Goal: Task Accomplishment & Management: Complete application form

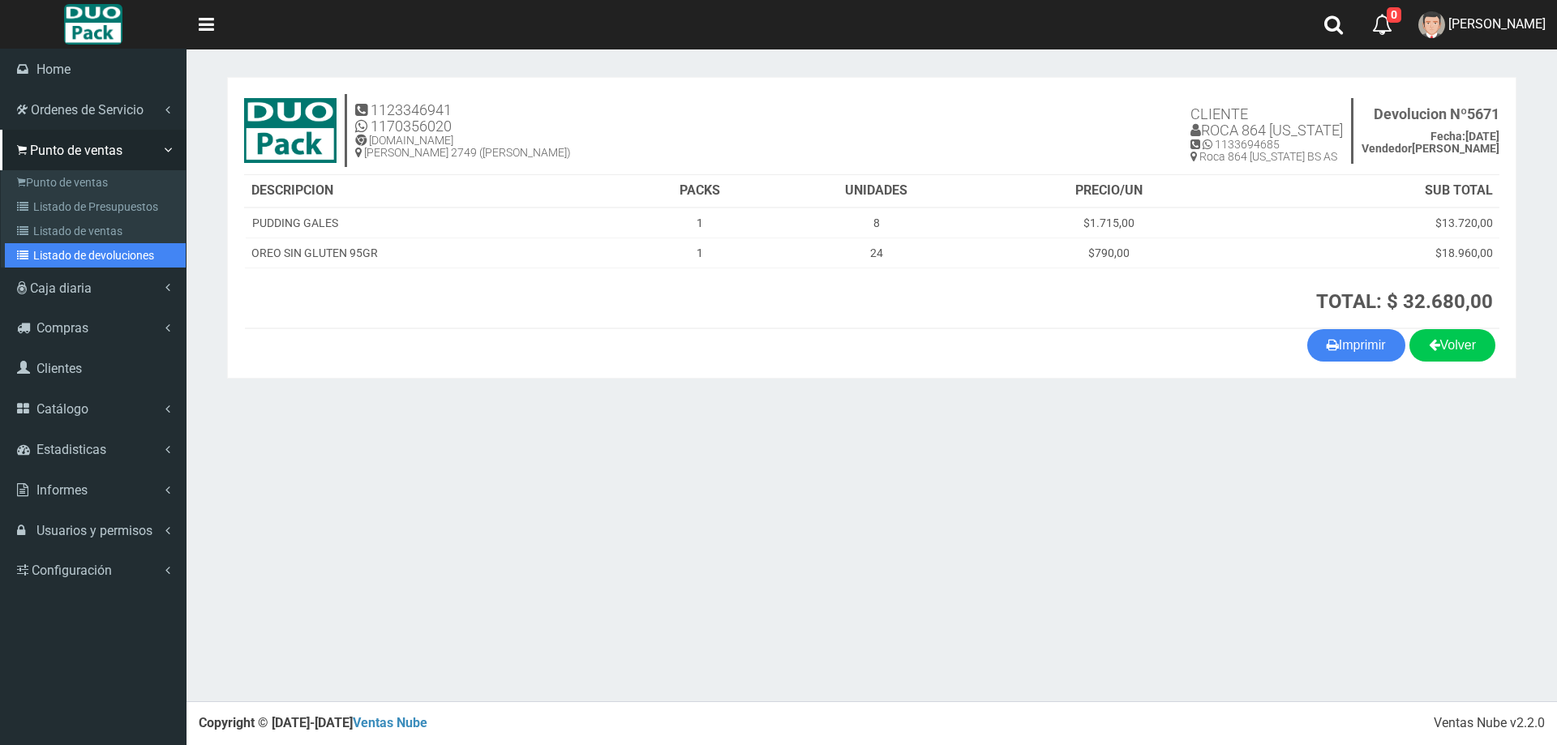
click at [87, 255] on link "Listado de devoluciones" at bounding box center [95, 255] width 181 height 24
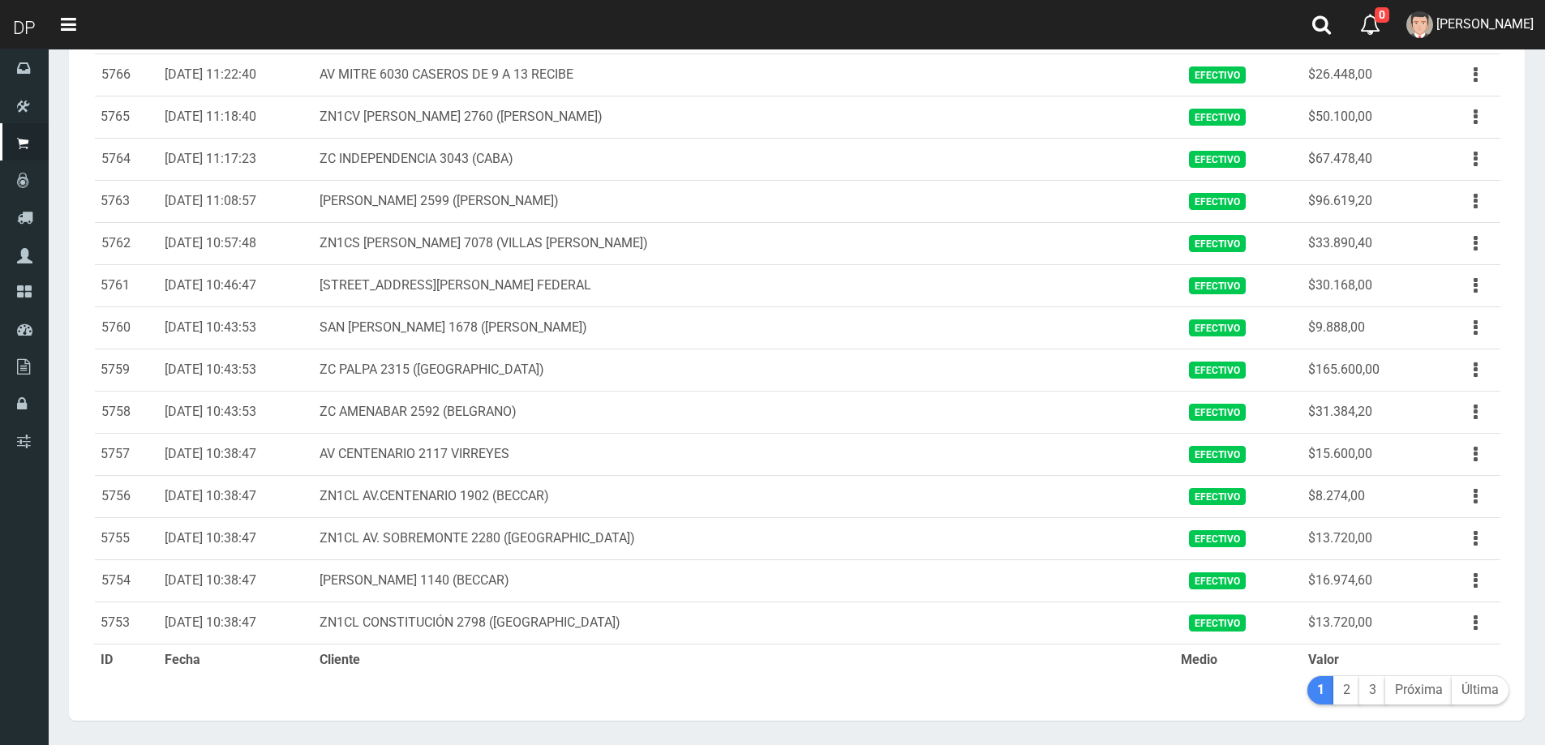
scroll to position [1677, 0]
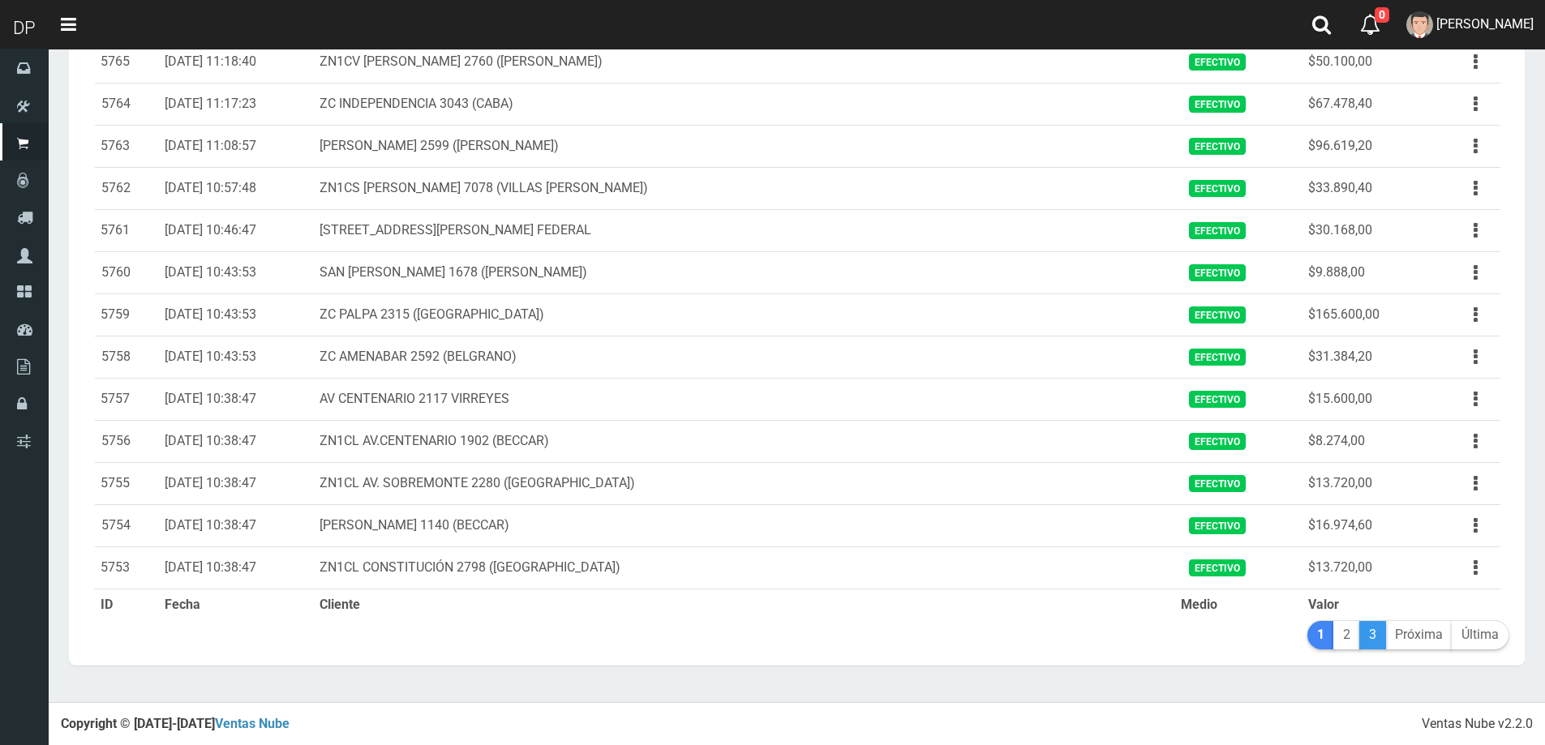
click at [1371, 623] on link "3" at bounding box center [1372, 635] width 27 height 28
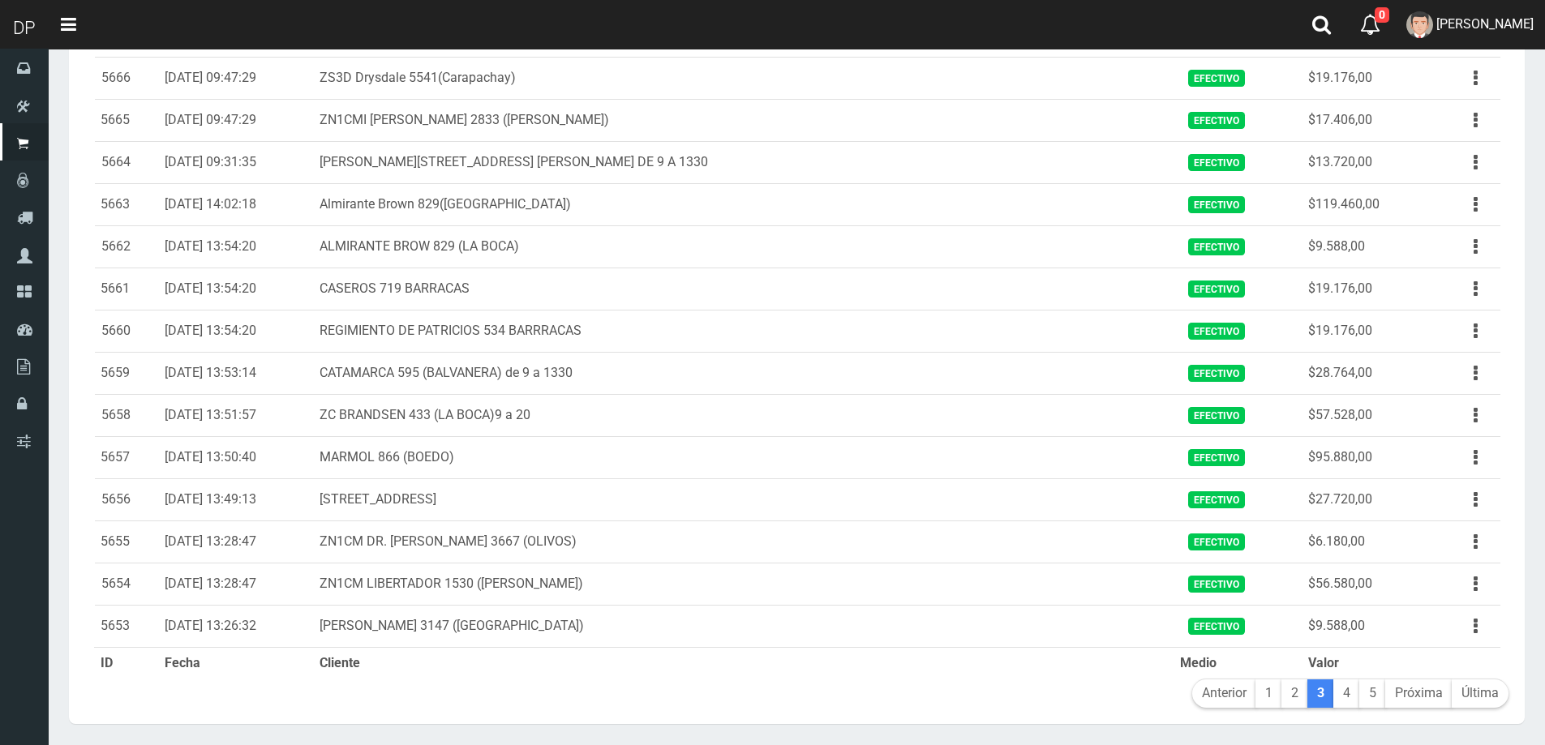
scroll to position [1677, 0]
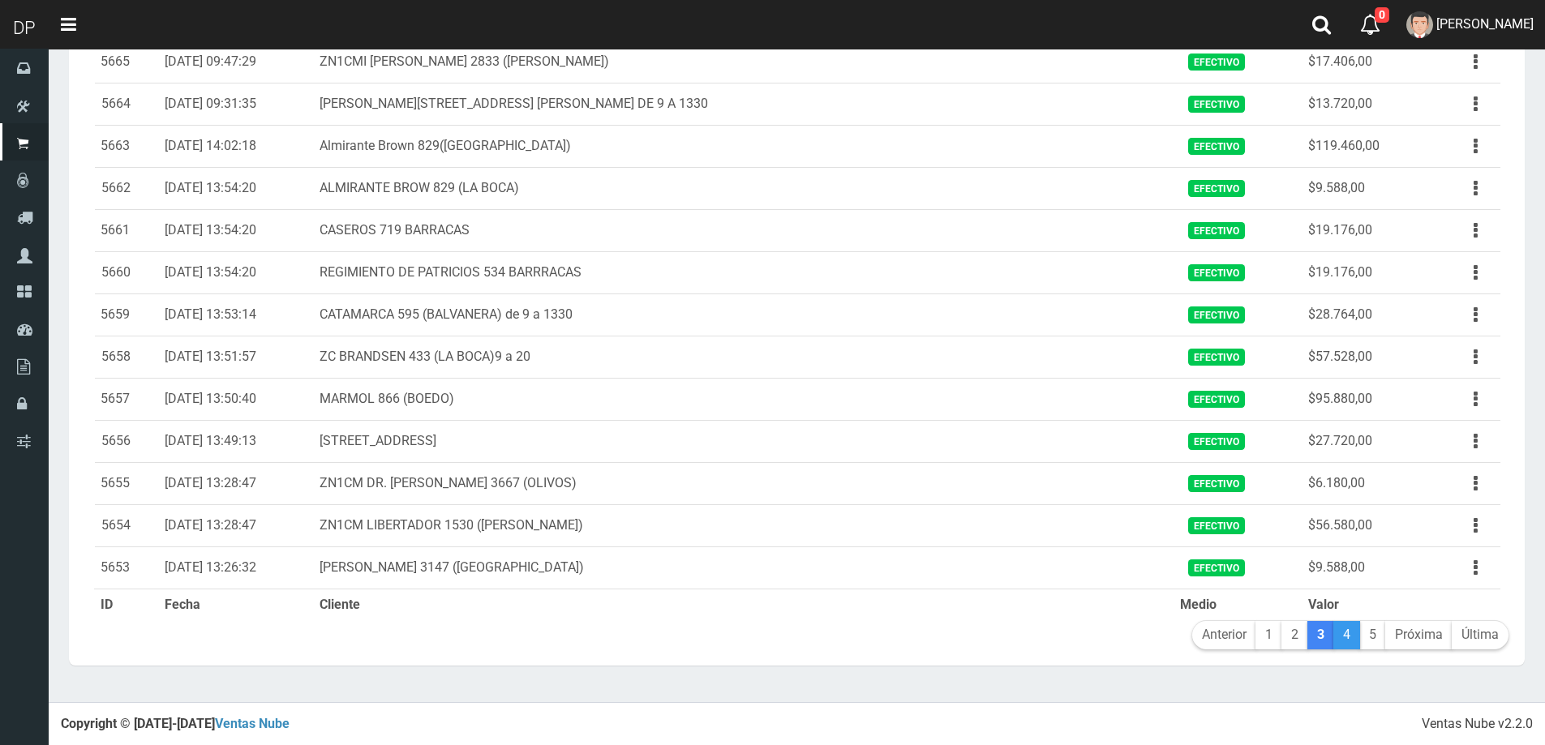
click at [1350, 634] on link "4" at bounding box center [1347, 635] width 27 height 28
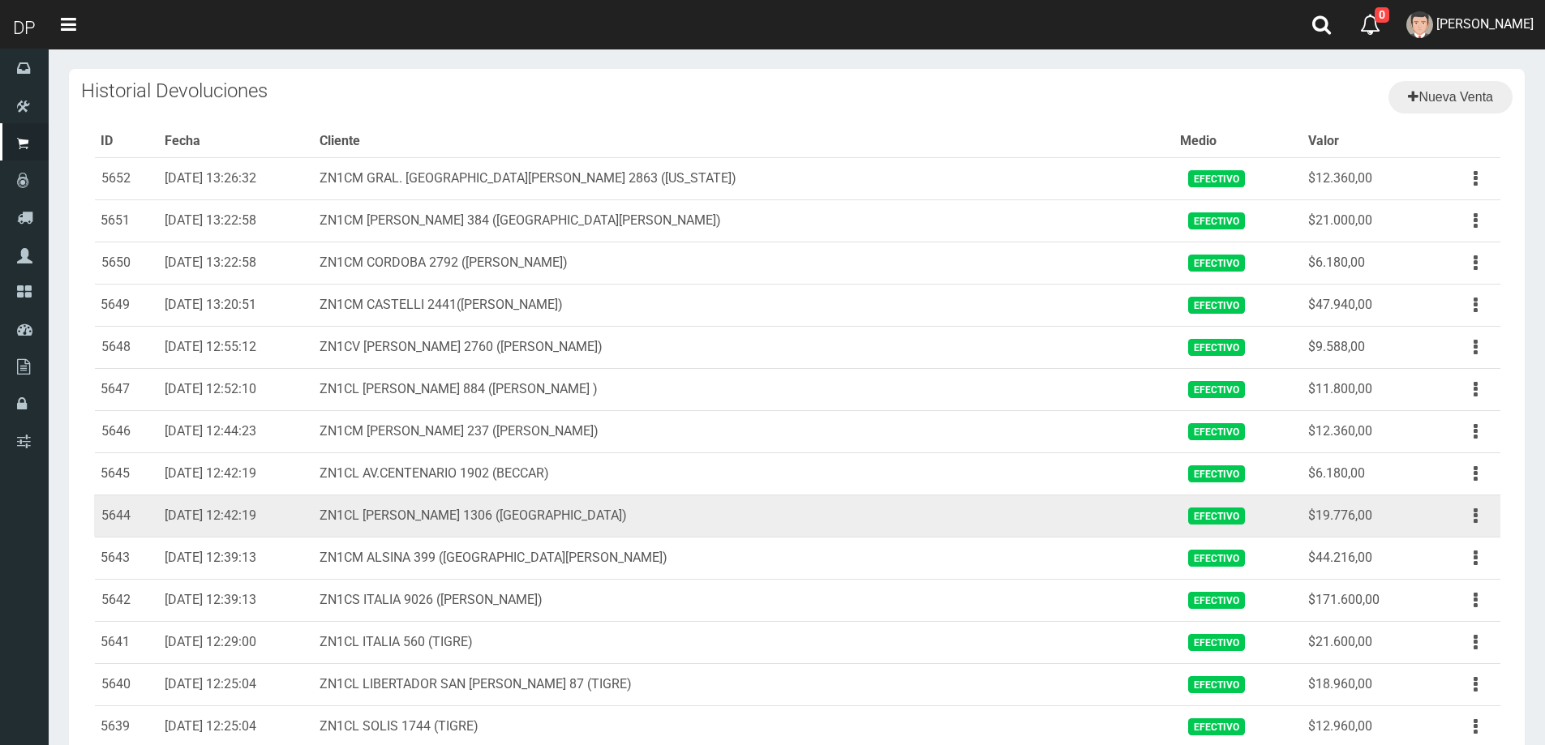
scroll to position [565, 0]
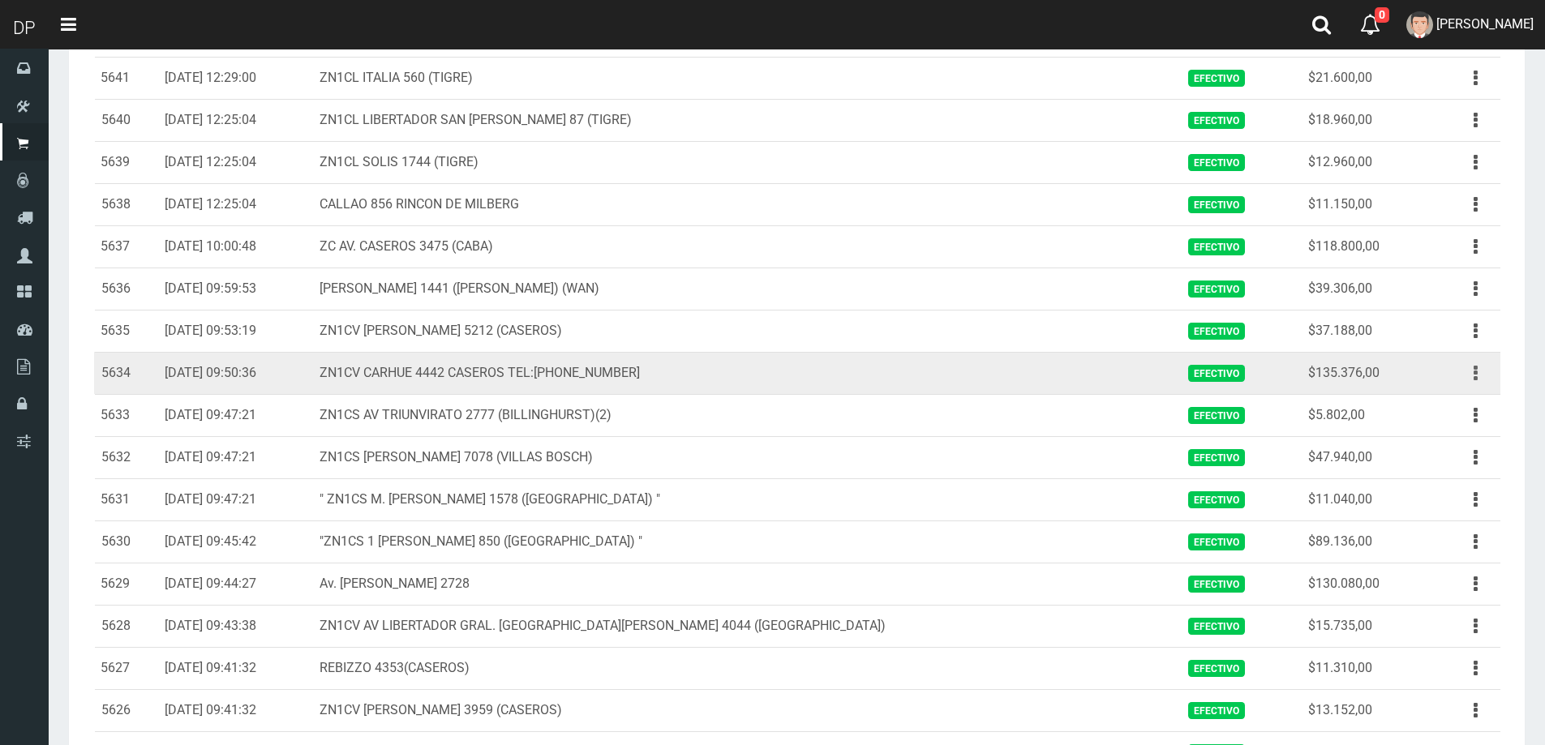
click at [1481, 375] on button "button" at bounding box center [1476, 373] width 37 height 28
click at [1449, 423] on link "Ver" at bounding box center [1429, 413] width 128 height 36
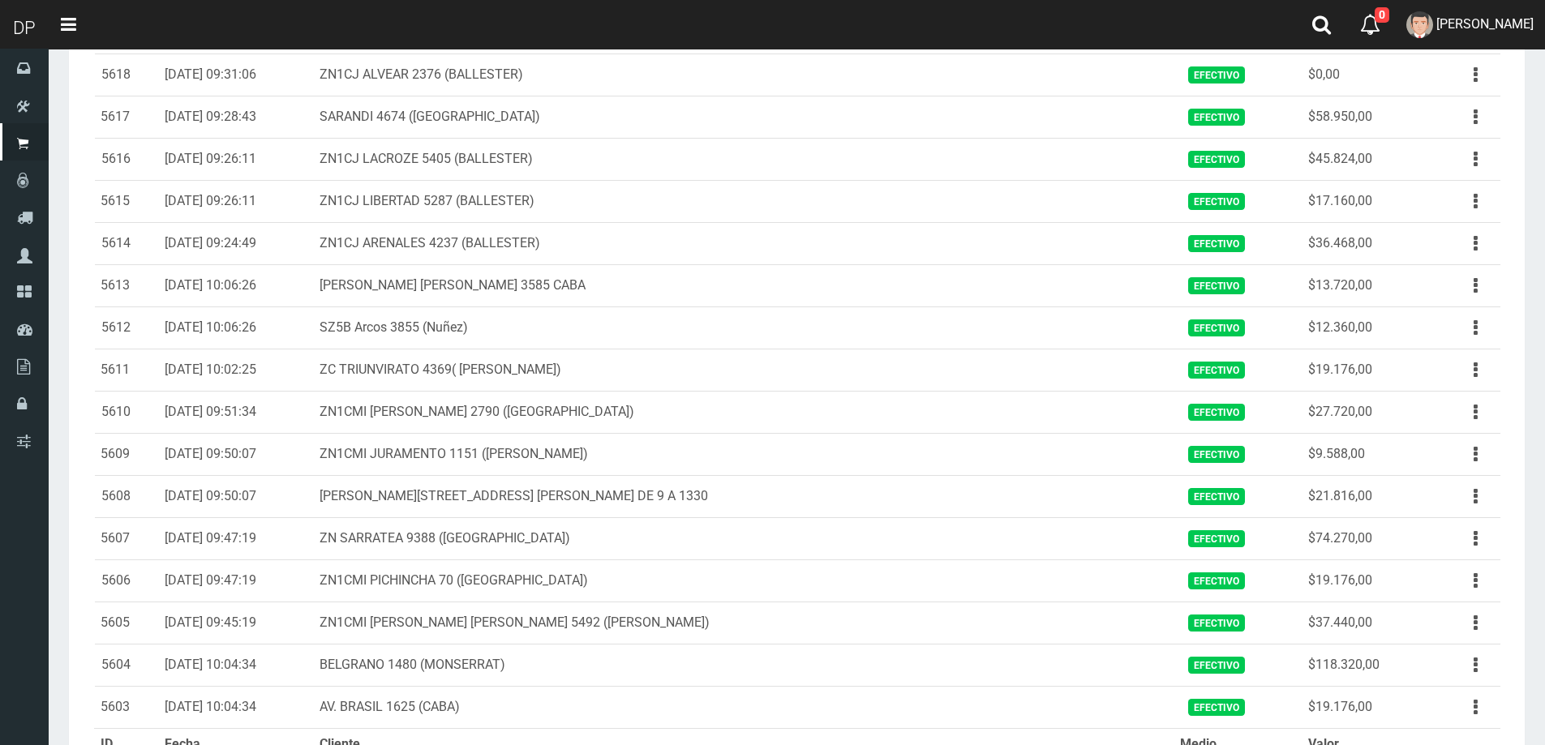
scroll to position [1677, 0]
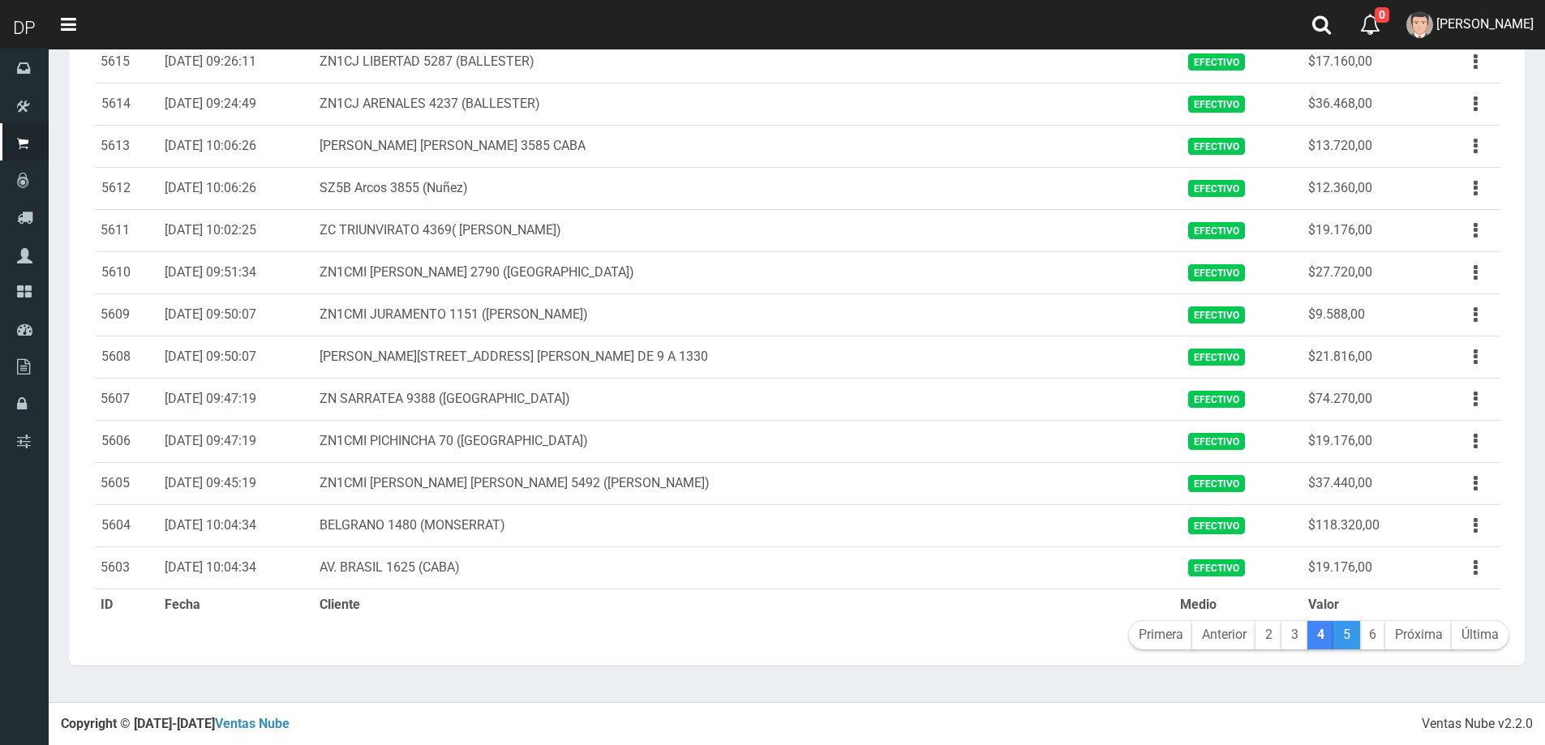
click at [1347, 640] on link "5" at bounding box center [1347, 635] width 27 height 28
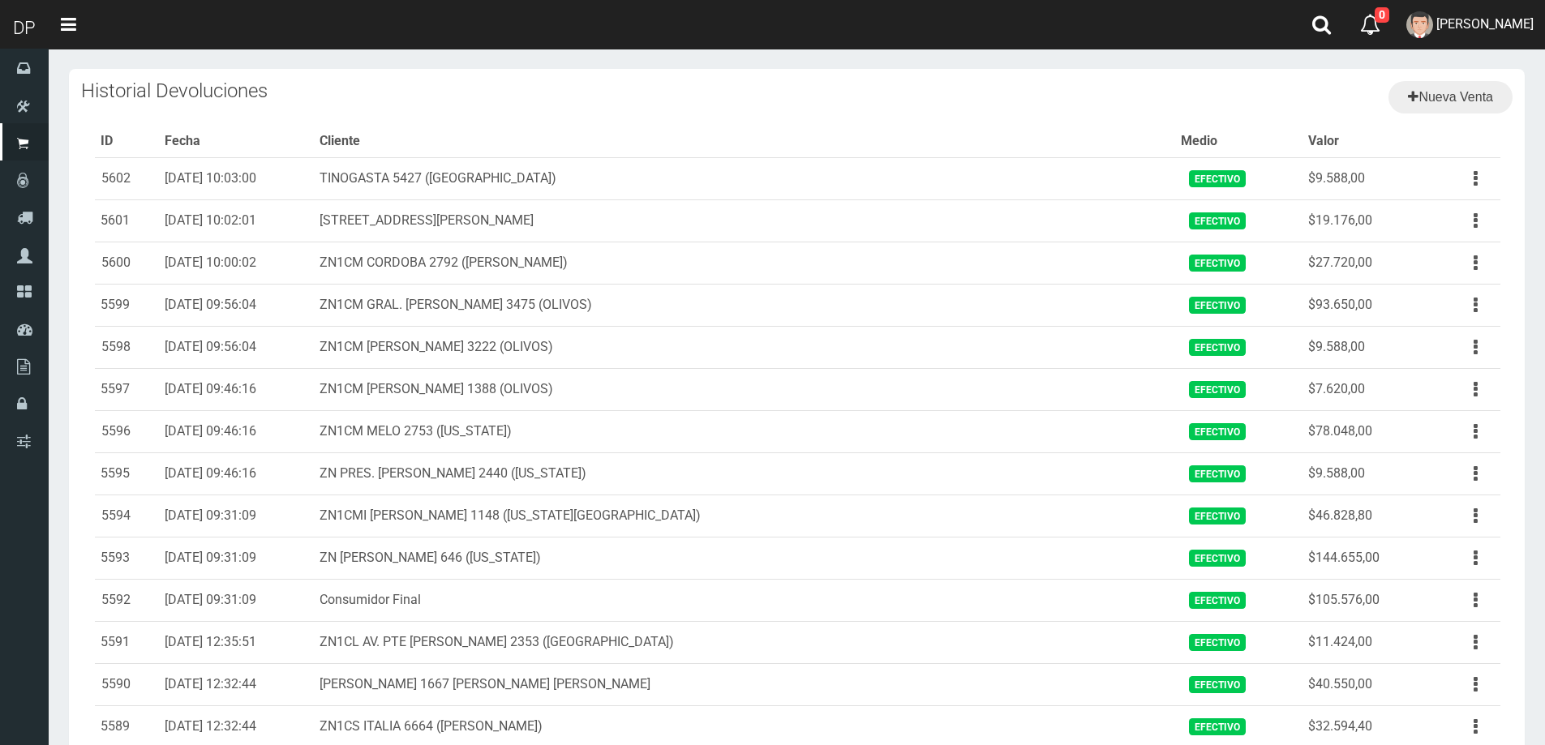
scroll to position [944, 0]
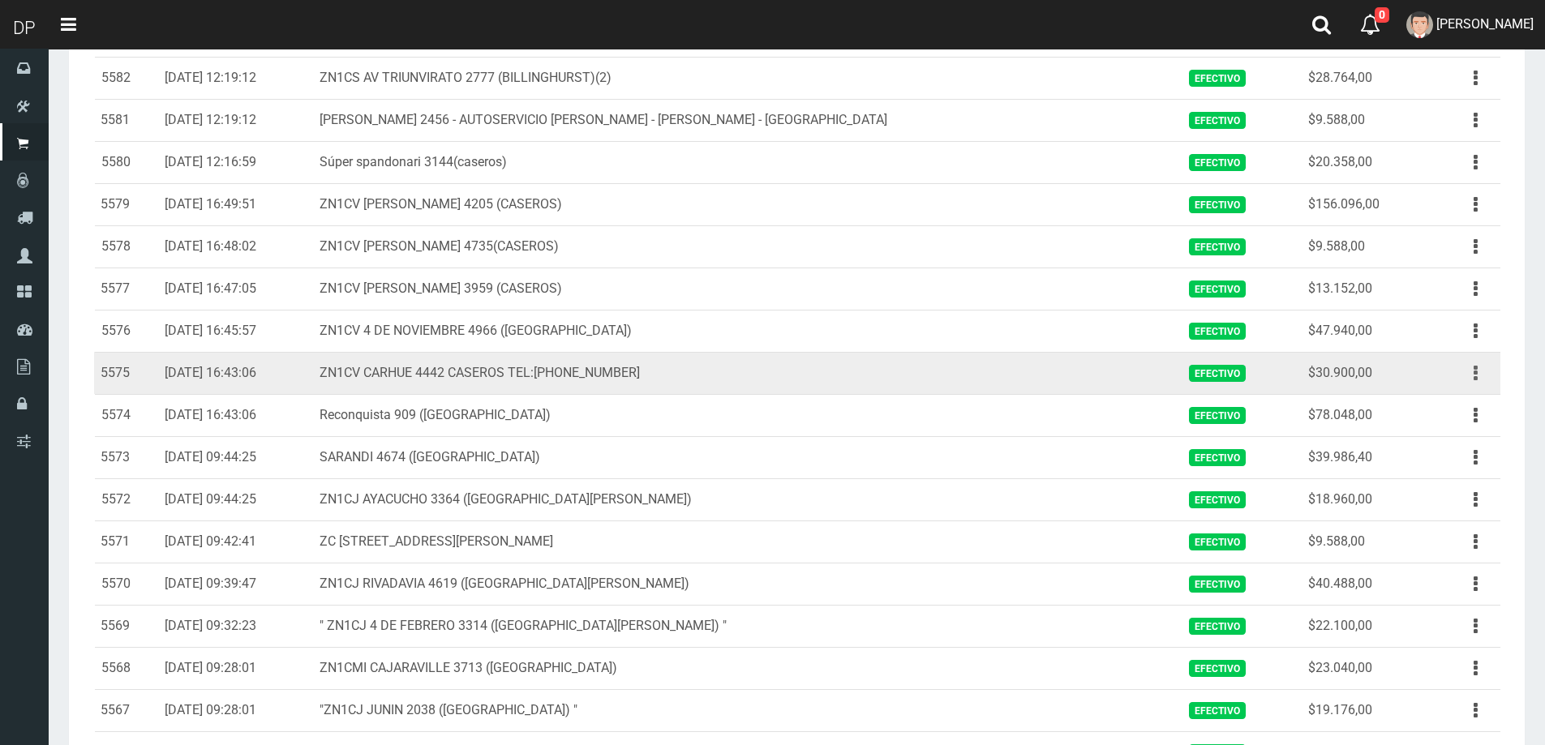
click at [1478, 373] on button "button" at bounding box center [1476, 373] width 37 height 28
click at [1437, 411] on link "Ver" at bounding box center [1429, 413] width 128 height 36
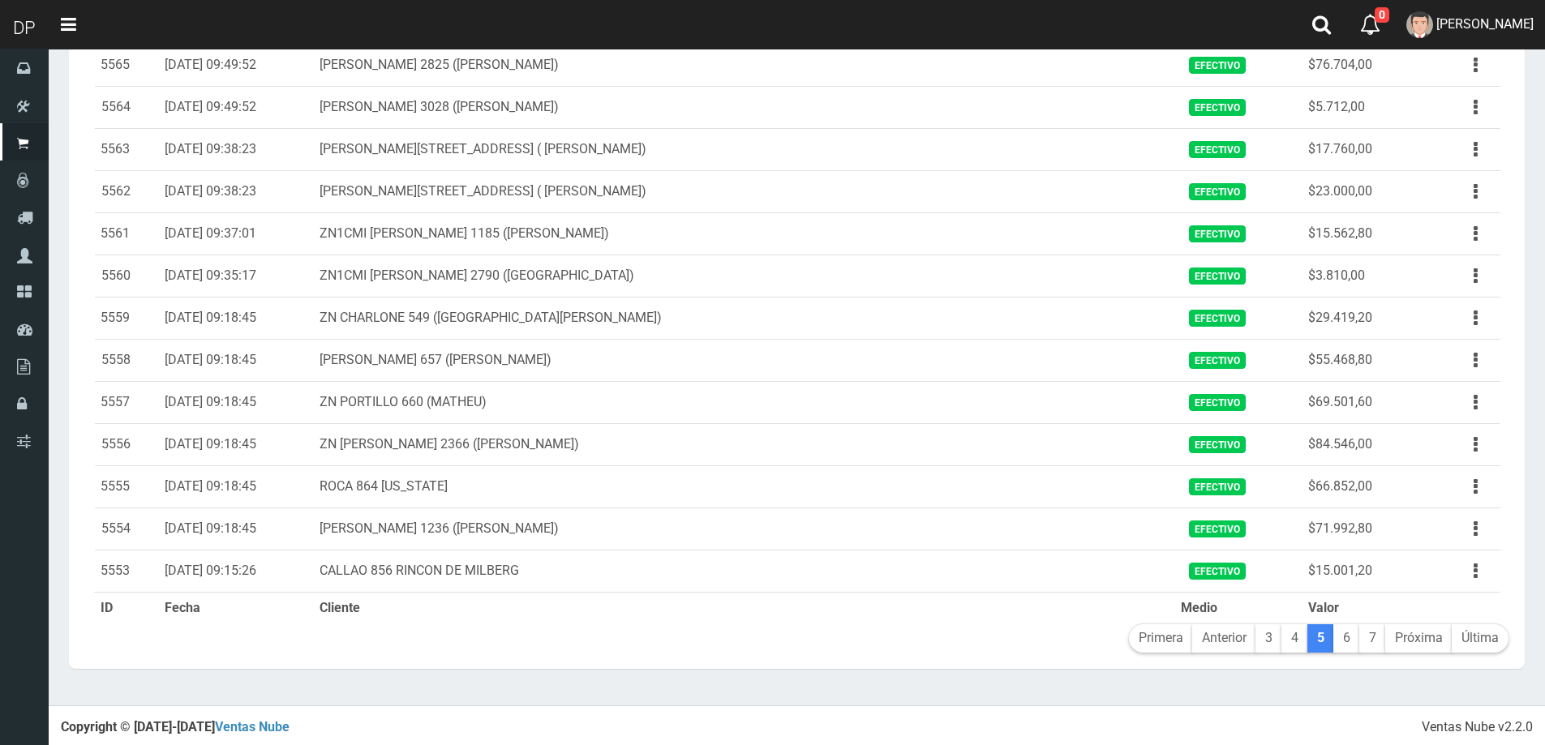
scroll to position [1677, 0]
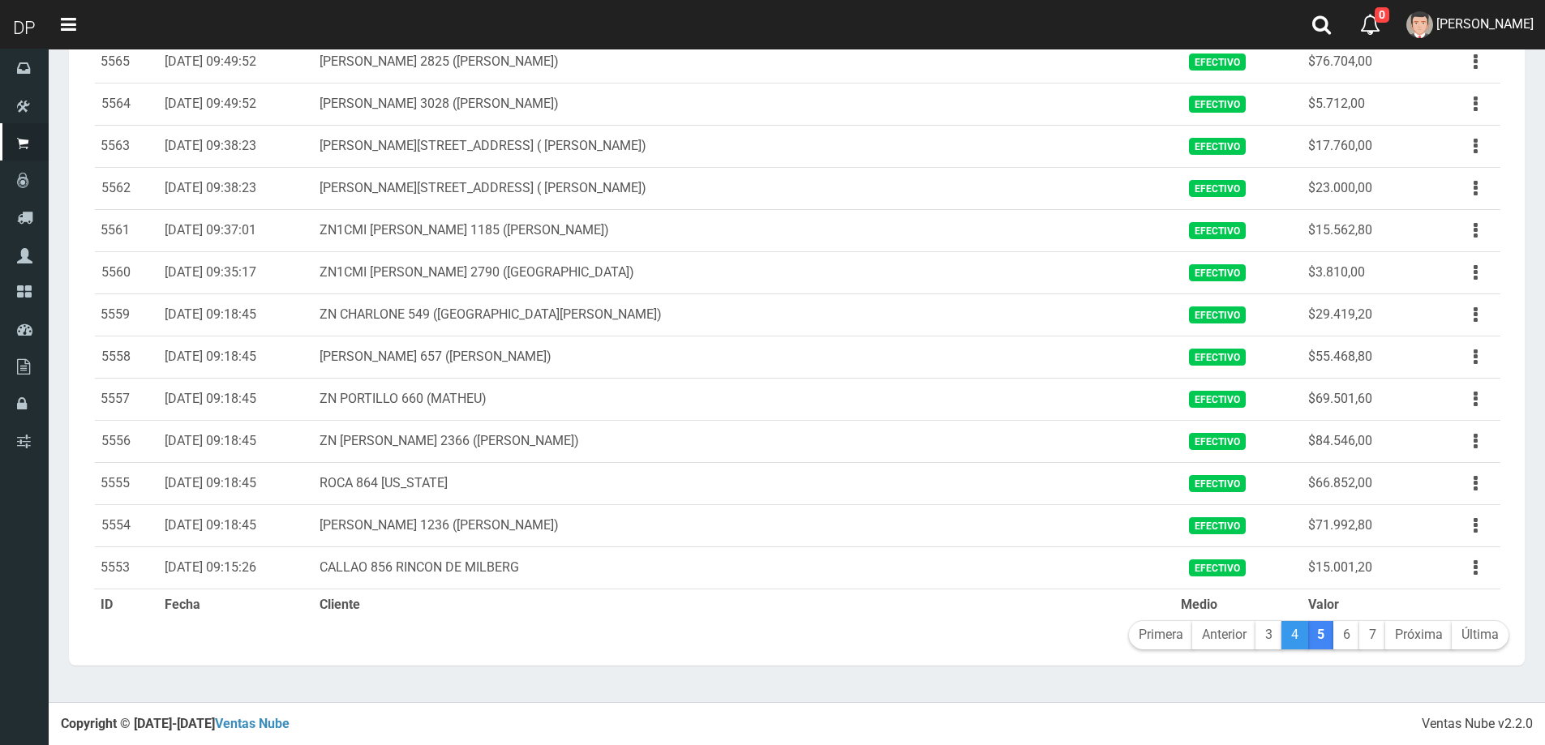
click at [1291, 639] on link "4" at bounding box center [1295, 635] width 27 height 28
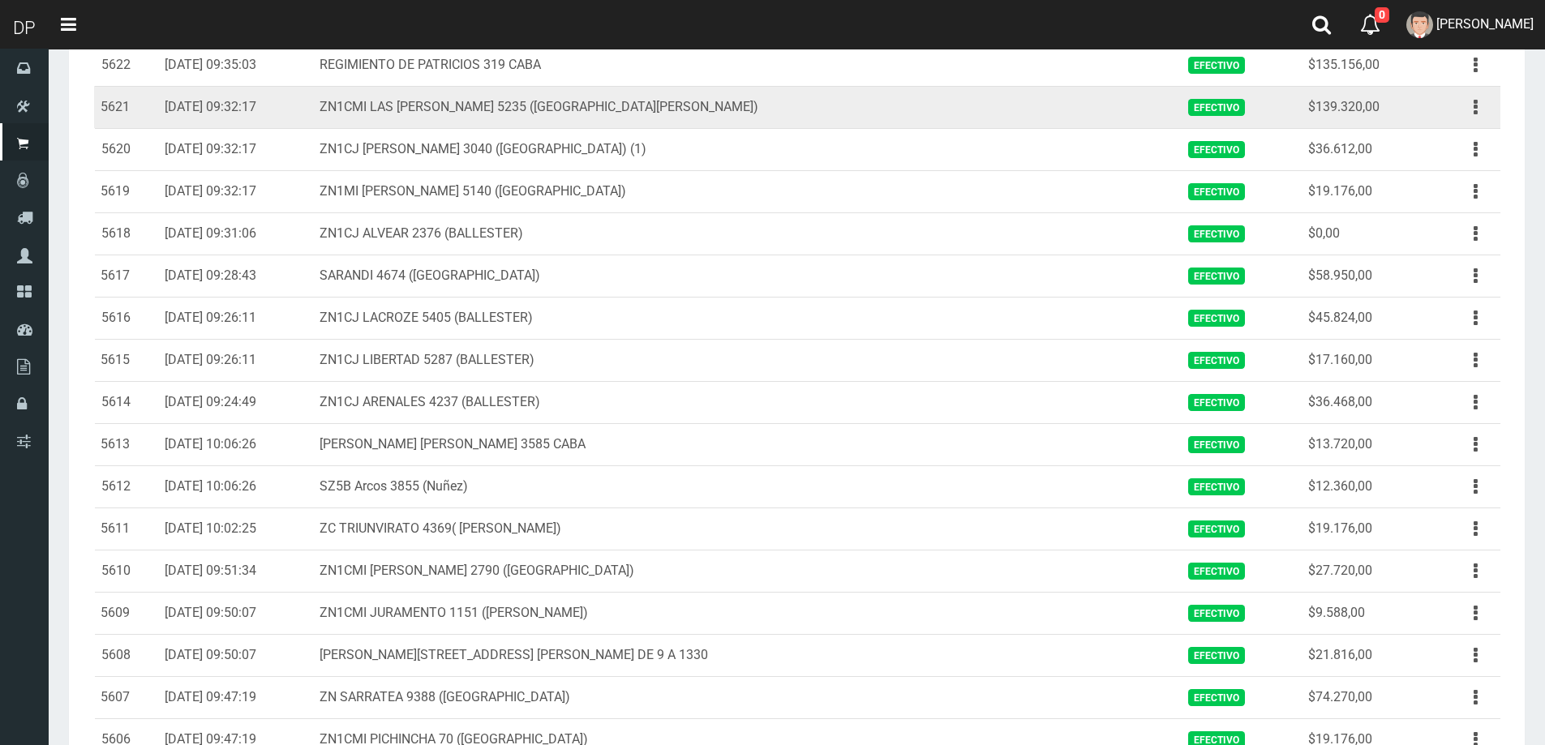
scroll to position [733, 0]
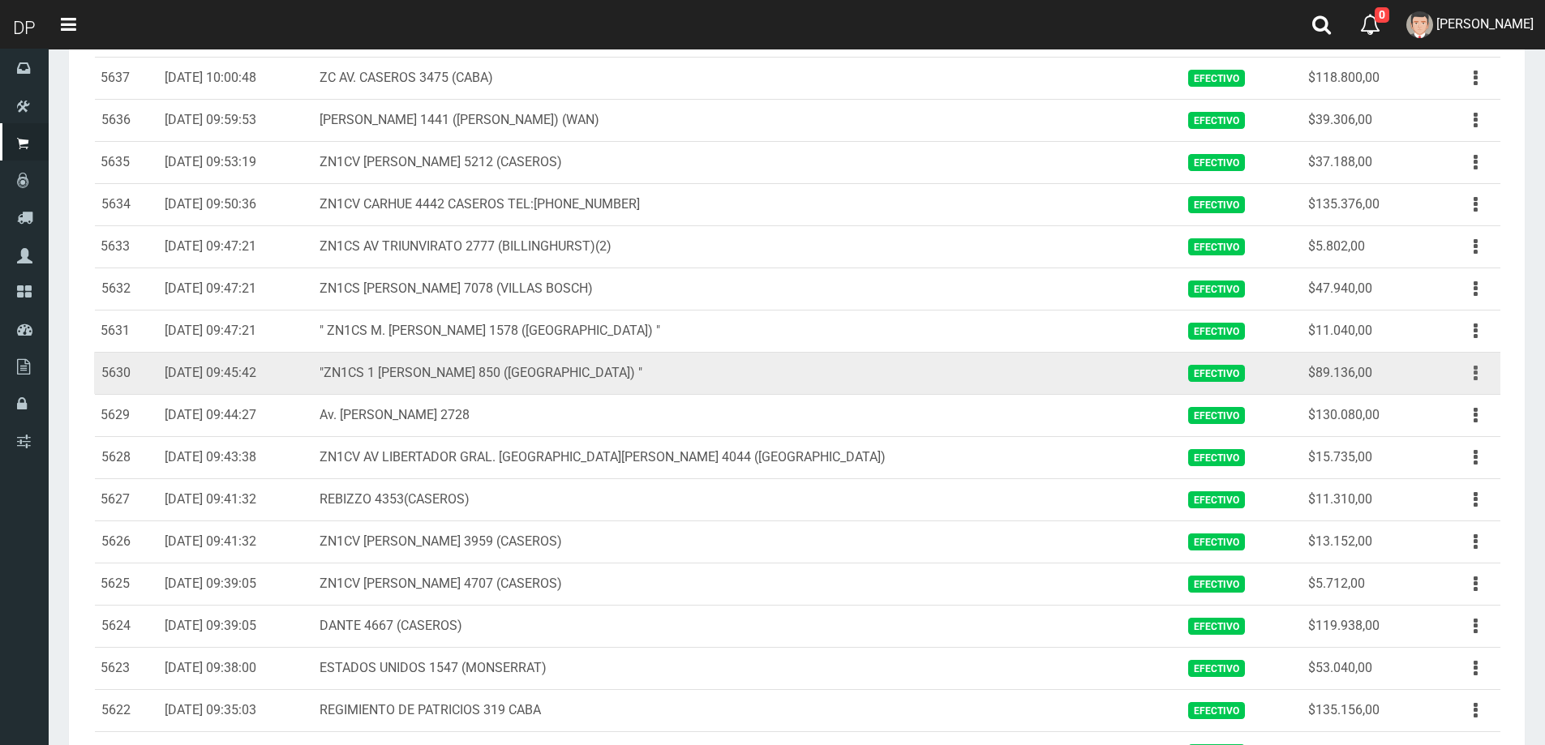
click at [1475, 378] on icon "button" at bounding box center [1476, 373] width 4 height 28
click at [1458, 401] on link "Ver" at bounding box center [1429, 413] width 128 height 36
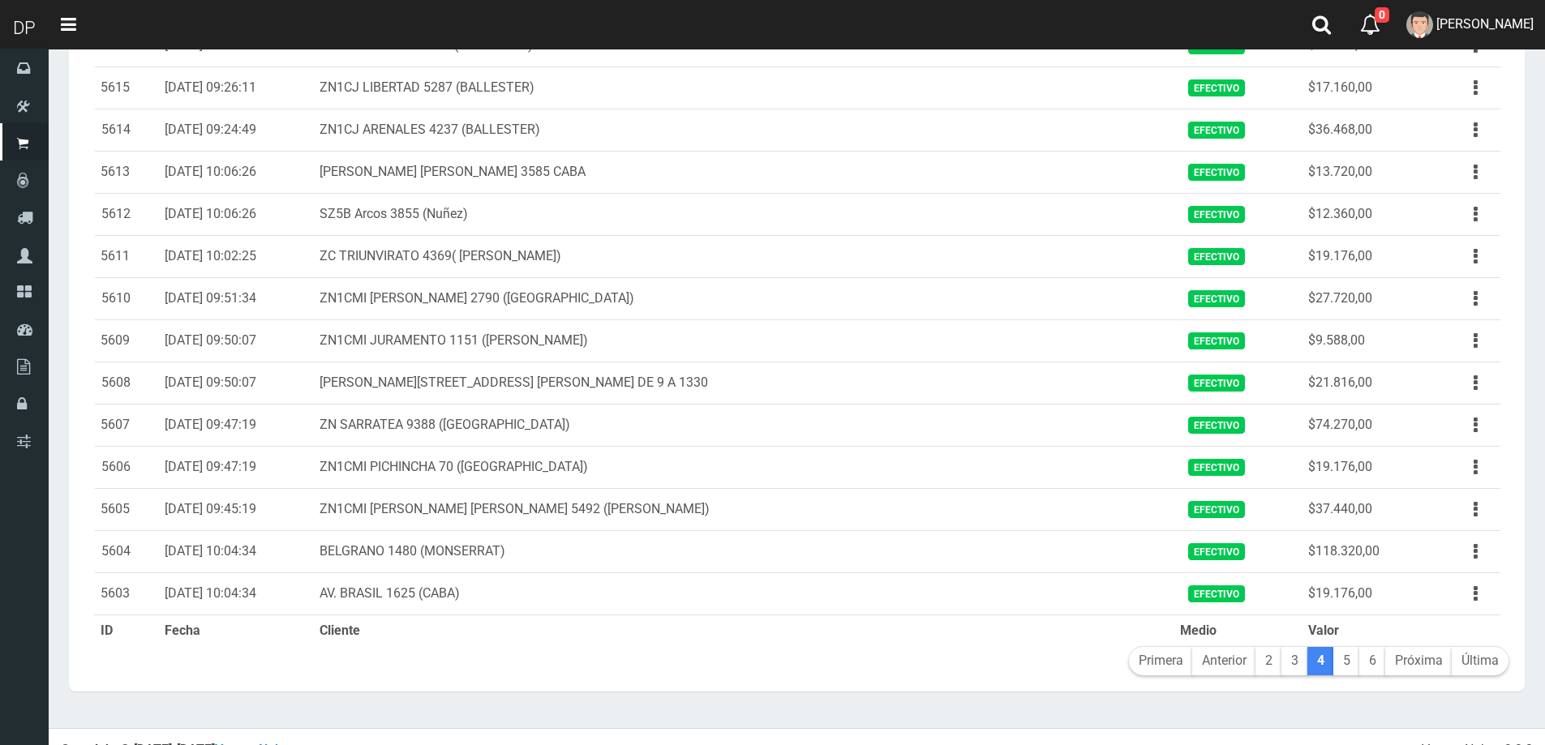
scroll to position [1677, 0]
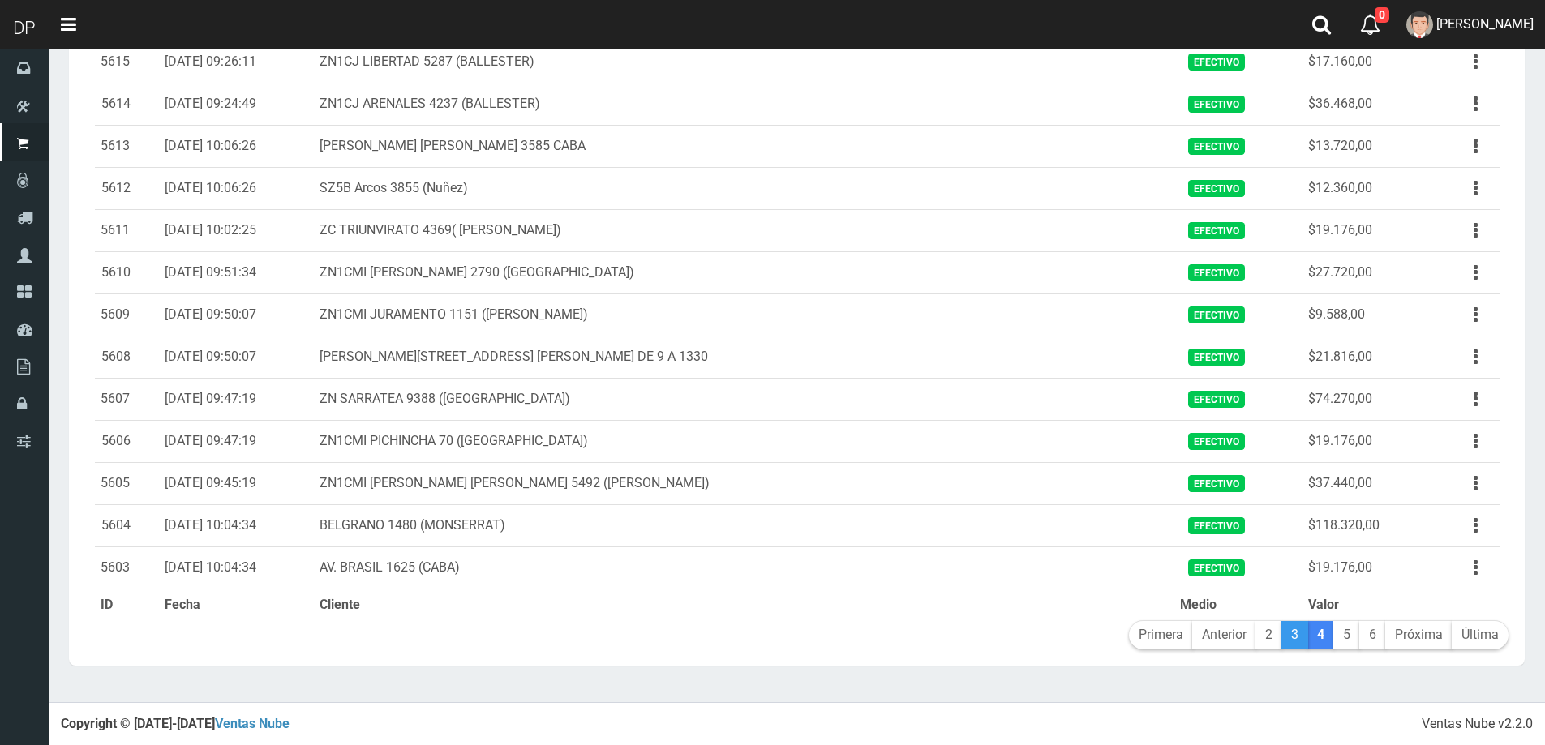
click at [1292, 638] on link "3" at bounding box center [1295, 635] width 27 height 28
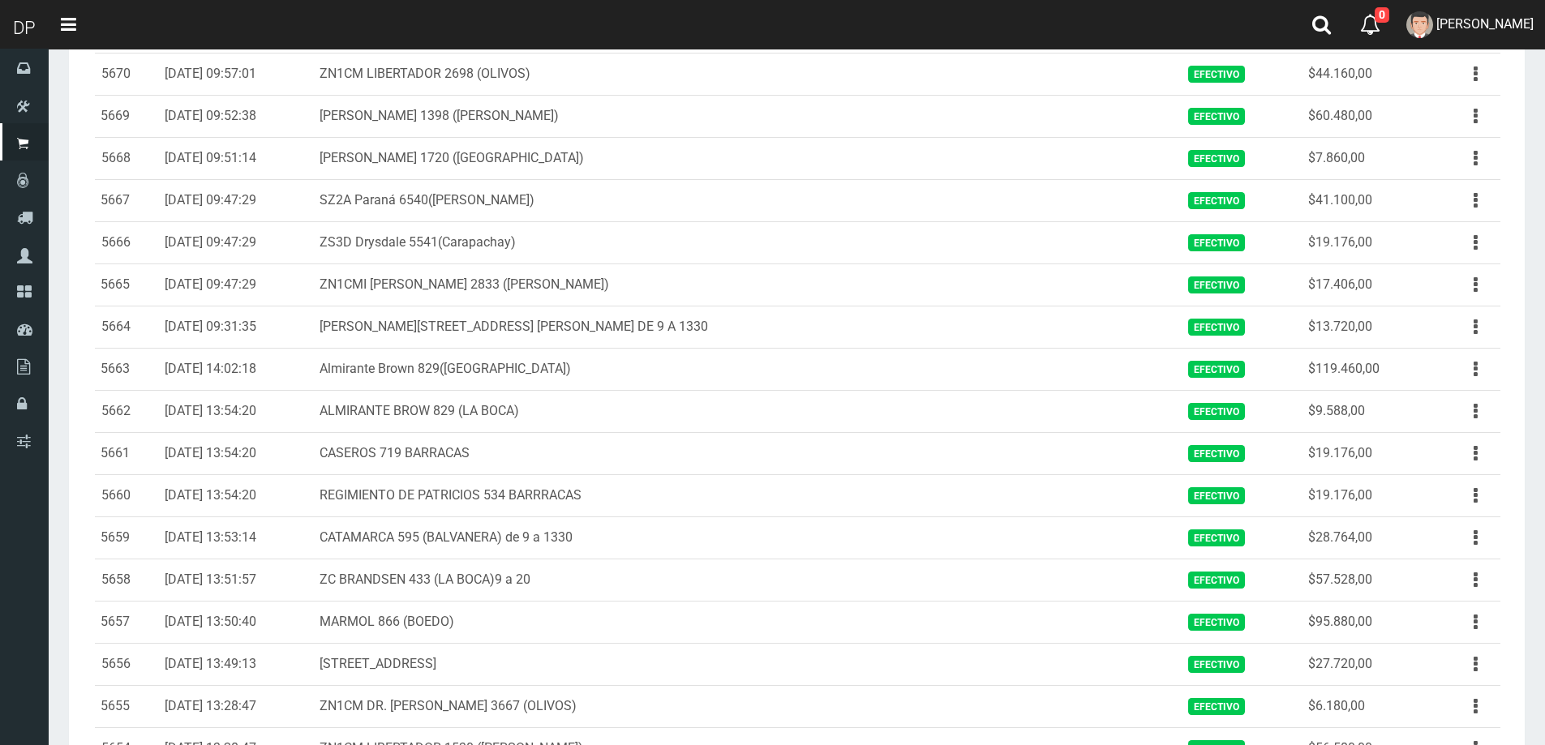
scroll to position [1661, 0]
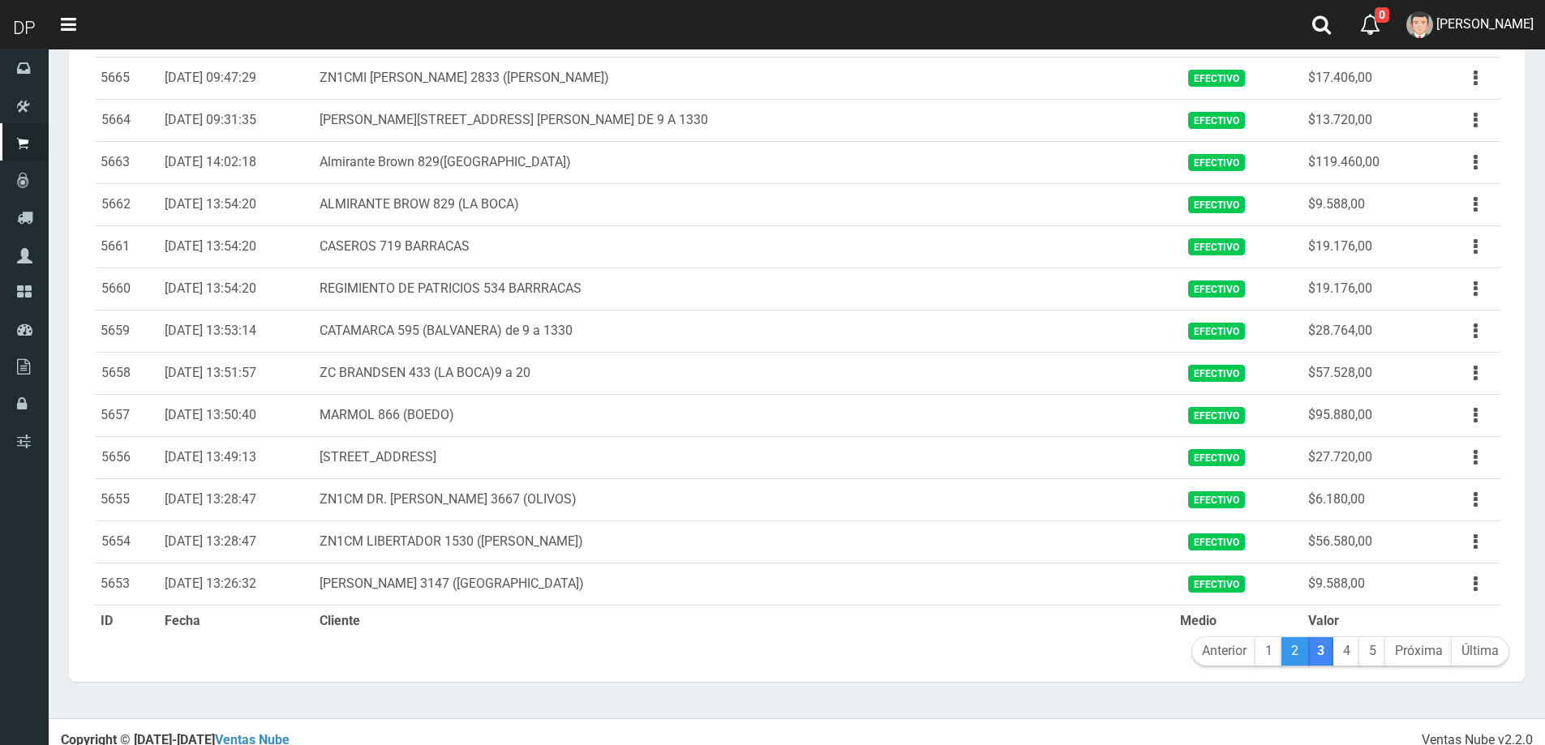
click at [1288, 649] on link "2" at bounding box center [1295, 652] width 27 height 28
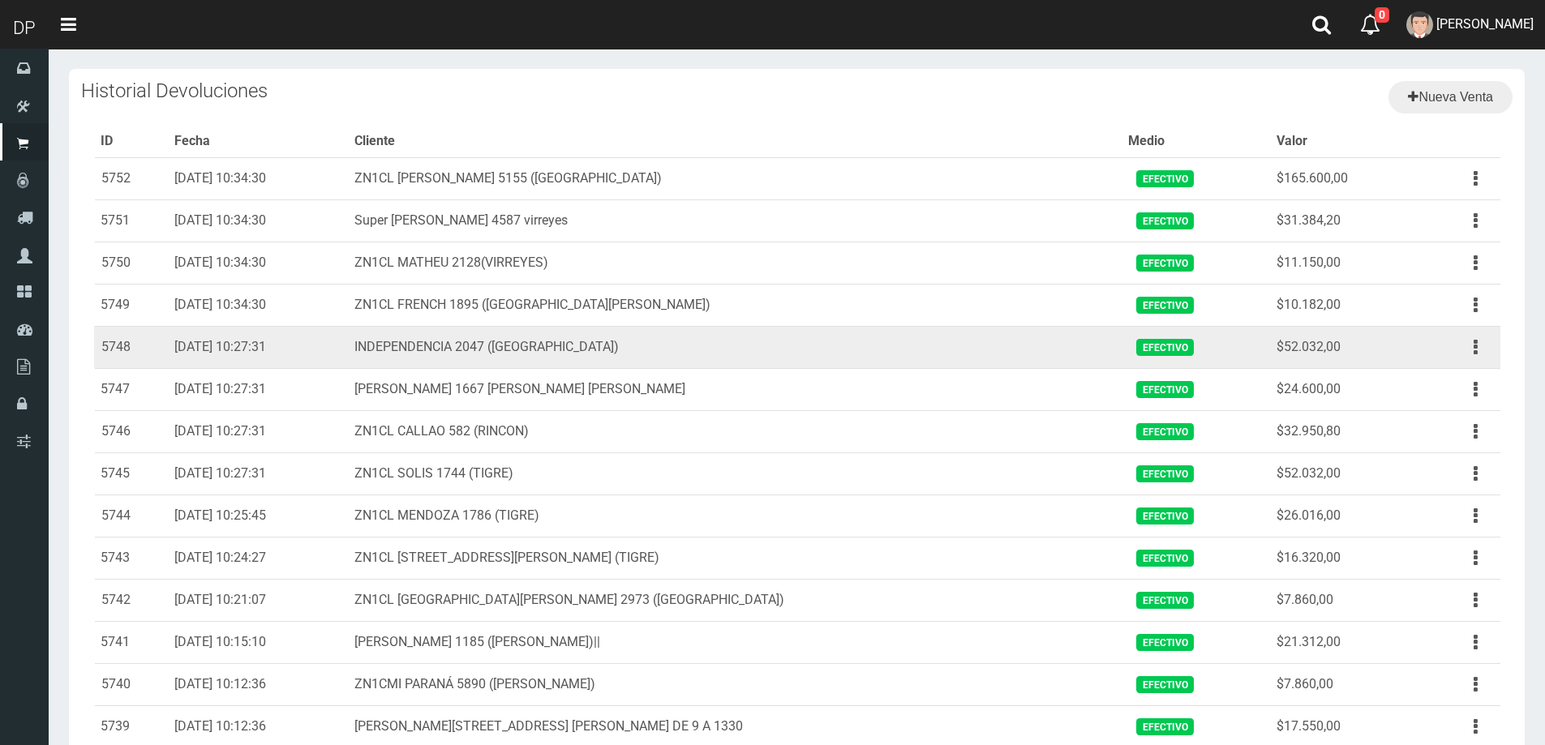
scroll to position [1619, 0]
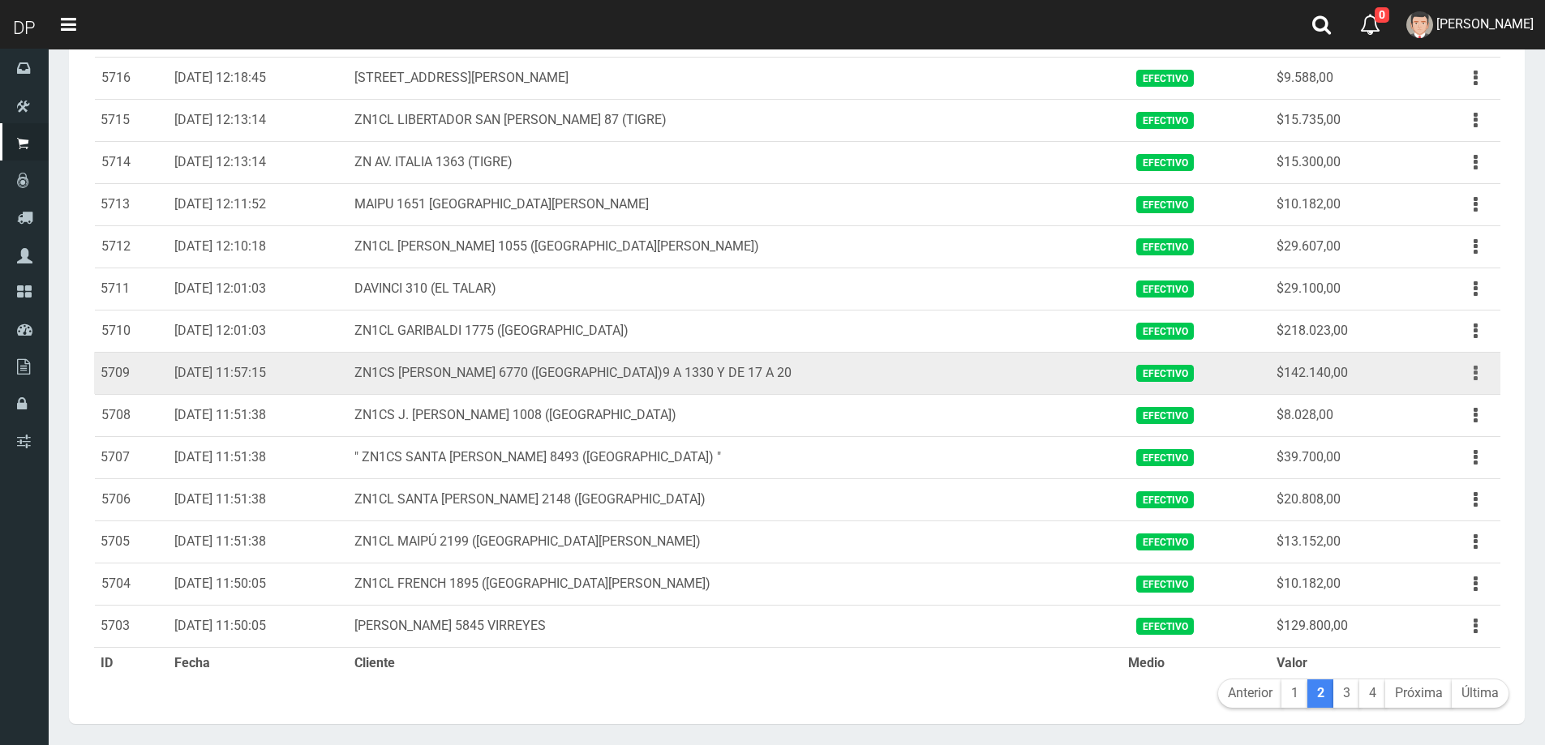
click at [1472, 371] on button "button" at bounding box center [1476, 373] width 37 height 28
click at [1453, 401] on link "Ver" at bounding box center [1429, 413] width 128 height 36
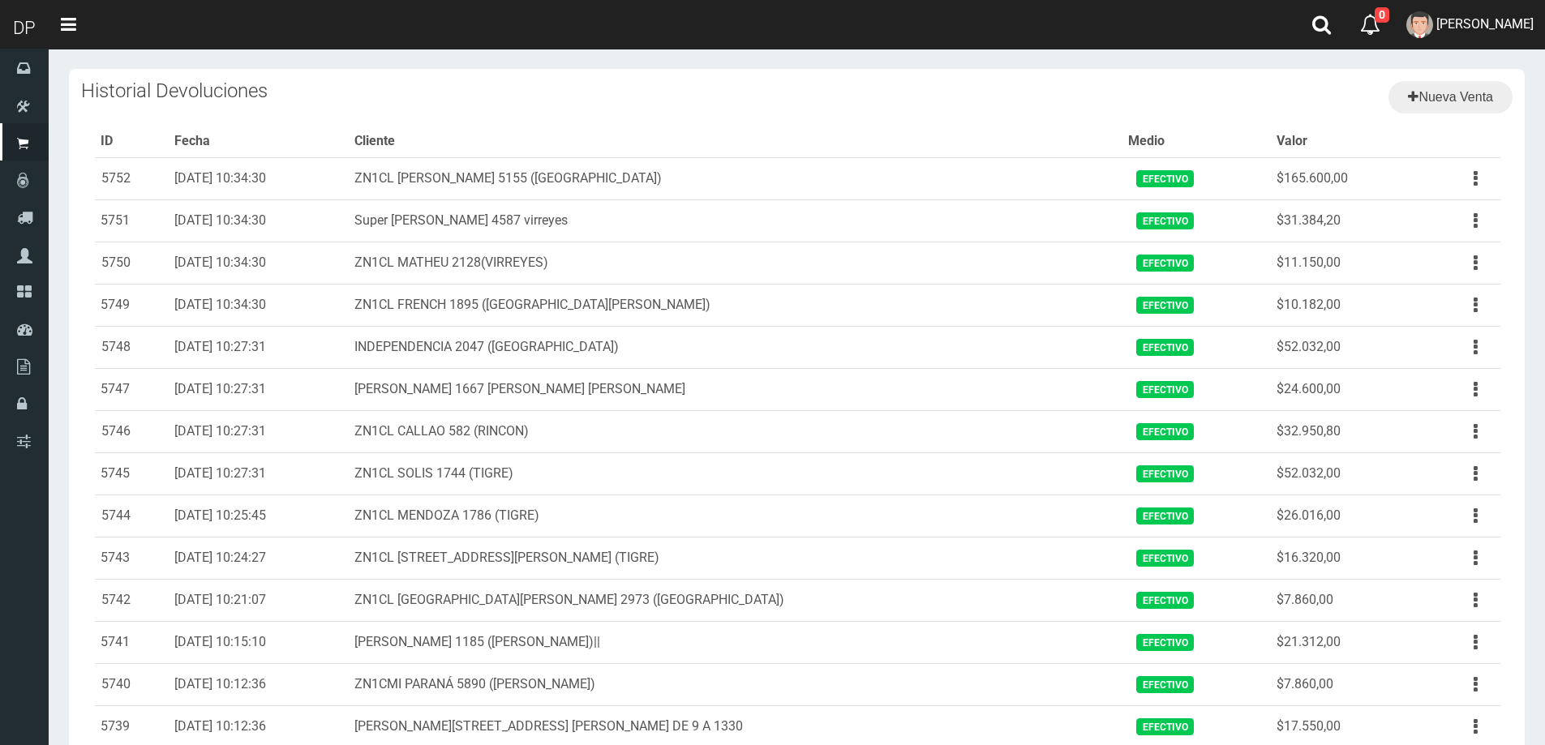
scroll to position [1619, 0]
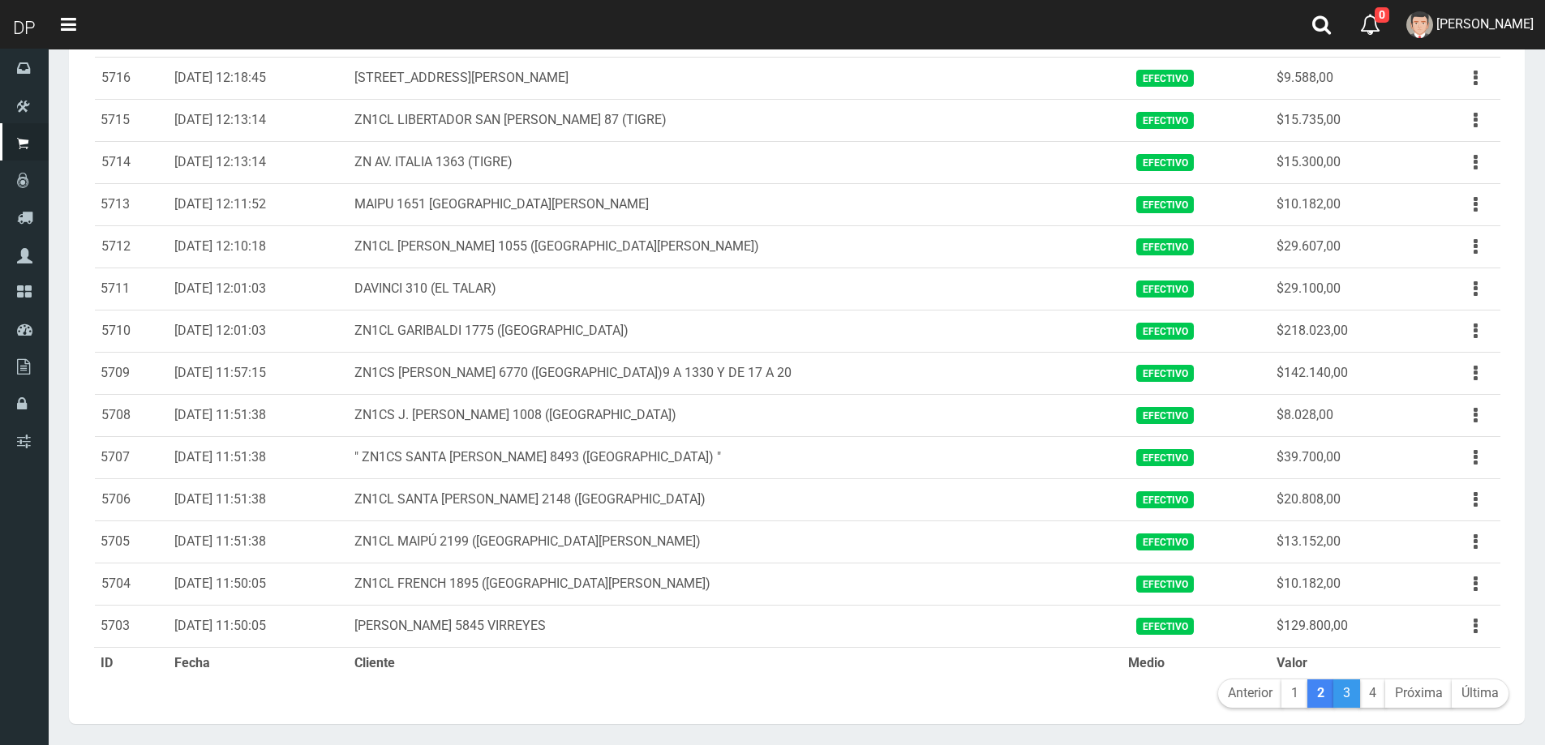
click at [1348, 688] on link "3" at bounding box center [1347, 694] width 27 height 28
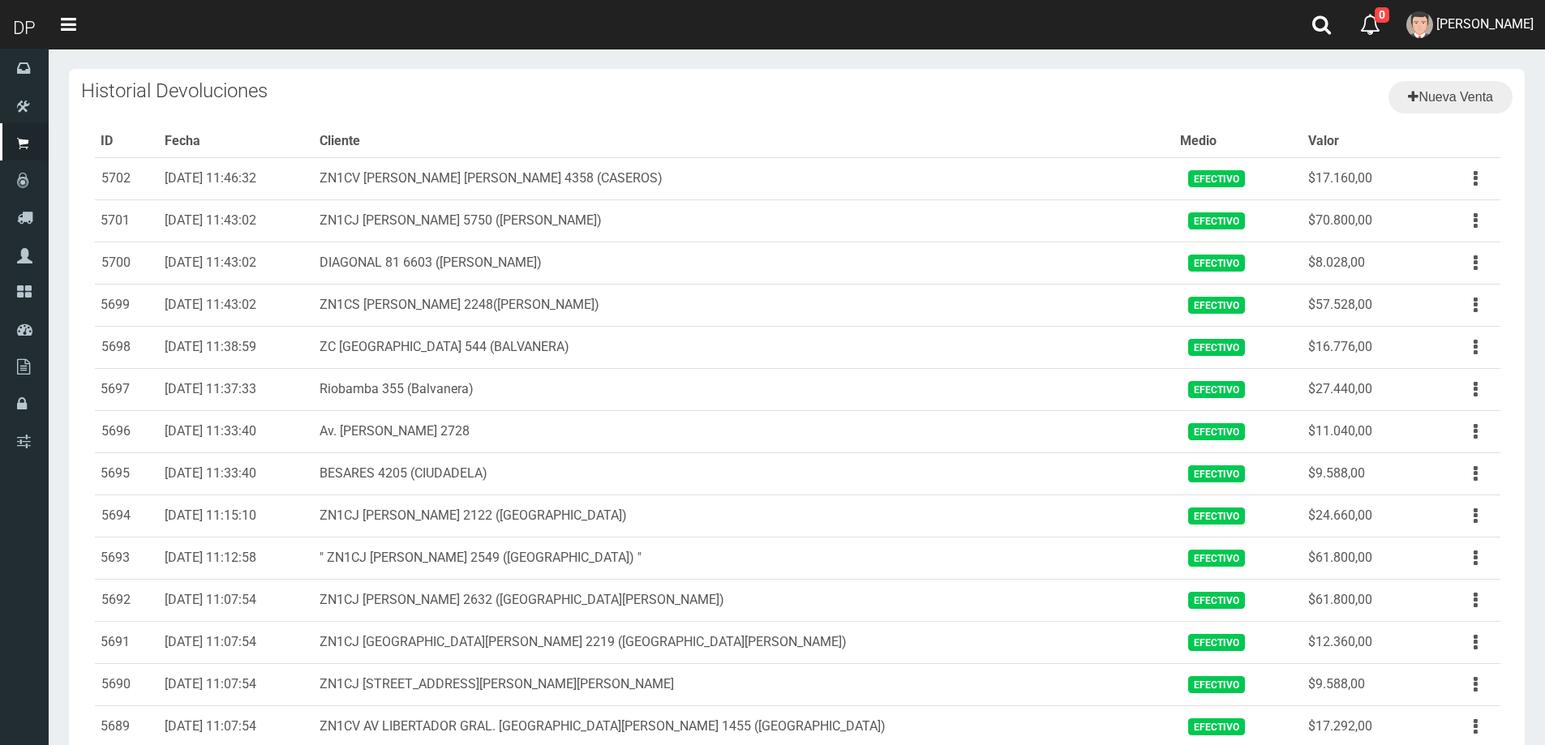
scroll to position [1450, 0]
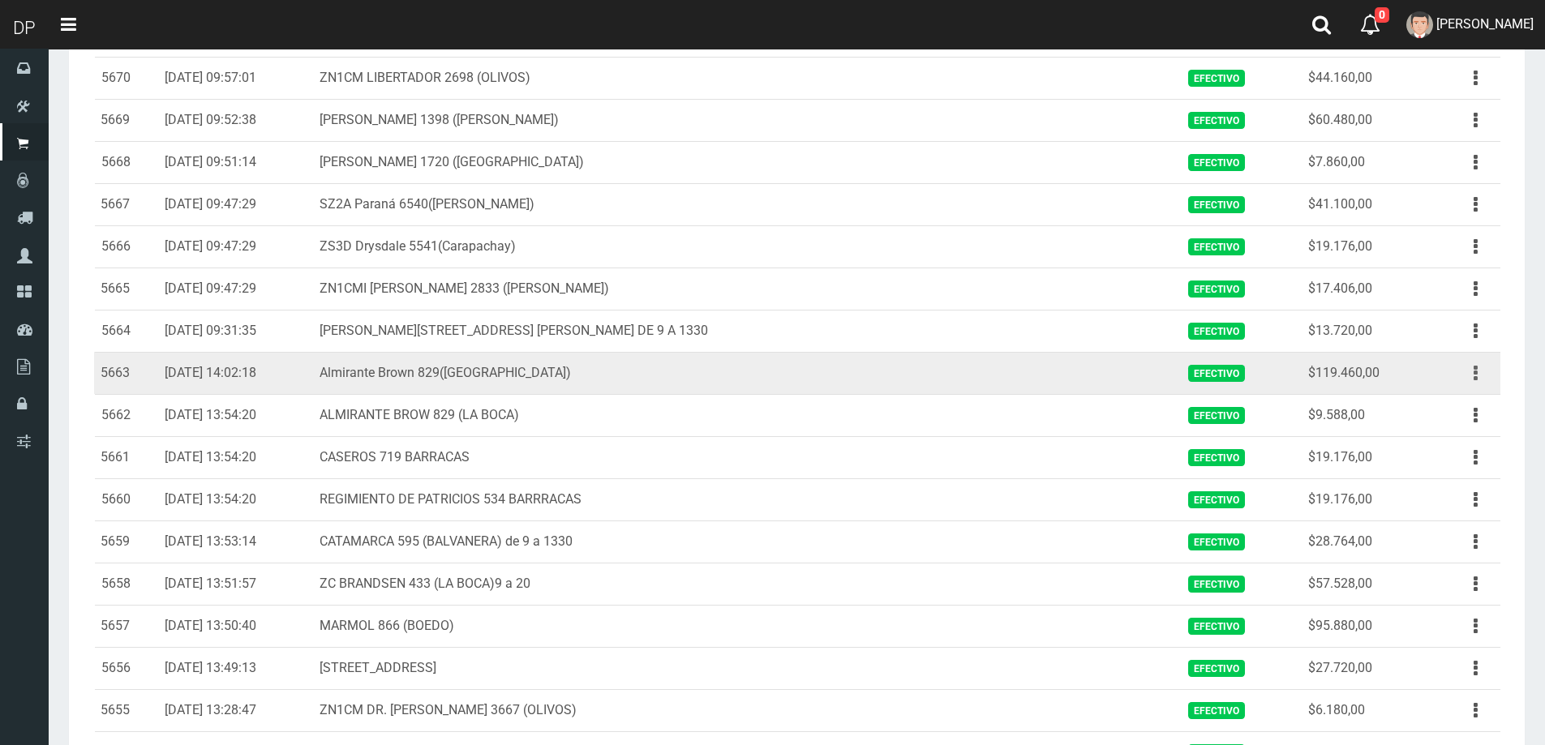
click at [1484, 377] on button "button" at bounding box center [1476, 373] width 37 height 28
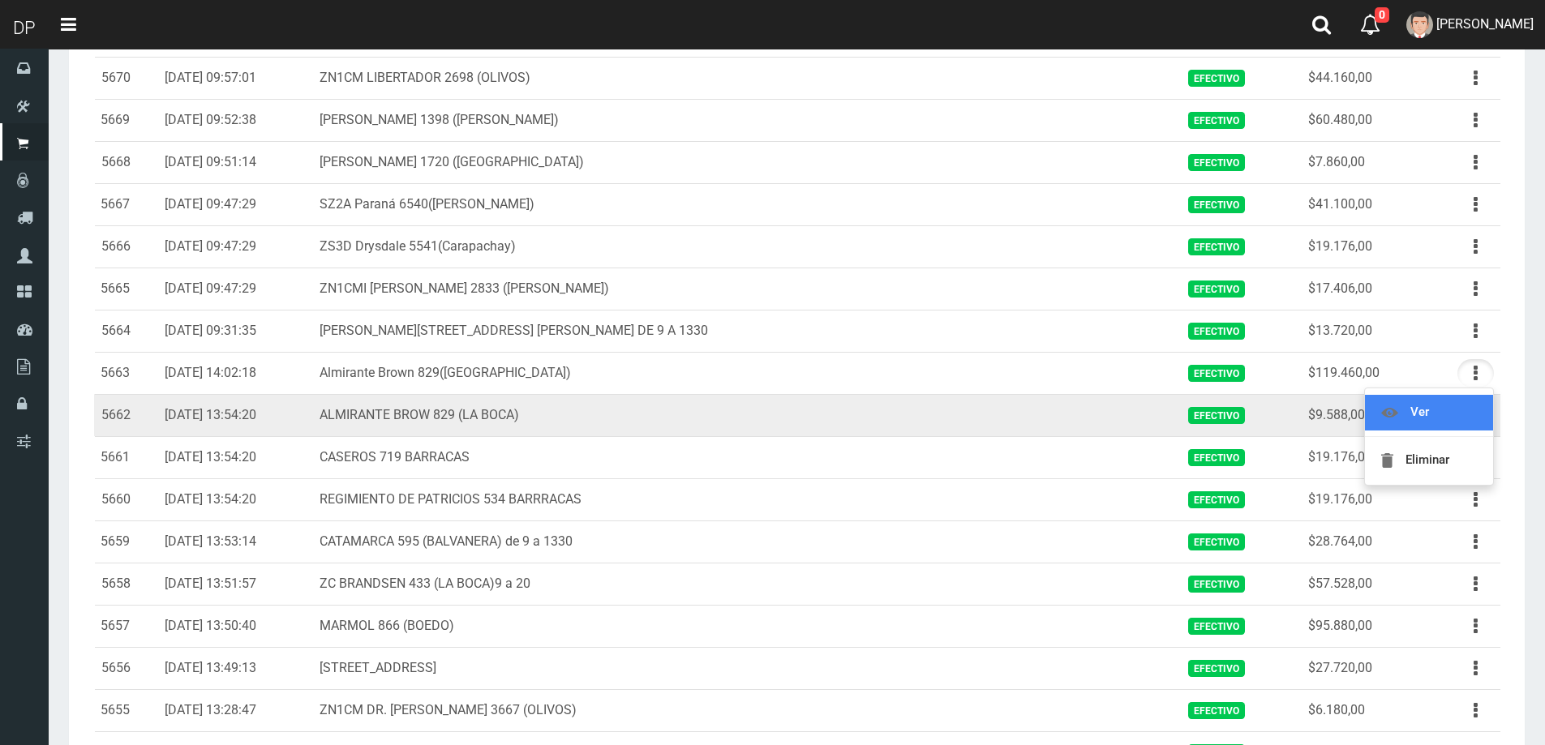
click at [1454, 415] on link "Ver" at bounding box center [1429, 413] width 128 height 36
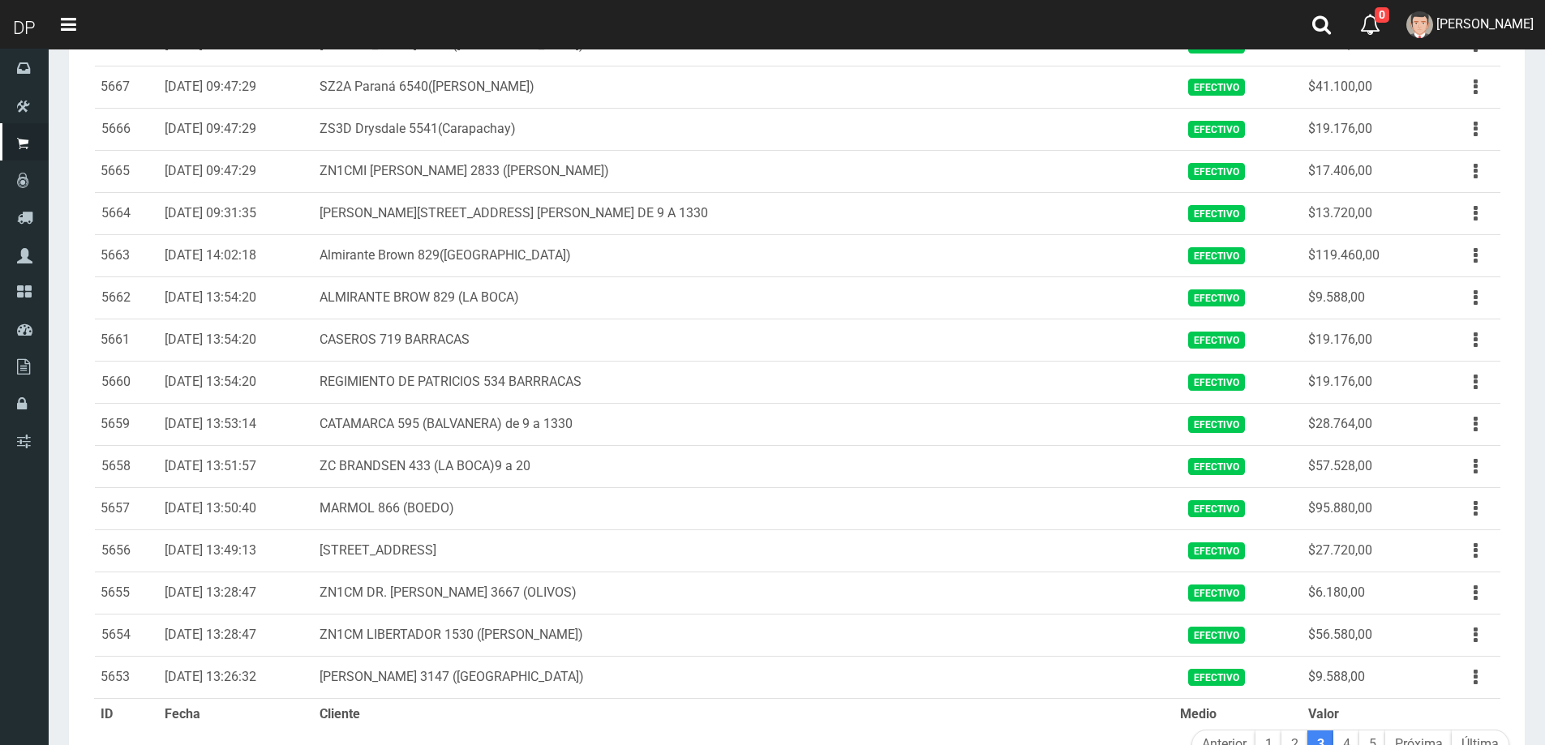
scroll to position [1677, 0]
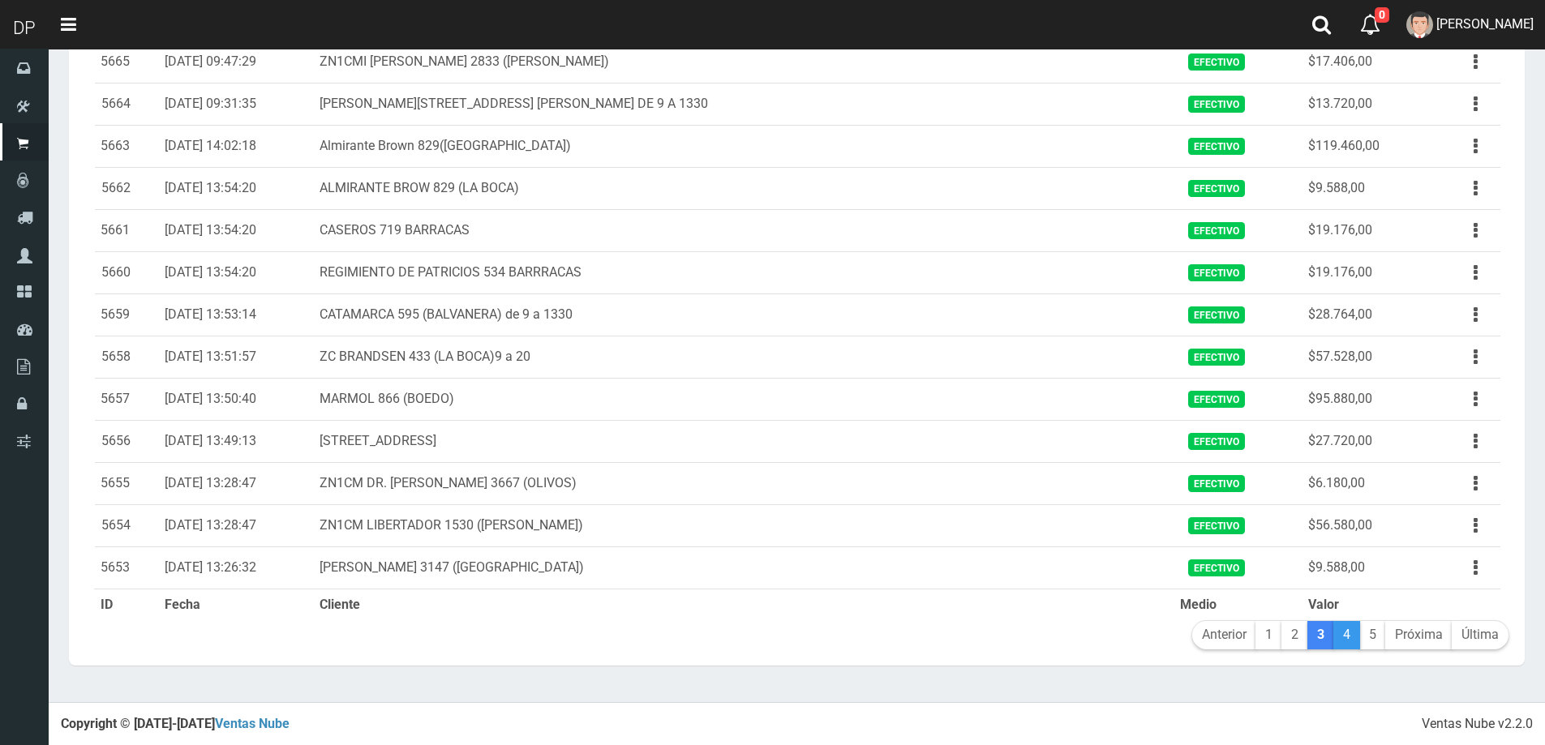
click at [1339, 641] on link "4" at bounding box center [1347, 635] width 27 height 28
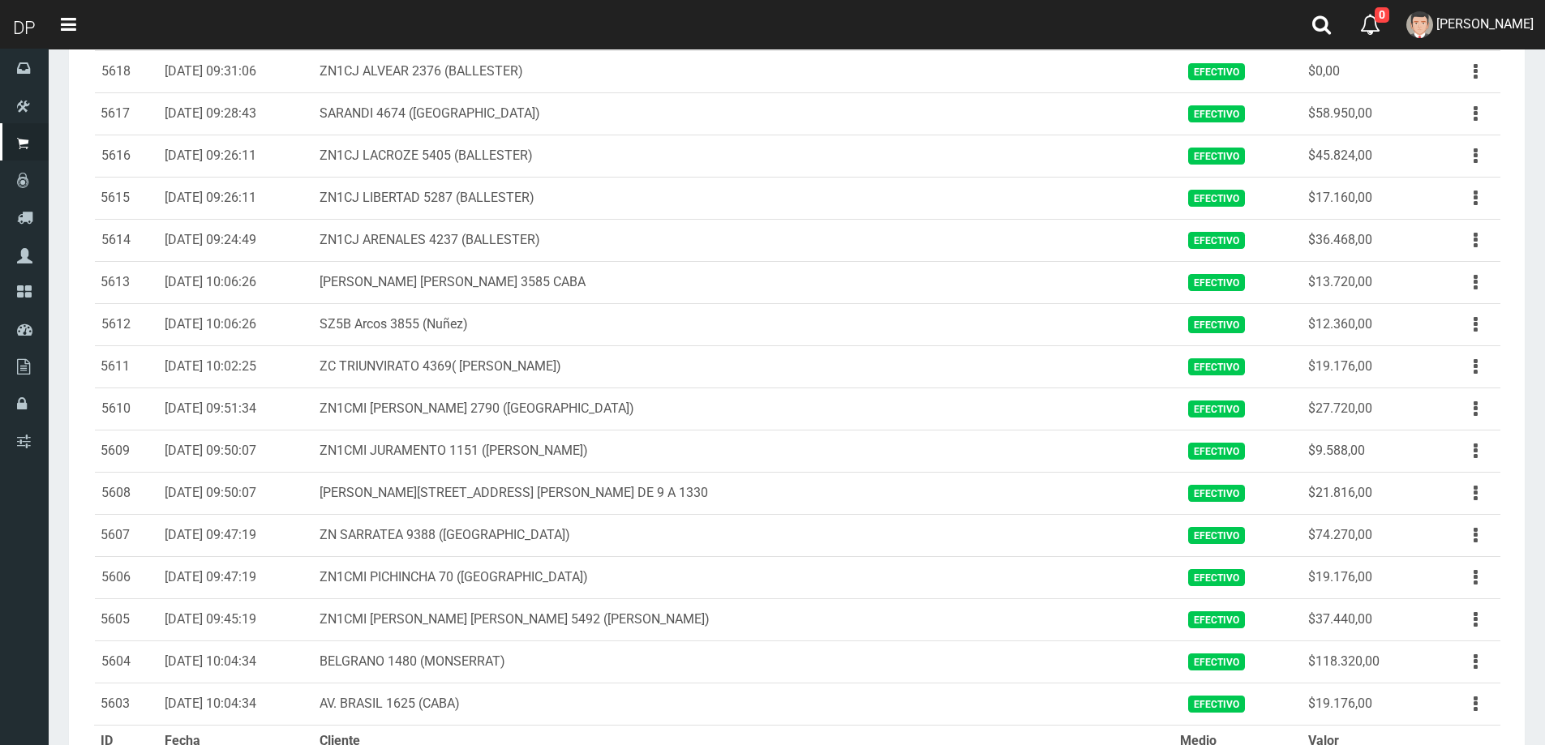
scroll to position [1677, 0]
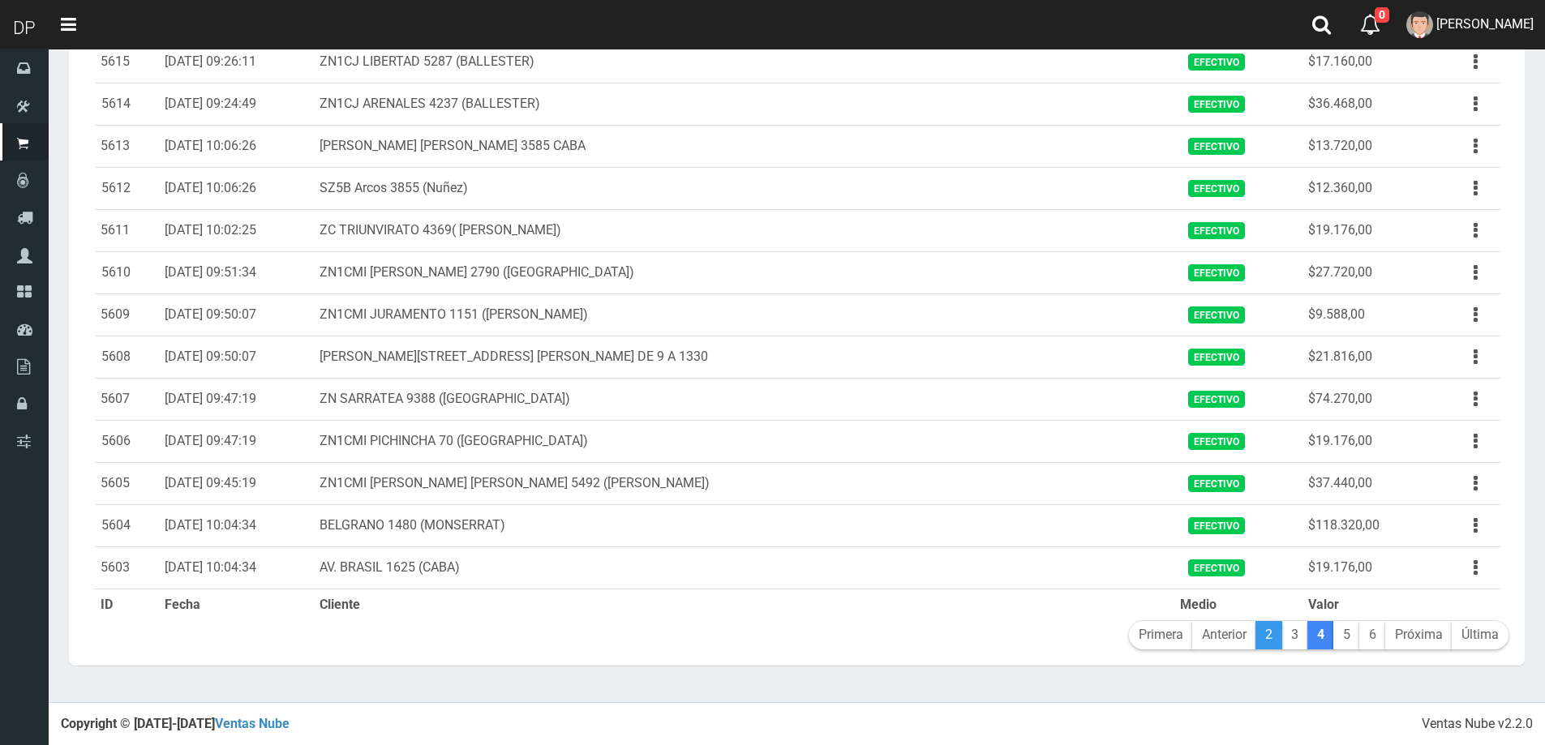
click at [1267, 638] on link "2" at bounding box center [1269, 635] width 27 height 28
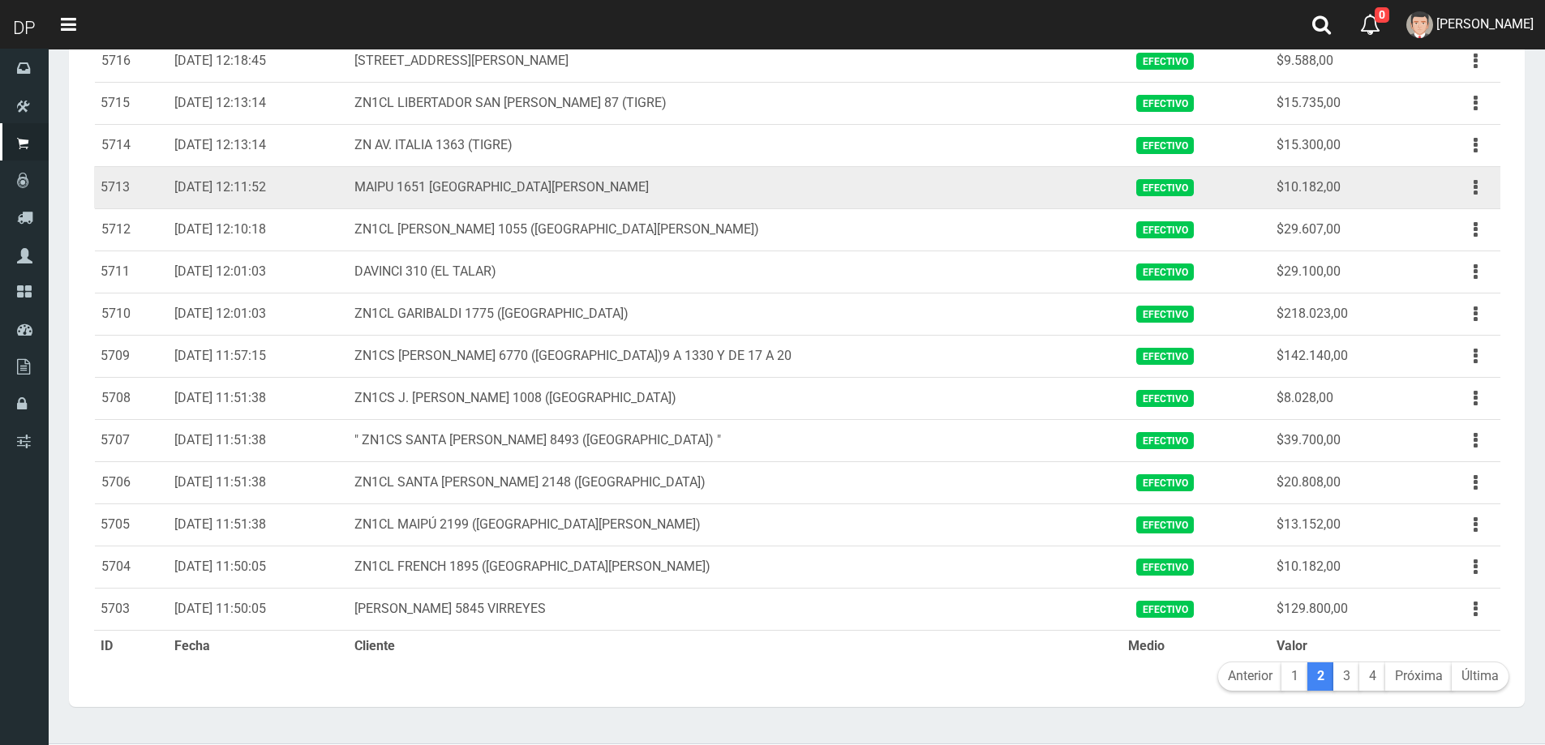
scroll to position [1677, 0]
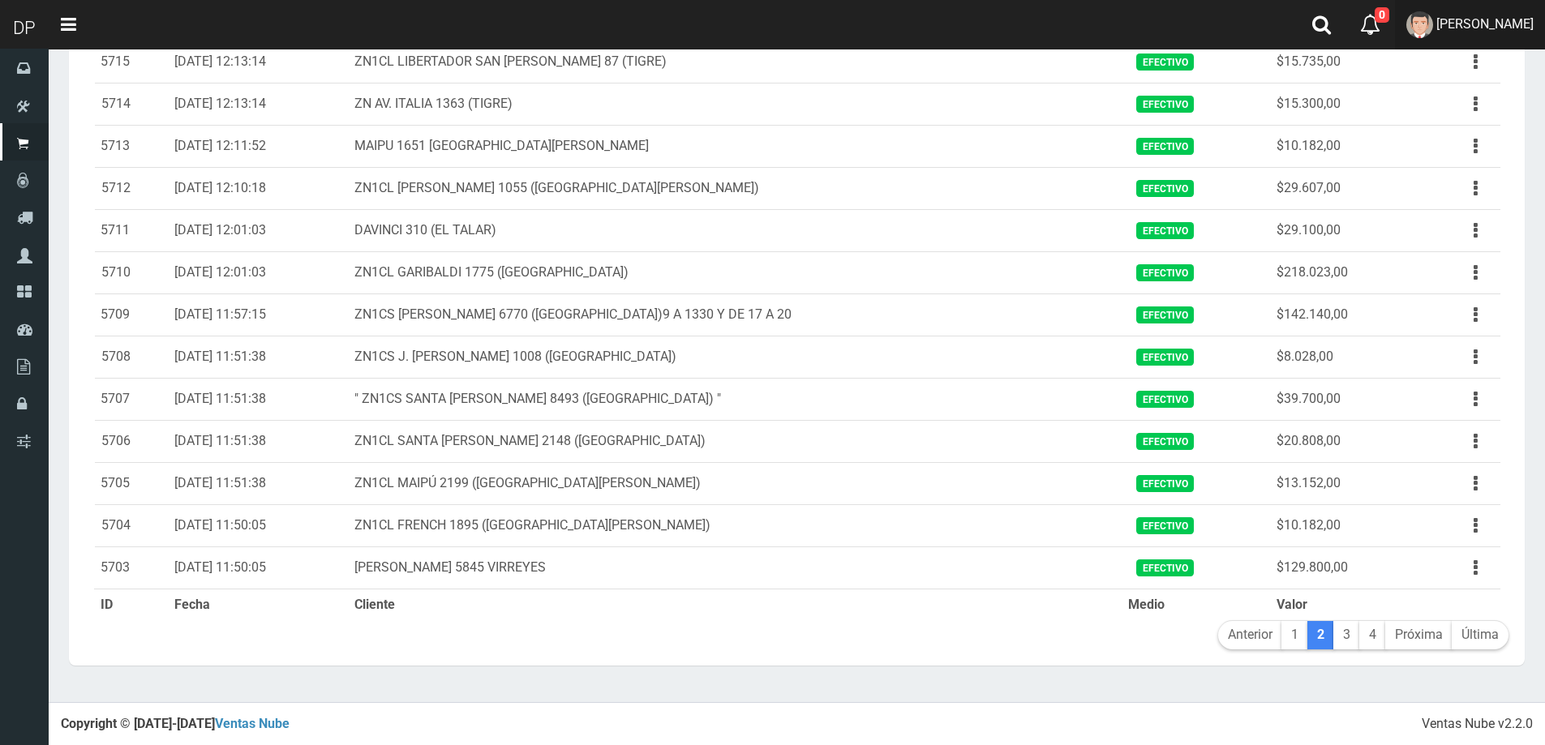
click at [1507, 27] on span "DAIANA PECHMANN" at bounding box center [1485, 23] width 97 height 15
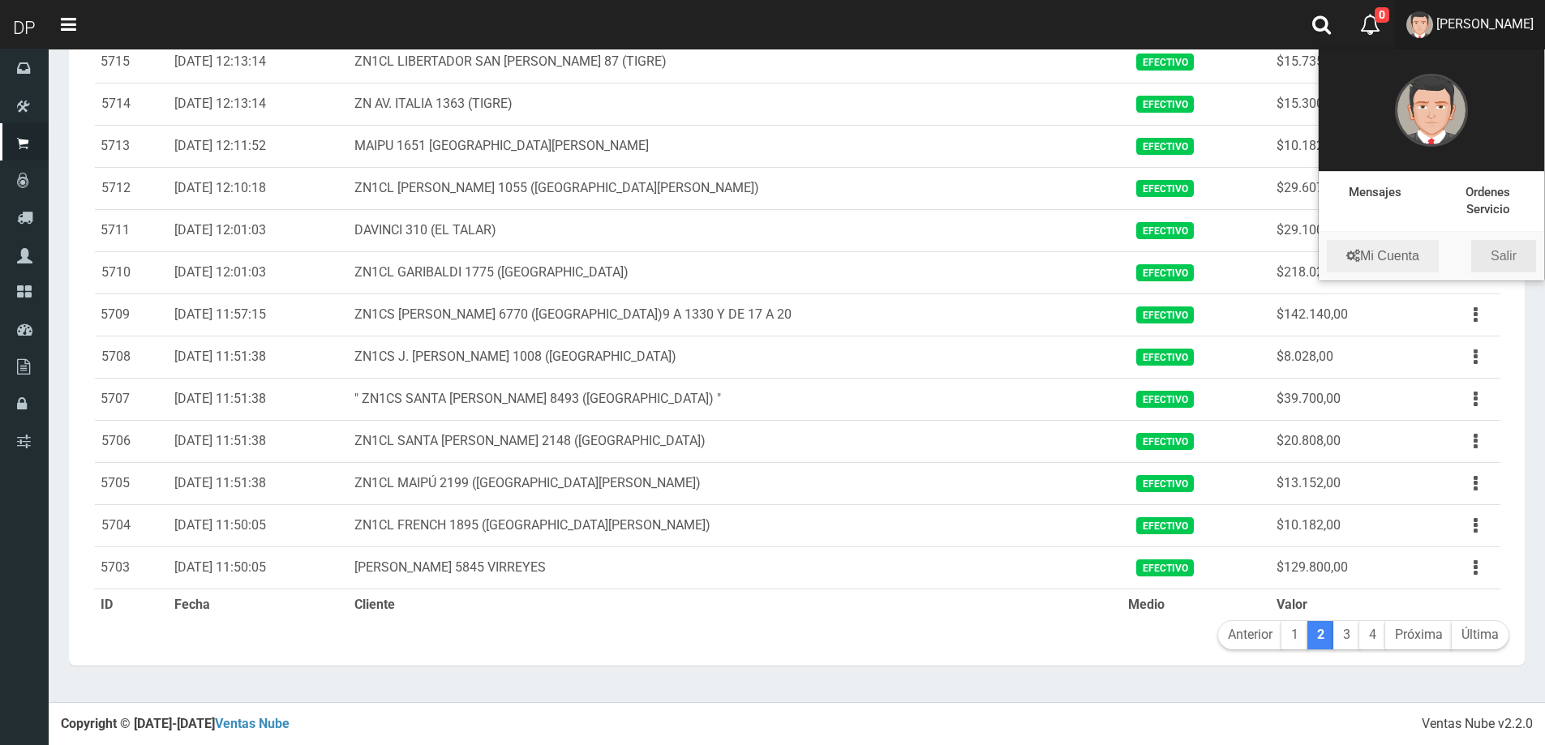
click at [1518, 271] on link "Salir" at bounding box center [1503, 256] width 65 height 32
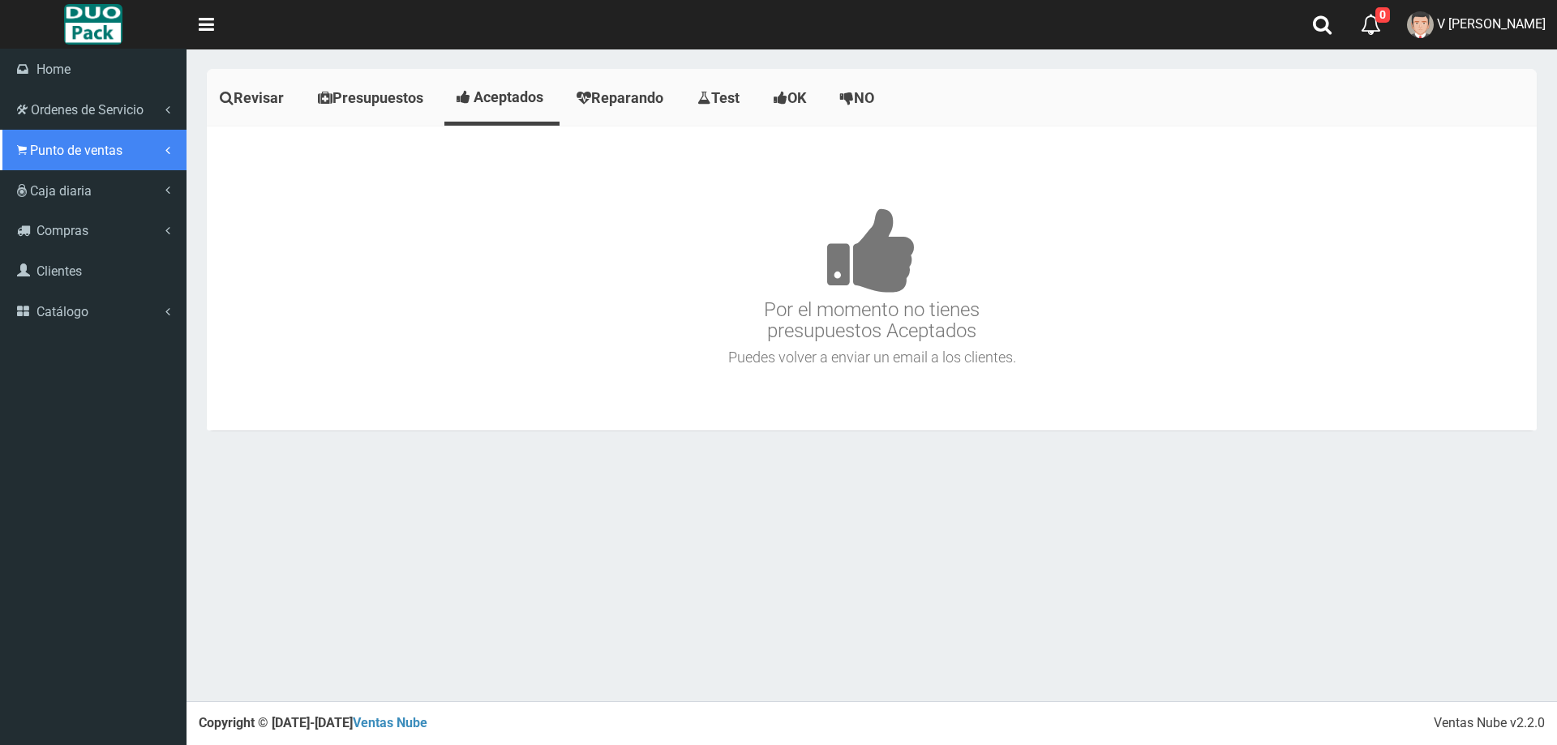
click at [54, 152] on span "Punto de ventas" at bounding box center [76, 150] width 92 height 15
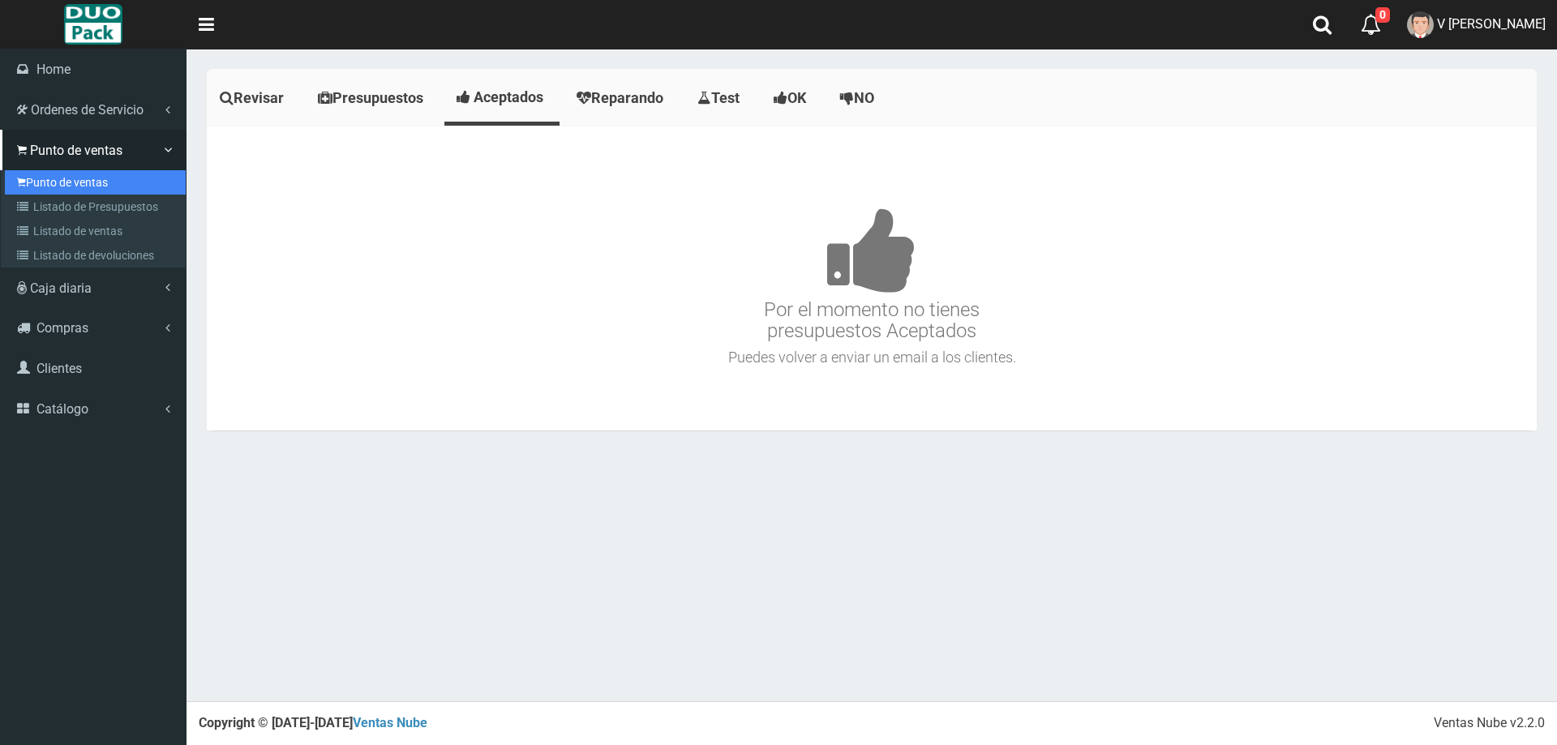
drag, startPoint x: 79, startPoint y: 180, endPoint x: 178, endPoint y: 178, distance: 98.2
click at [80, 180] on link "Punto de ventas" at bounding box center [95, 182] width 181 height 24
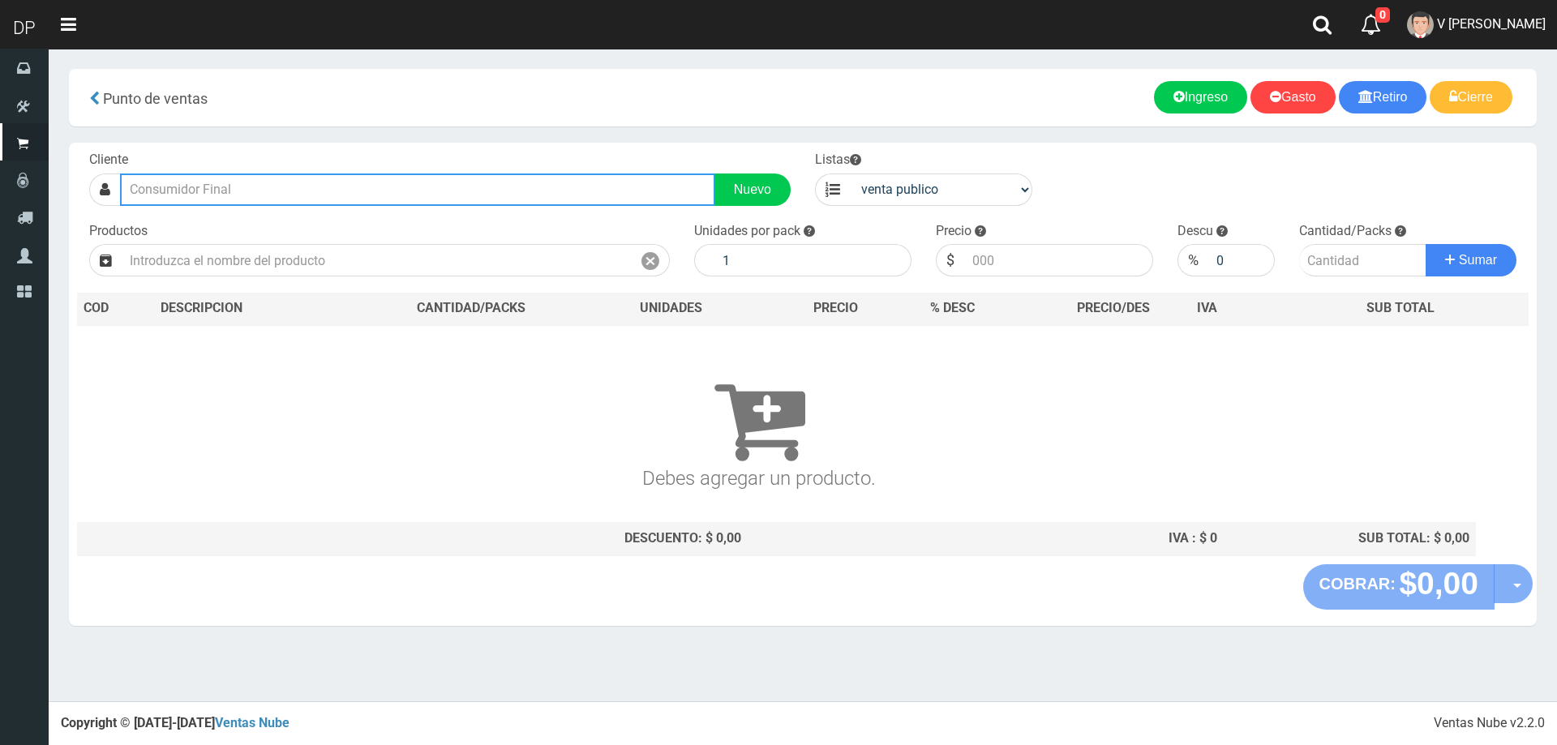
click at [233, 187] on input "text" at bounding box center [417, 190] width 595 height 32
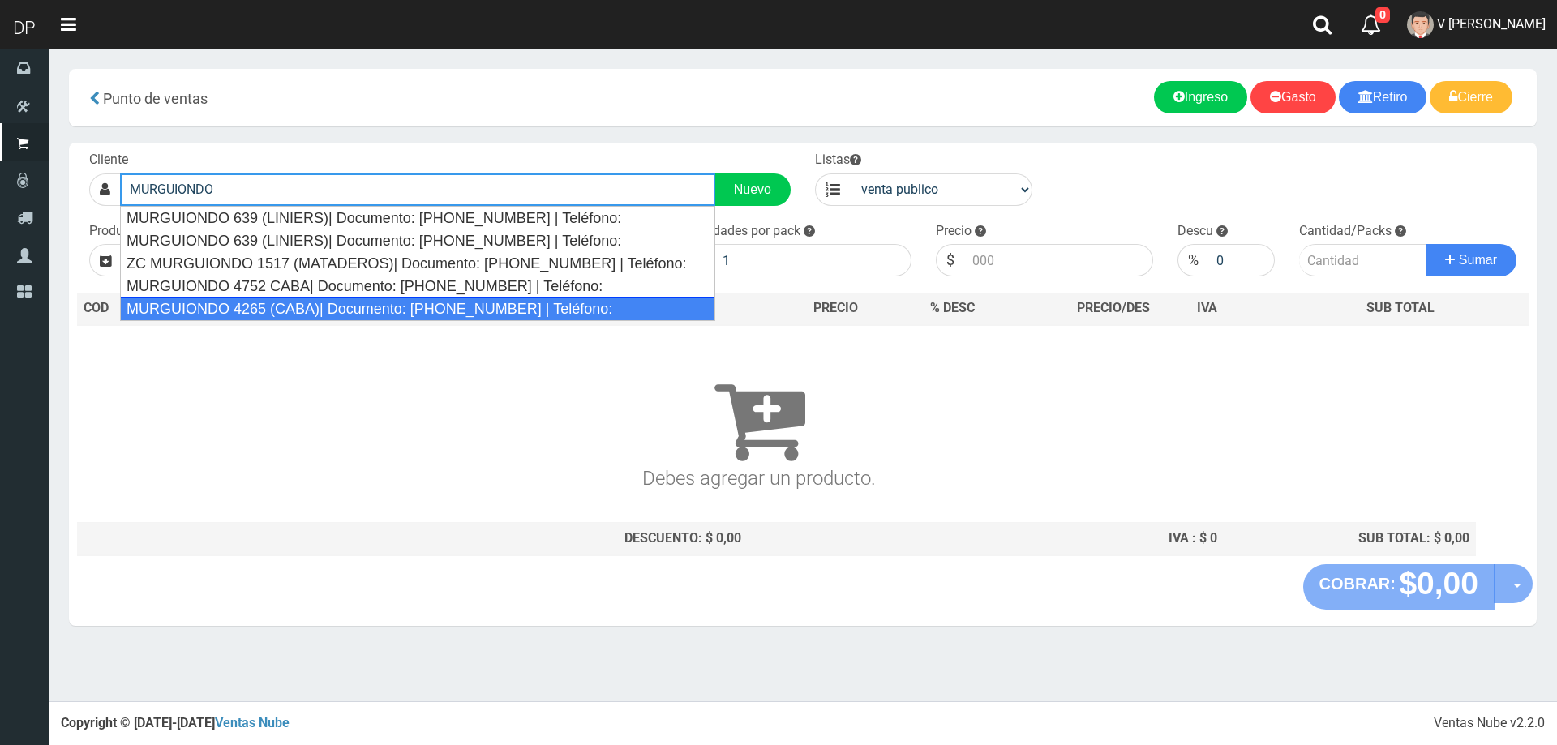
click at [244, 316] on div "MURGUIONDO 4265 (CABA)| Documento: 524521552 | Teléfono:" at bounding box center [417, 309] width 595 height 24
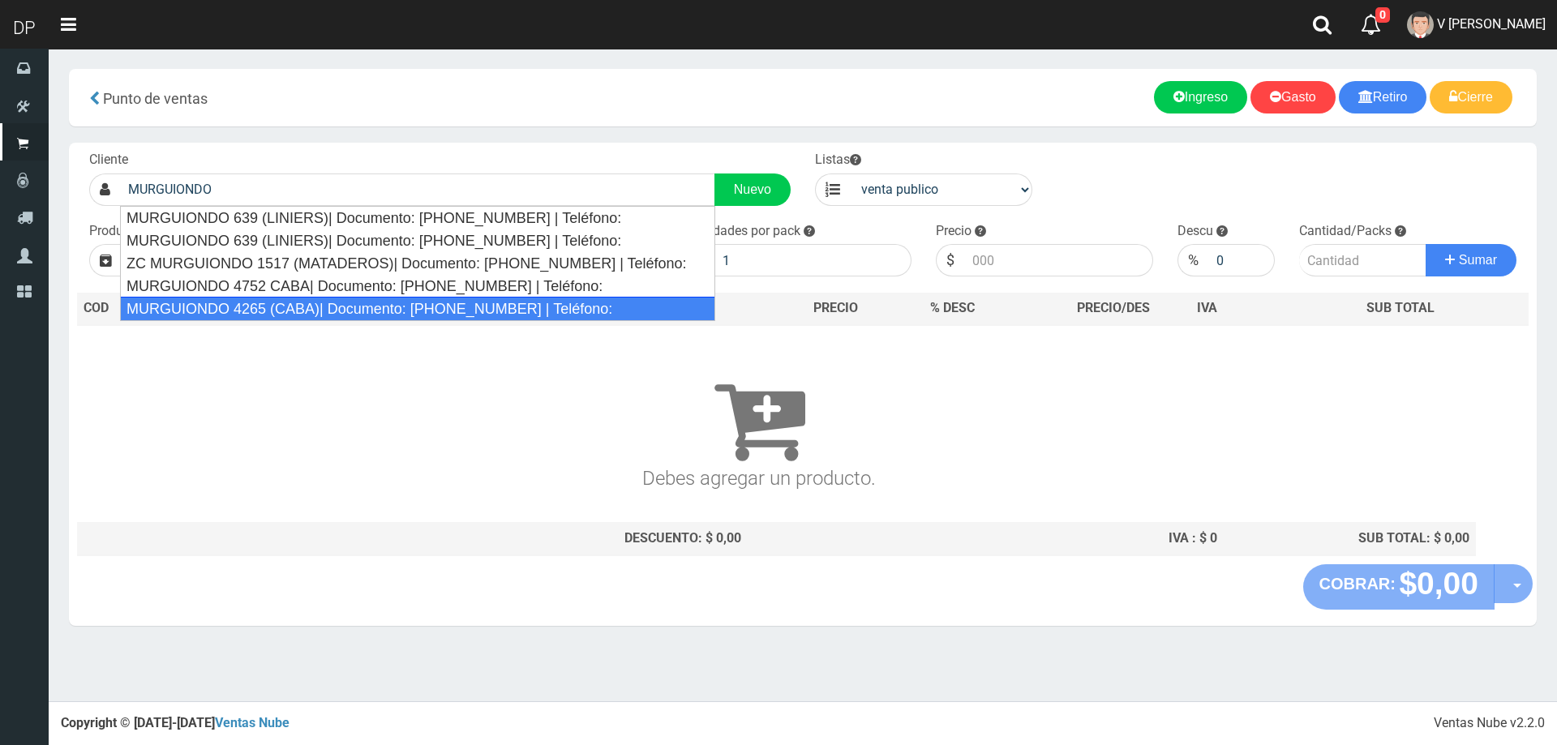
type input "MURGUIONDO 4265 (CABA)| Documento: 524521552 | Teléfono:"
select select "2"
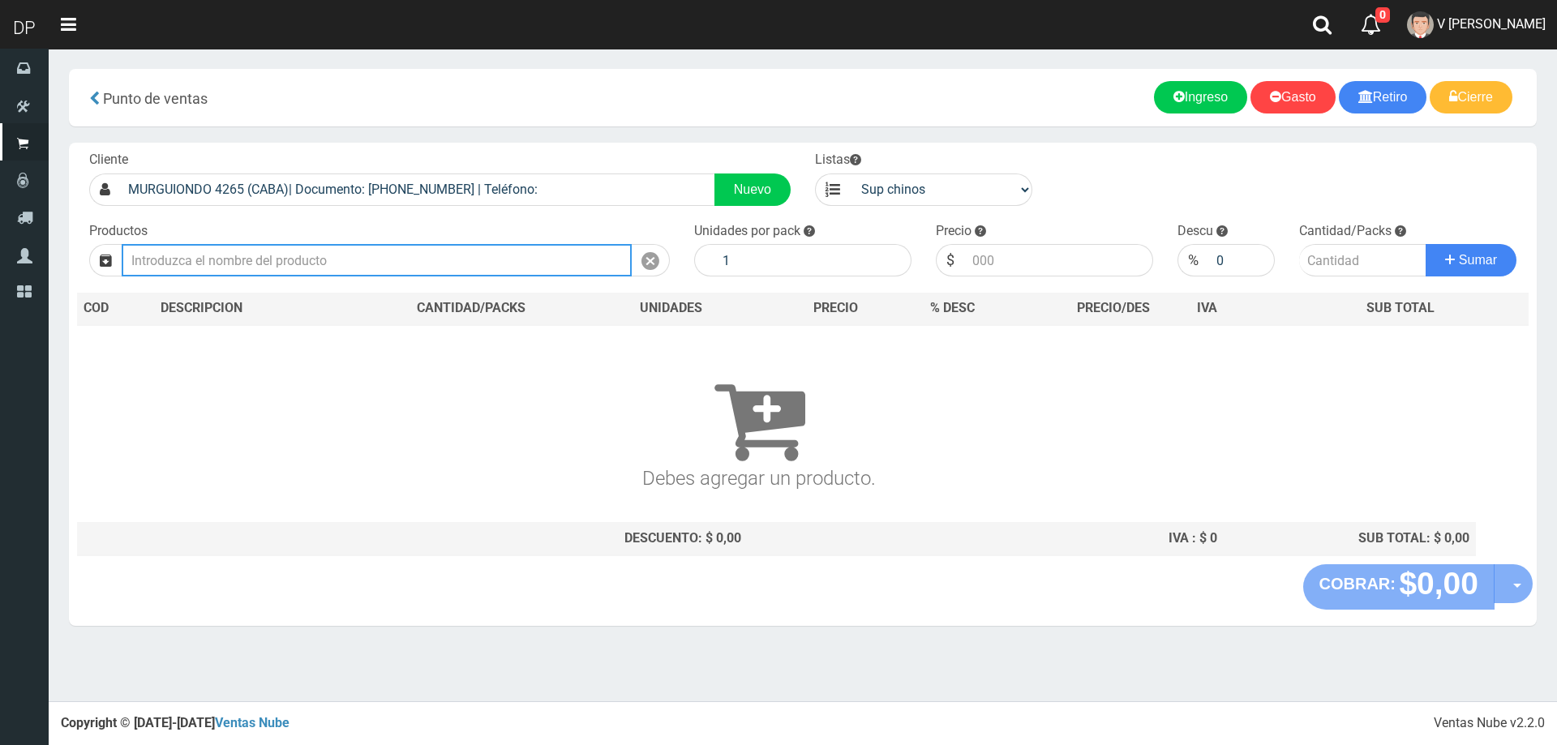
click at [257, 266] on input "text" at bounding box center [377, 260] width 510 height 32
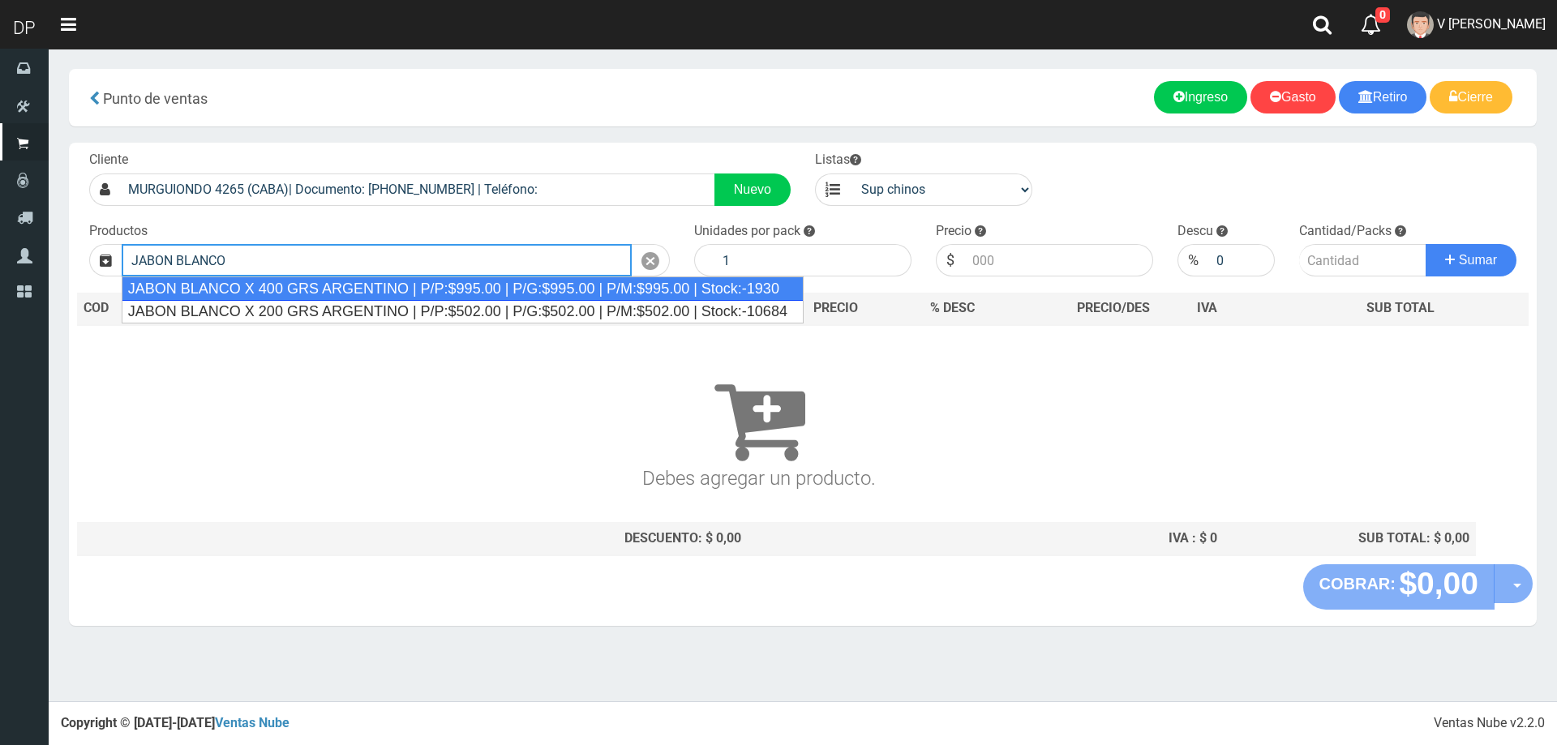
click at [290, 290] on div "JABON BLANCO X 400 GRS ARGENTINO | P/P:$995.00 | P/G:$995.00 | P/M:$995.00 | St…" at bounding box center [463, 289] width 682 height 24
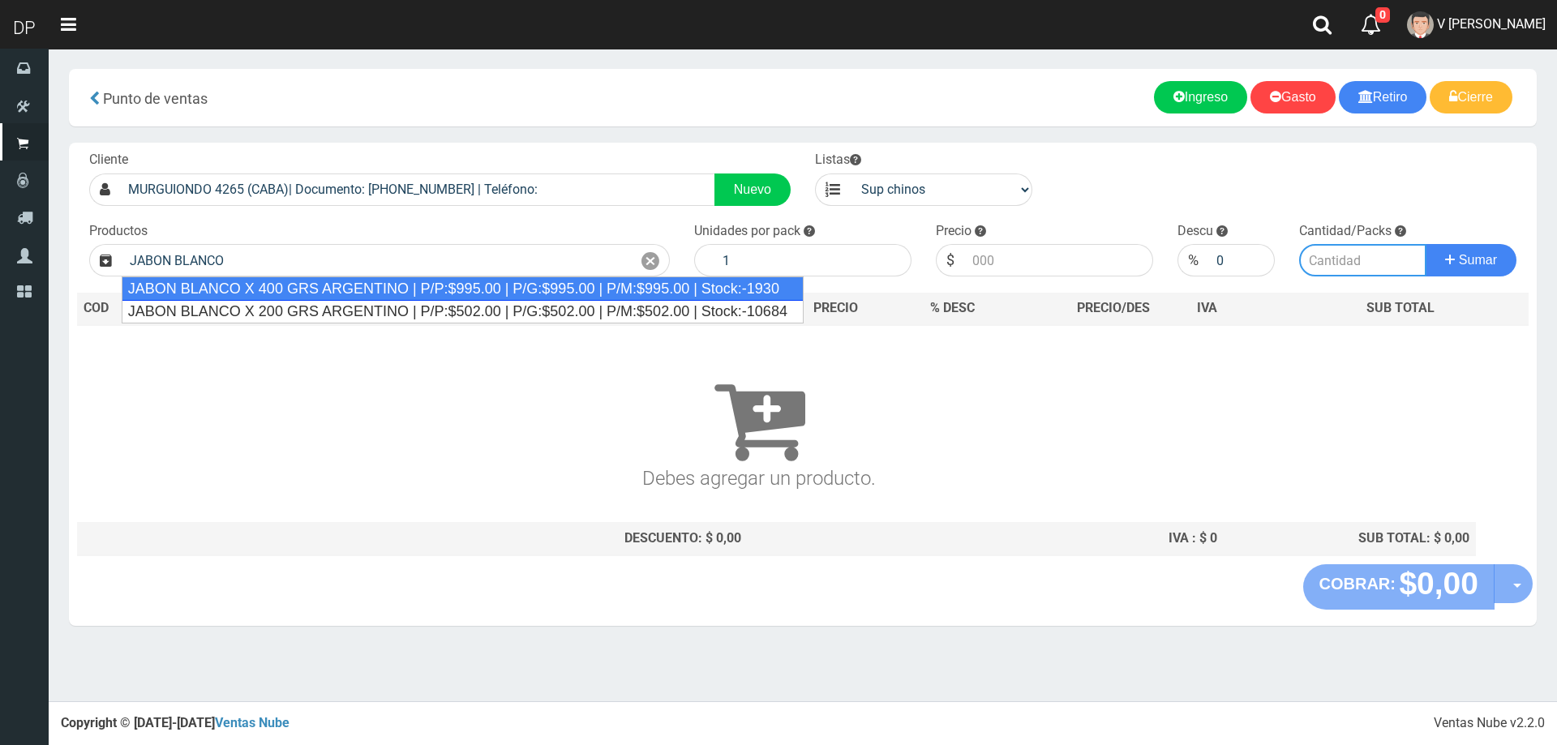
type input "JABON BLANCO X 400 GRS ARGENTINO | P/P:$995.00 | P/G:$995.00 | P/M:$995.00 | St…"
type input "20"
type input "995.00"
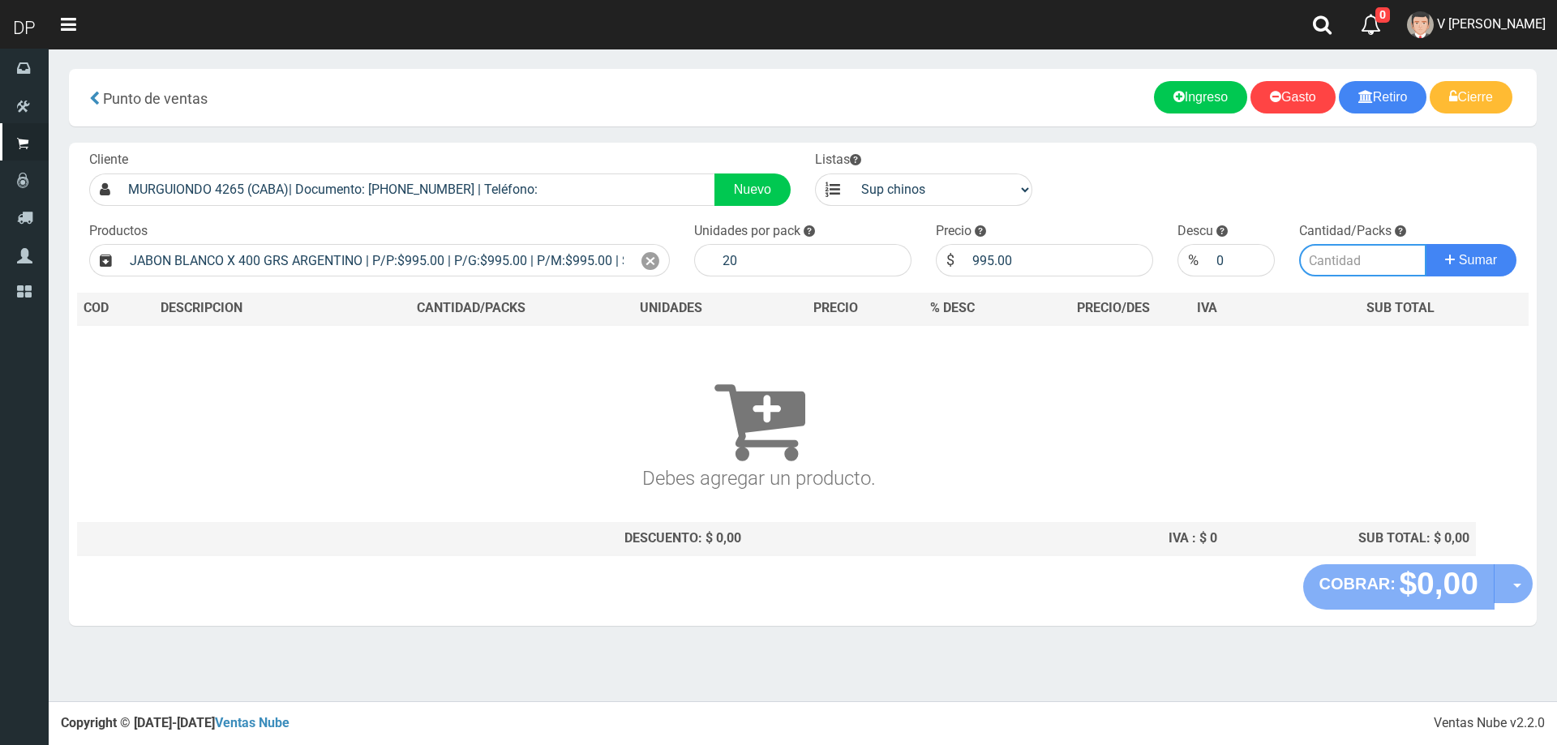
click at [1323, 273] on input "number" at bounding box center [1363, 260] width 128 height 32
type input "1"
click at [1426, 244] on button "Sumar" at bounding box center [1471, 260] width 91 height 32
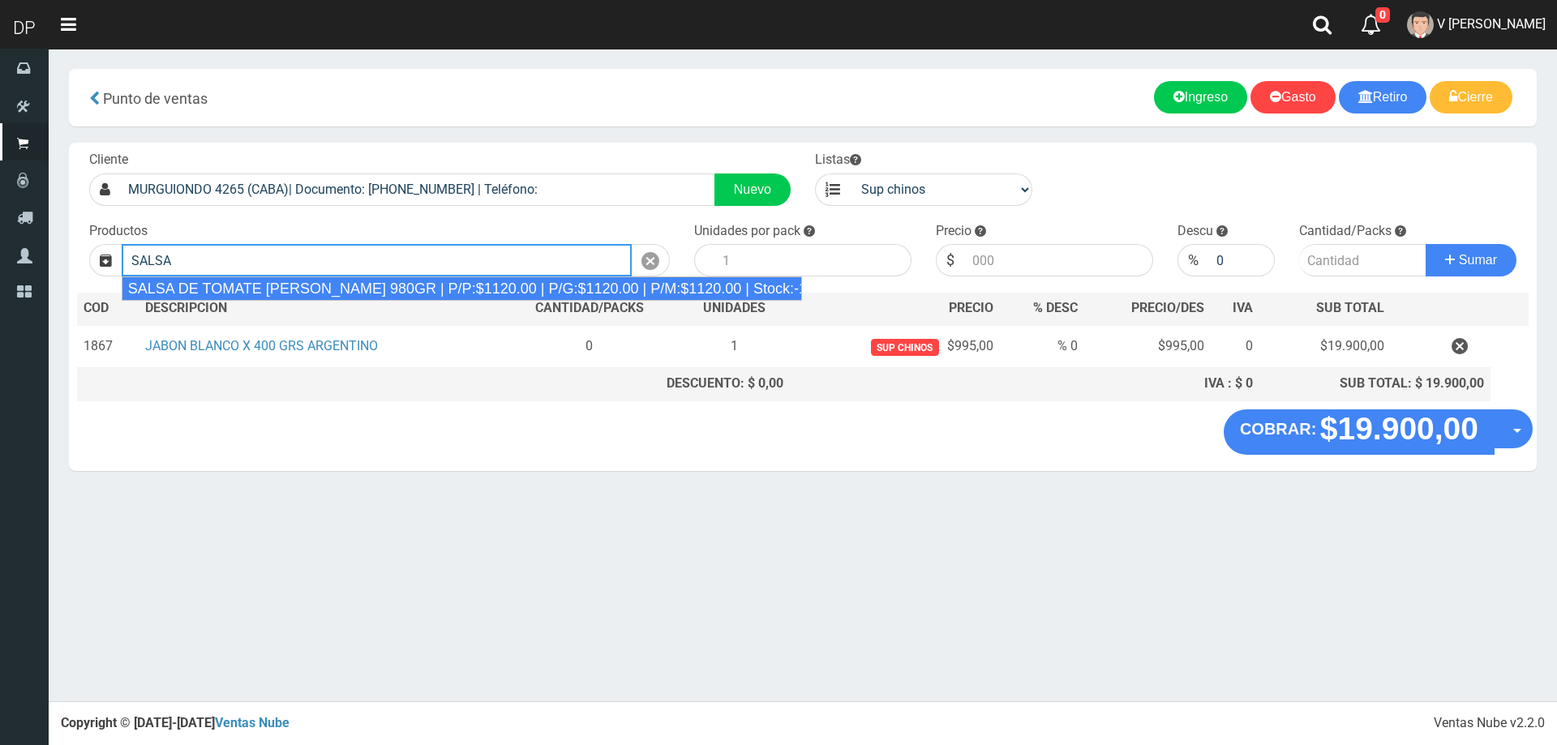
click at [648, 284] on div "SALSA DE TOMATE ORESTES 980GR | P/P:$1120.00 | P/G:$1120.00 | P/M:$1120.00 | St…" at bounding box center [462, 289] width 681 height 24
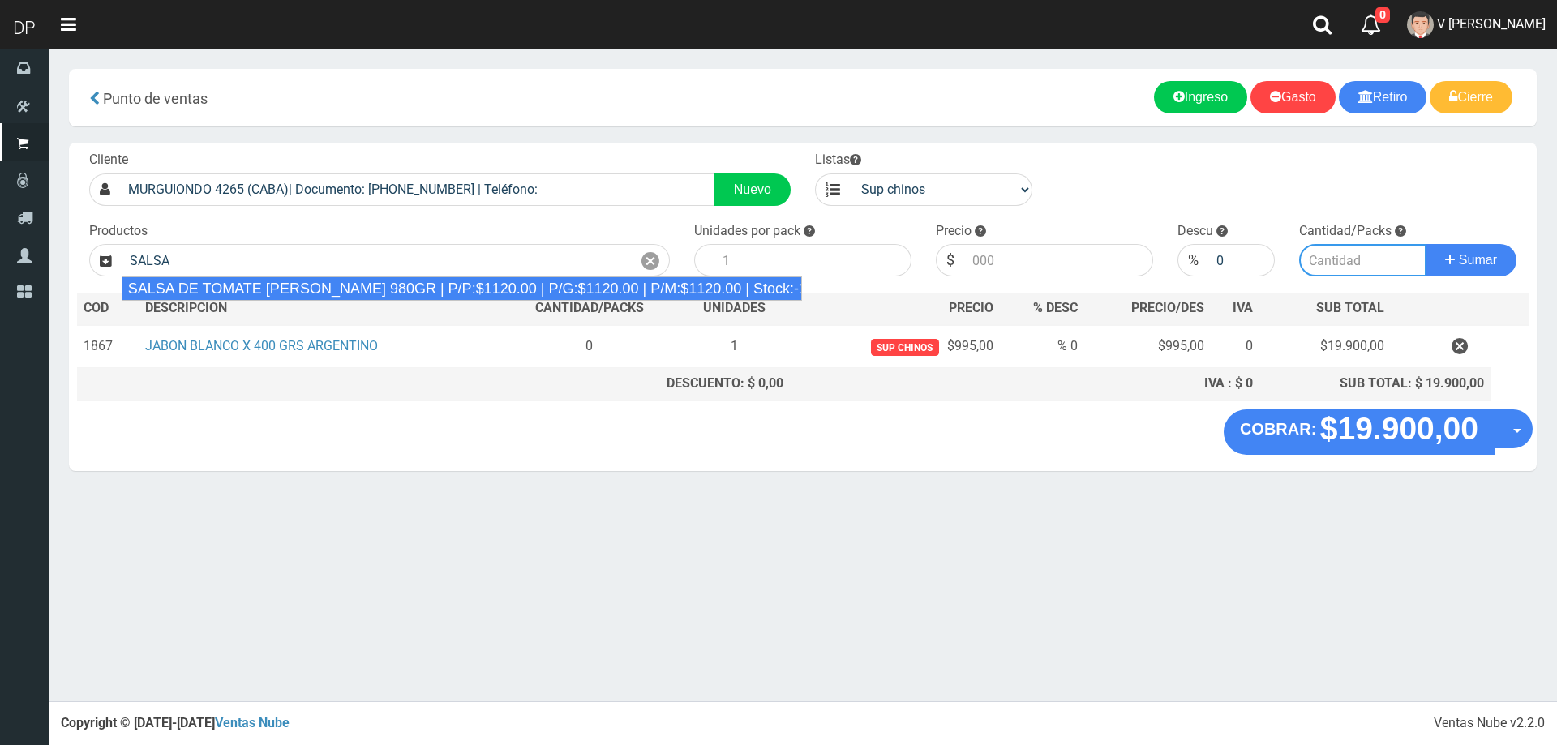
type input "SALSA DE TOMATE ORESTES 980GR | P/P:$1120.00 | P/G:$1120.00 | P/M:$1120.00 | St…"
type input "8"
type input "1120.00"
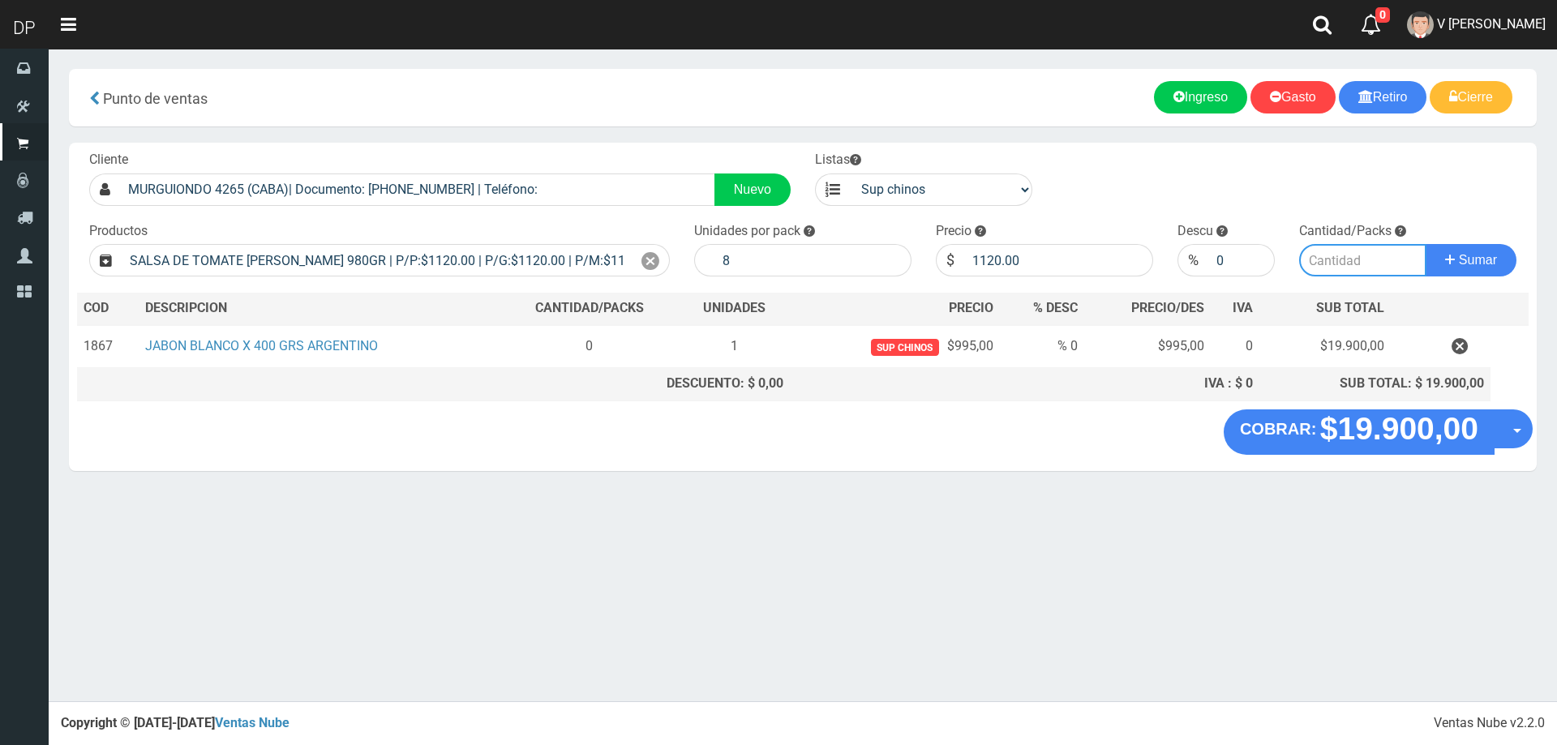
click at [1360, 262] on input "number" at bounding box center [1363, 260] width 128 height 32
click at [1044, 266] on input "1120.00" at bounding box center [1058, 260] width 189 height 32
type input "1110"
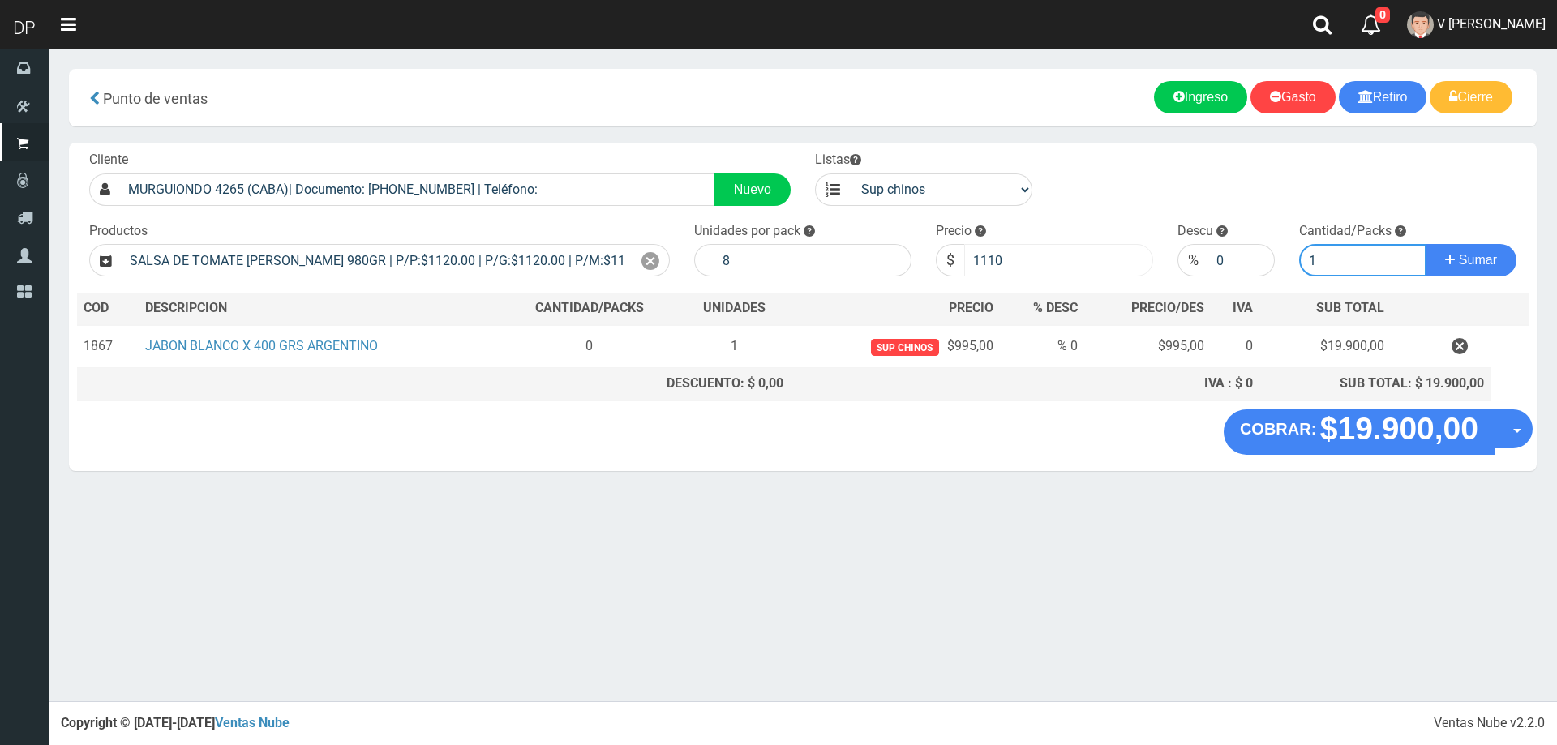
type input "1"
click at [1426, 244] on button "Sumar" at bounding box center [1471, 260] width 91 height 32
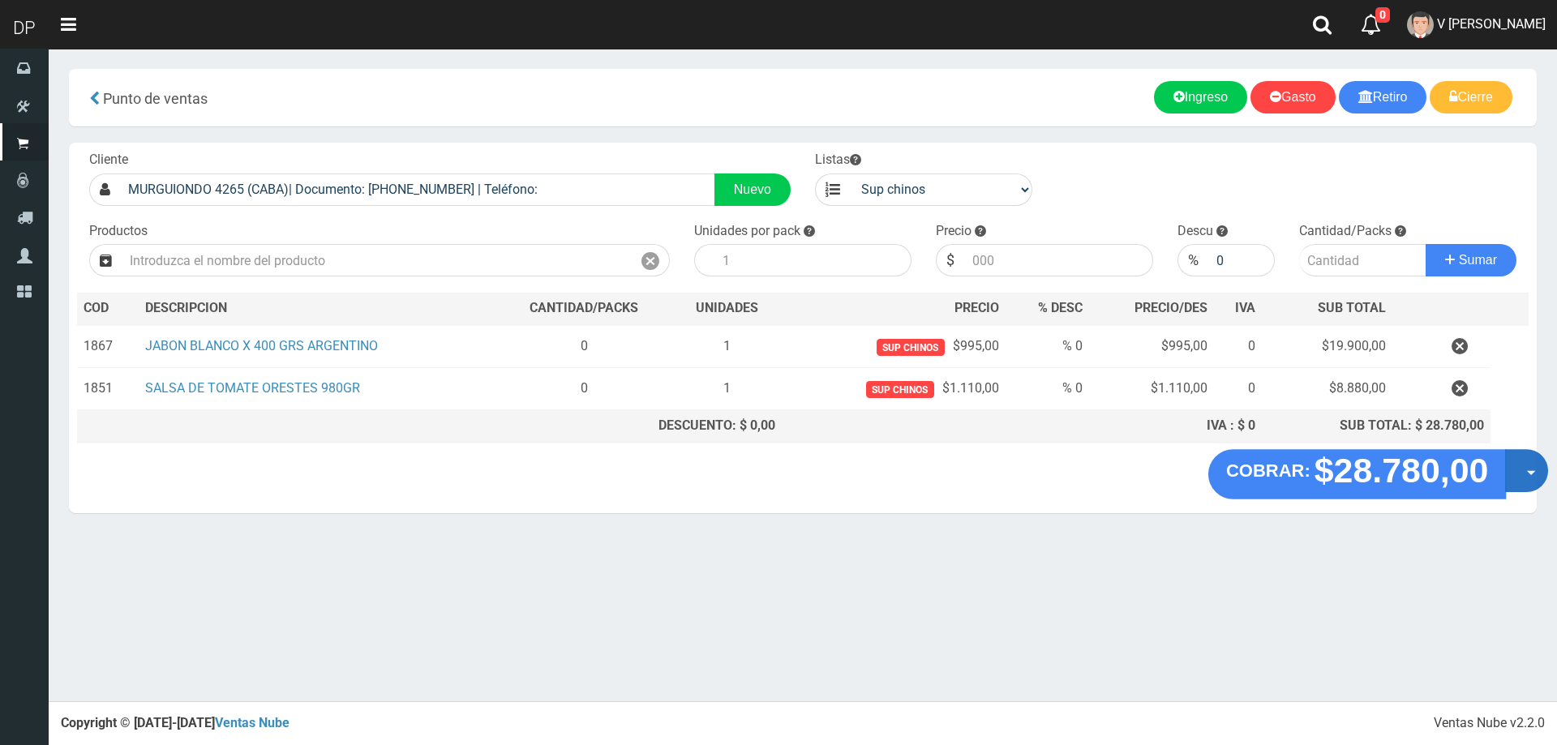
click at [1536, 470] on button "Opciones" at bounding box center [1527, 470] width 43 height 43
click at [1525, 472] on link "Hacer Devolucion" at bounding box center [1474, 475] width 145 height 37
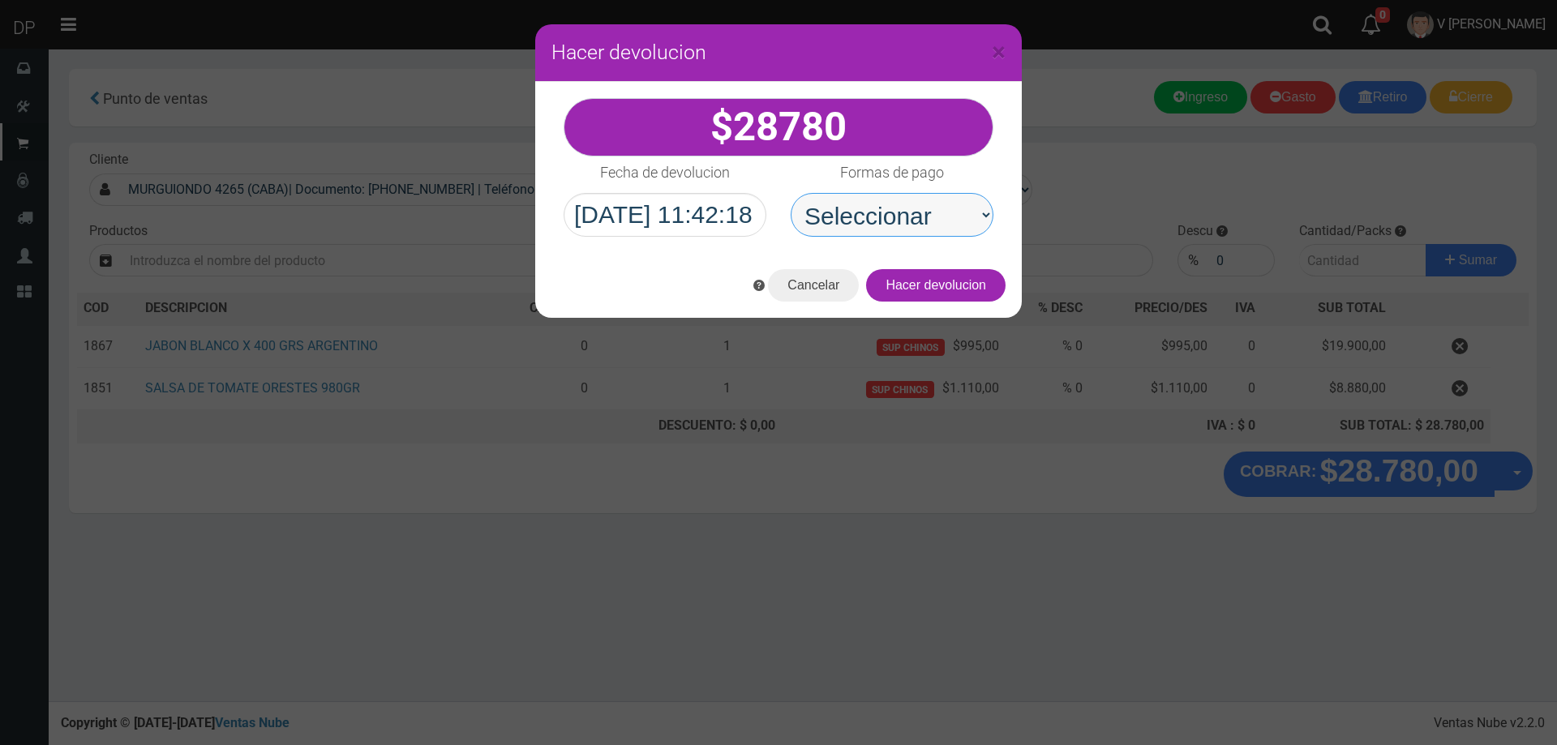
drag, startPoint x: 930, startPoint y: 224, endPoint x: 930, endPoint y: 234, distance: 9.7
click at [930, 224] on select "Seleccionar Efectivo Tarjeta de Crédito Depósito Débito" at bounding box center [892, 215] width 203 height 44
click at [672, 212] on input "2025/09/22 11:42:18" at bounding box center [665, 215] width 203 height 44
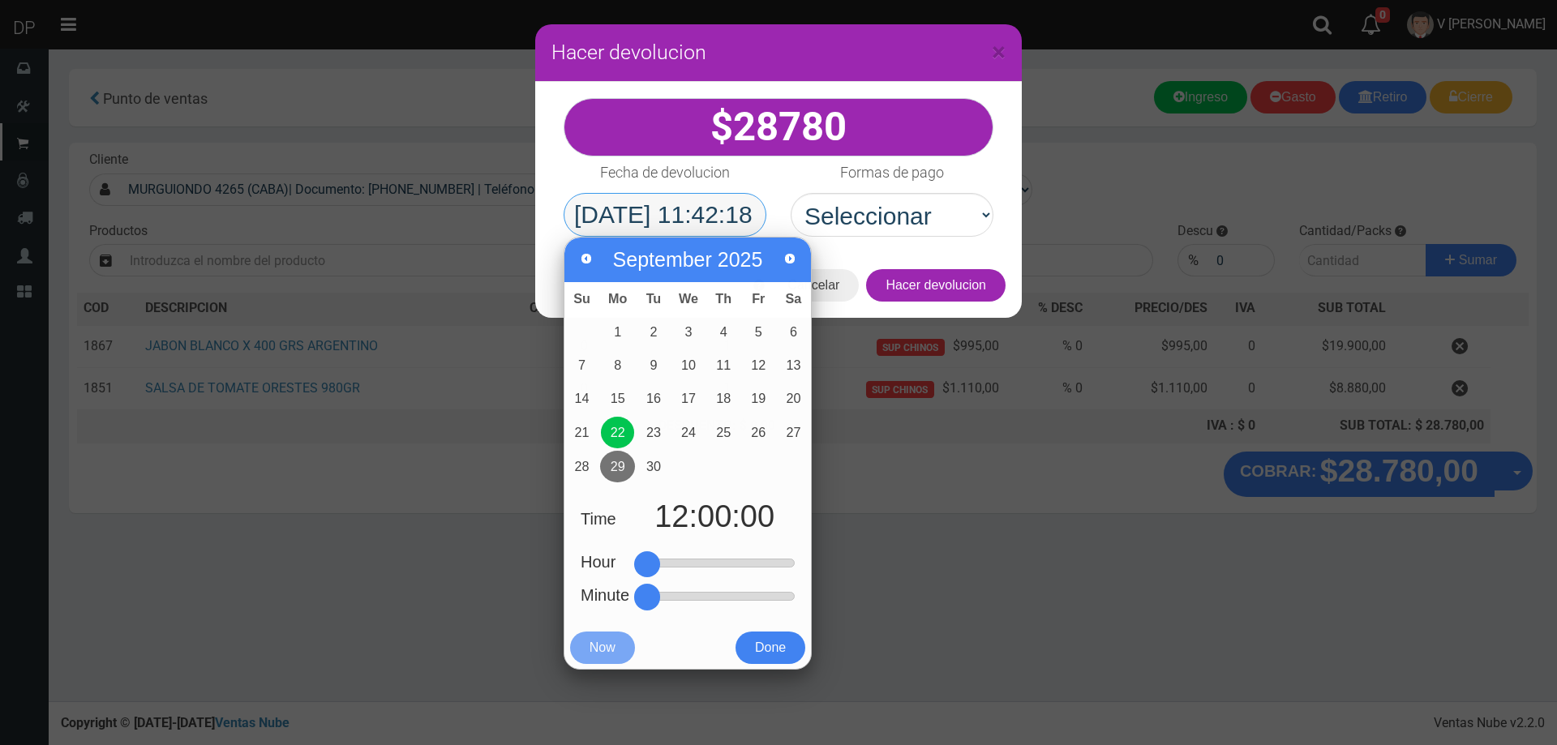
click at [672, 212] on input "2025/09/22 11:42:18" at bounding box center [665, 215] width 203 height 44
click at [765, 368] on link "12" at bounding box center [758, 366] width 33 height 32
type input "2025-09-12 12:00:00"
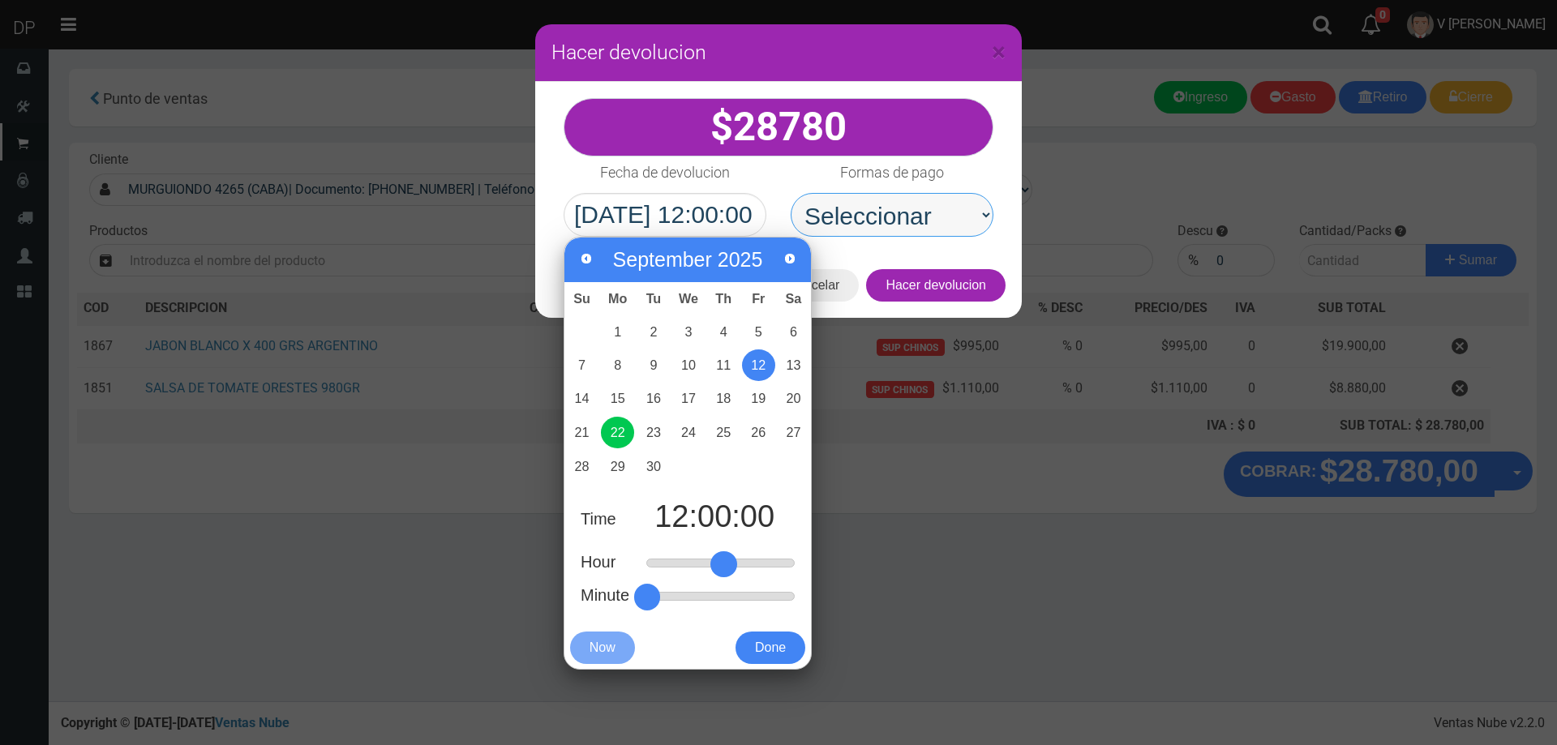
click at [940, 226] on select "Seleccionar Efectivo Tarjeta de Crédito Depósito Débito" at bounding box center [892, 215] width 203 height 44
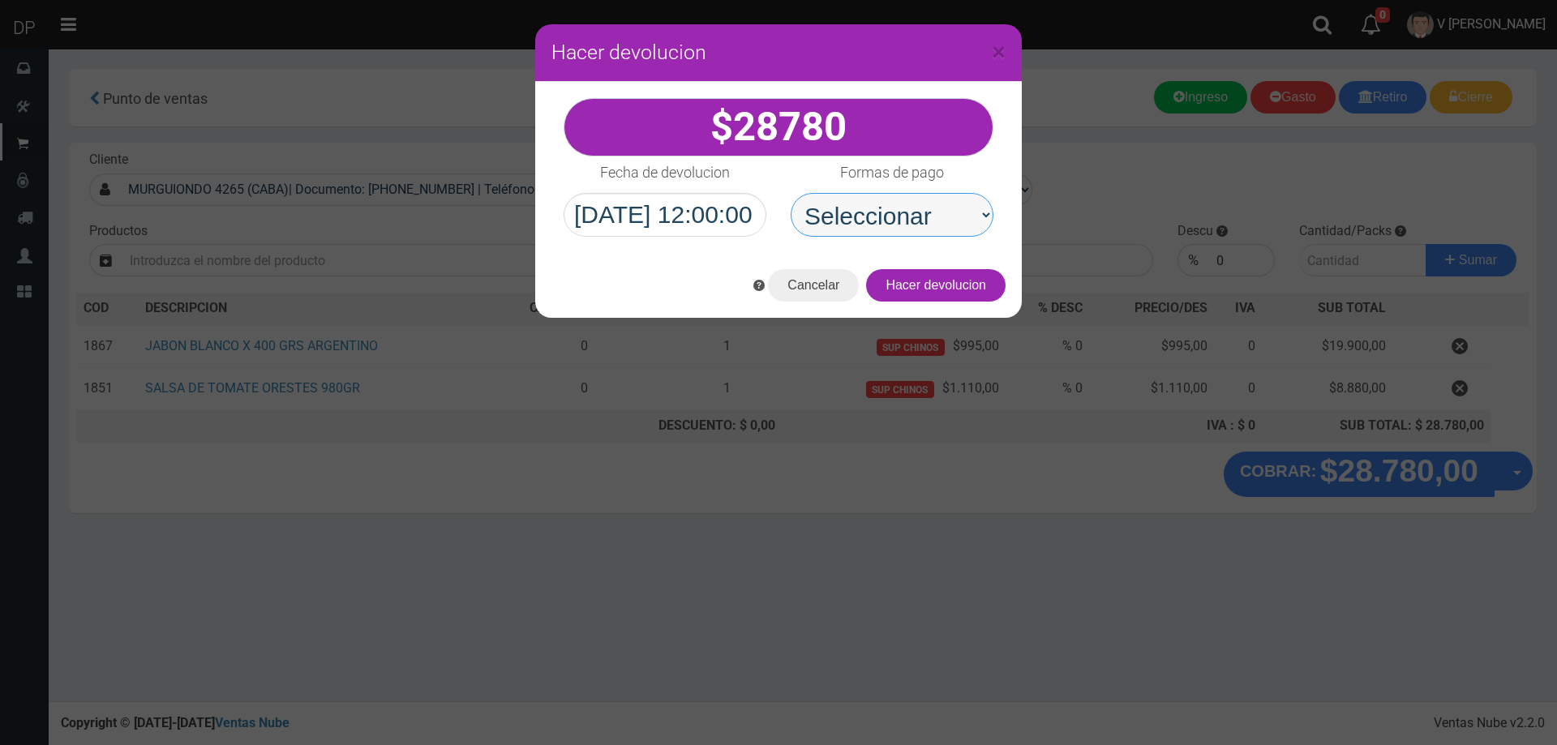
select select "Efectivo"
click at [791, 193] on select "Seleccionar Efectivo Tarjeta de Crédito Depósito Débito" at bounding box center [892, 215] width 203 height 44
click at [964, 287] on button "Hacer devolucion" at bounding box center [936, 285] width 140 height 32
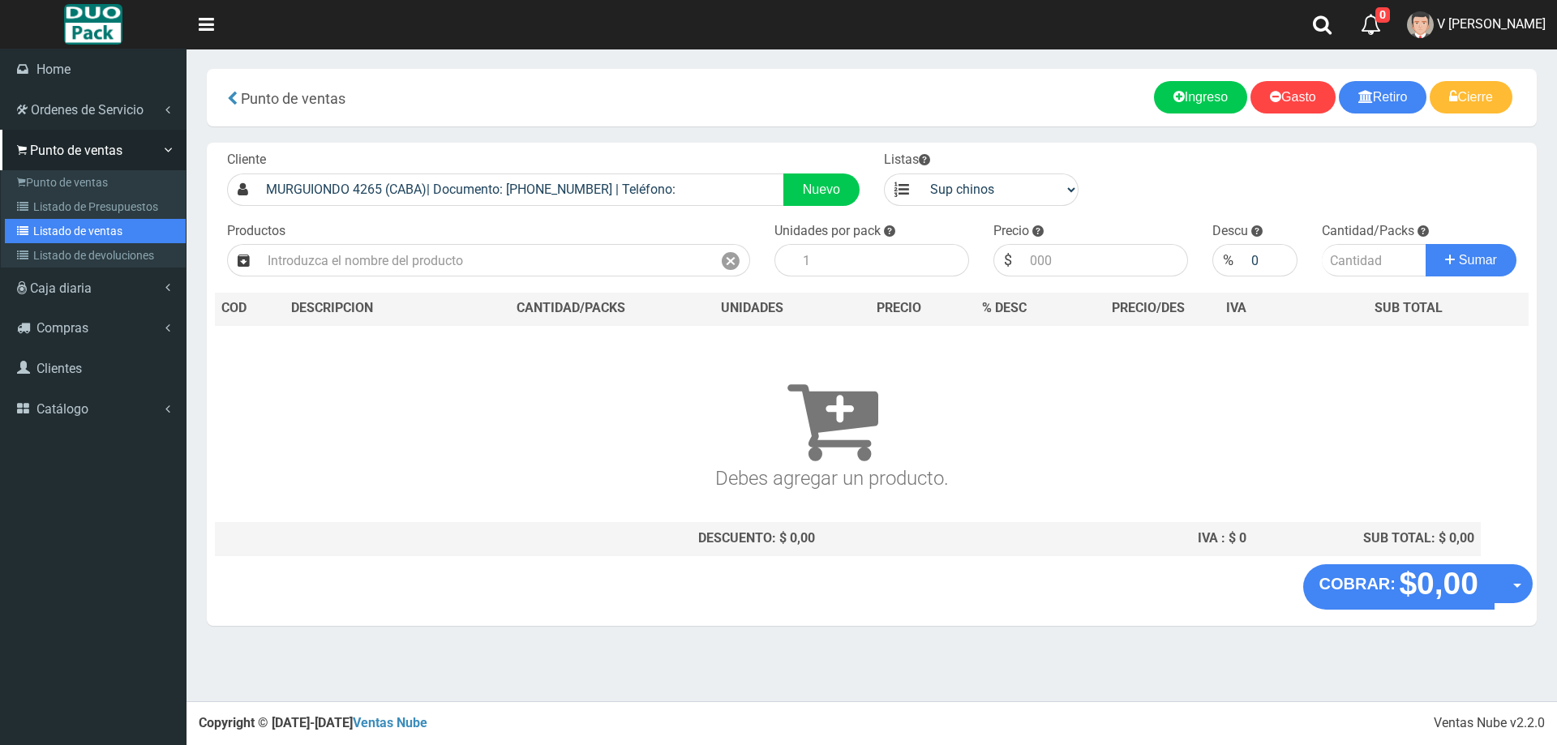
click at [80, 242] on link "Listado de ventas" at bounding box center [95, 231] width 181 height 24
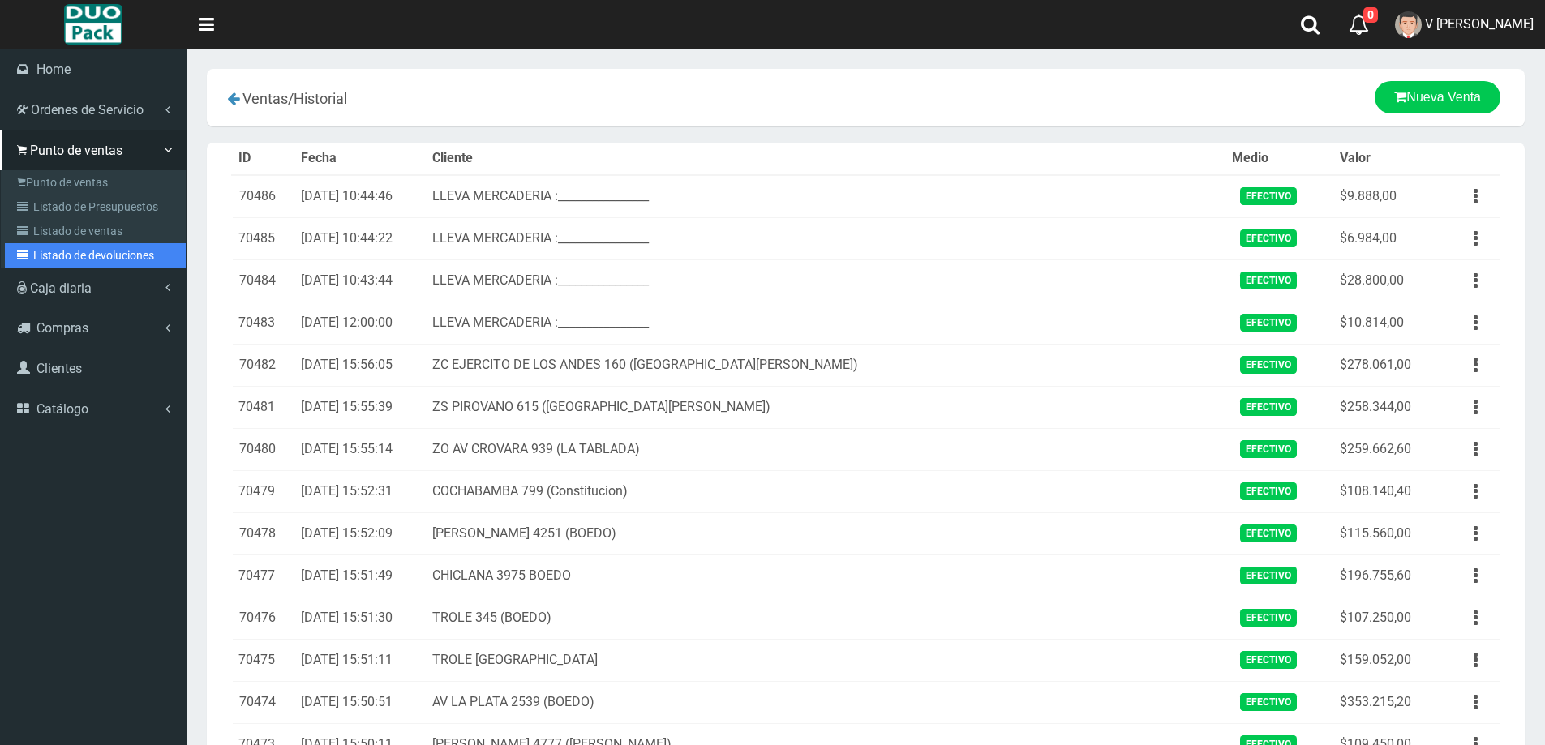
click at [55, 260] on link "Listado de devoluciones" at bounding box center [95, 255] width 181 height 24
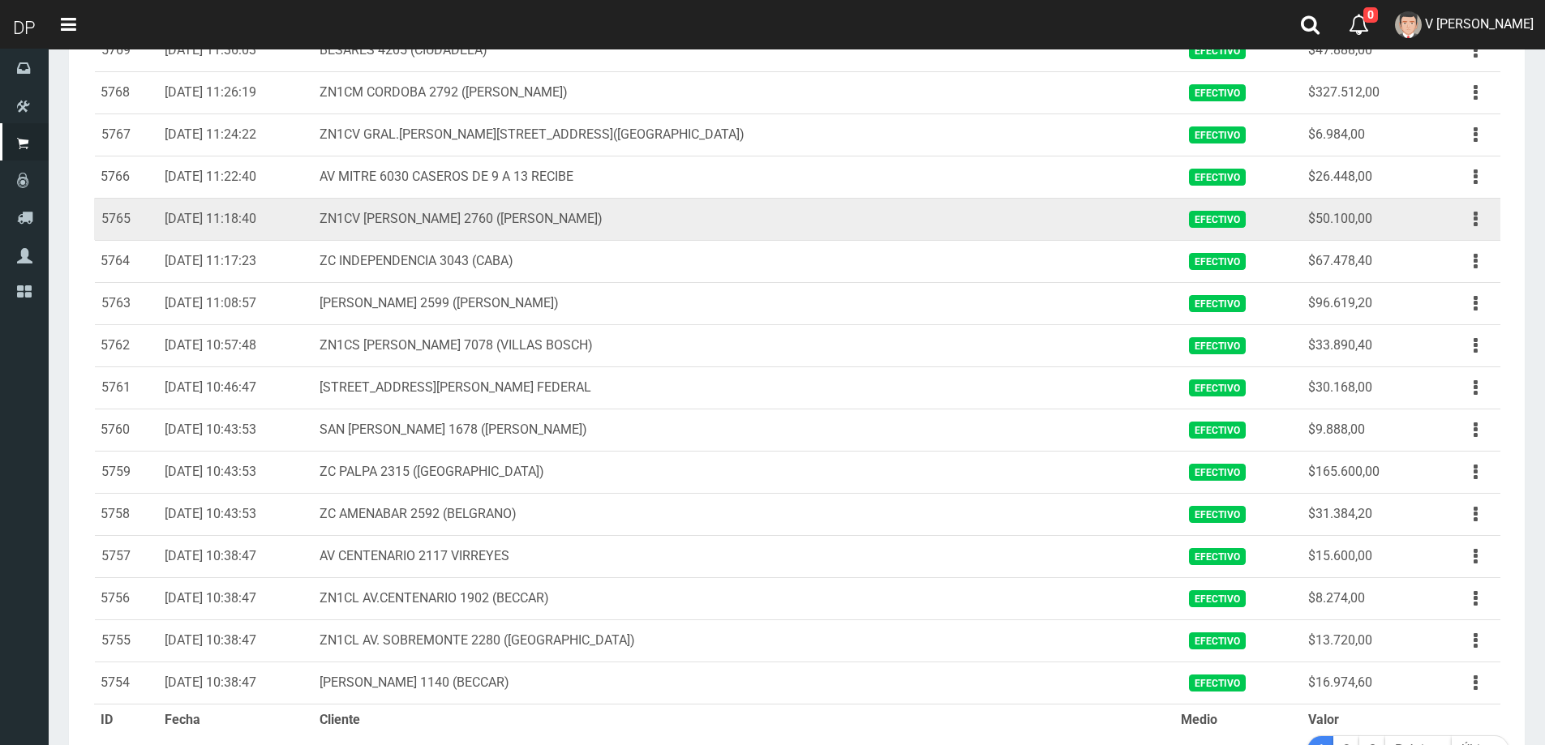
scroll to position [1677, 0]
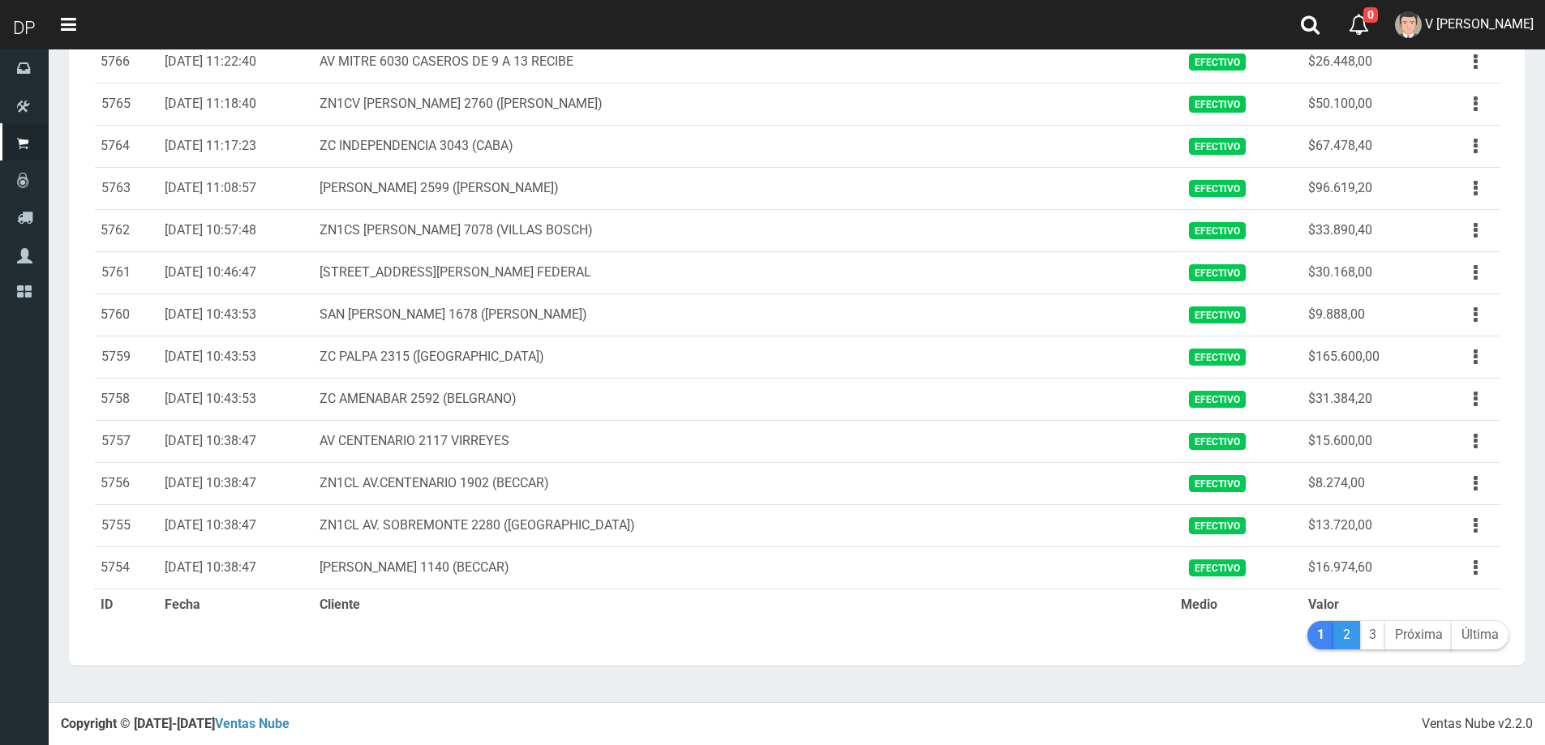
click at [1336, 631] on link "2" at bounding box center [1347, 635] width 27 height 28
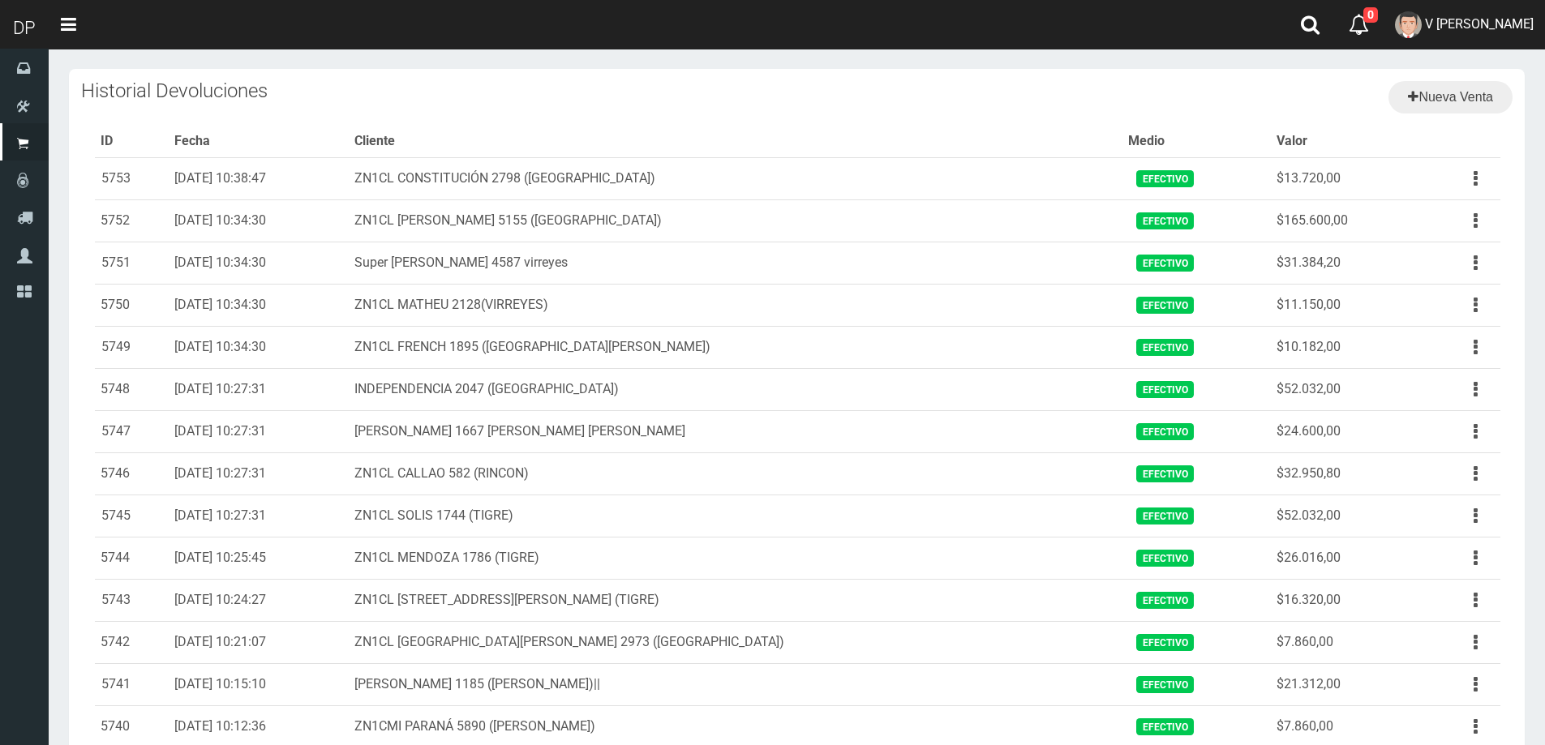
scroll to position [522, 0]
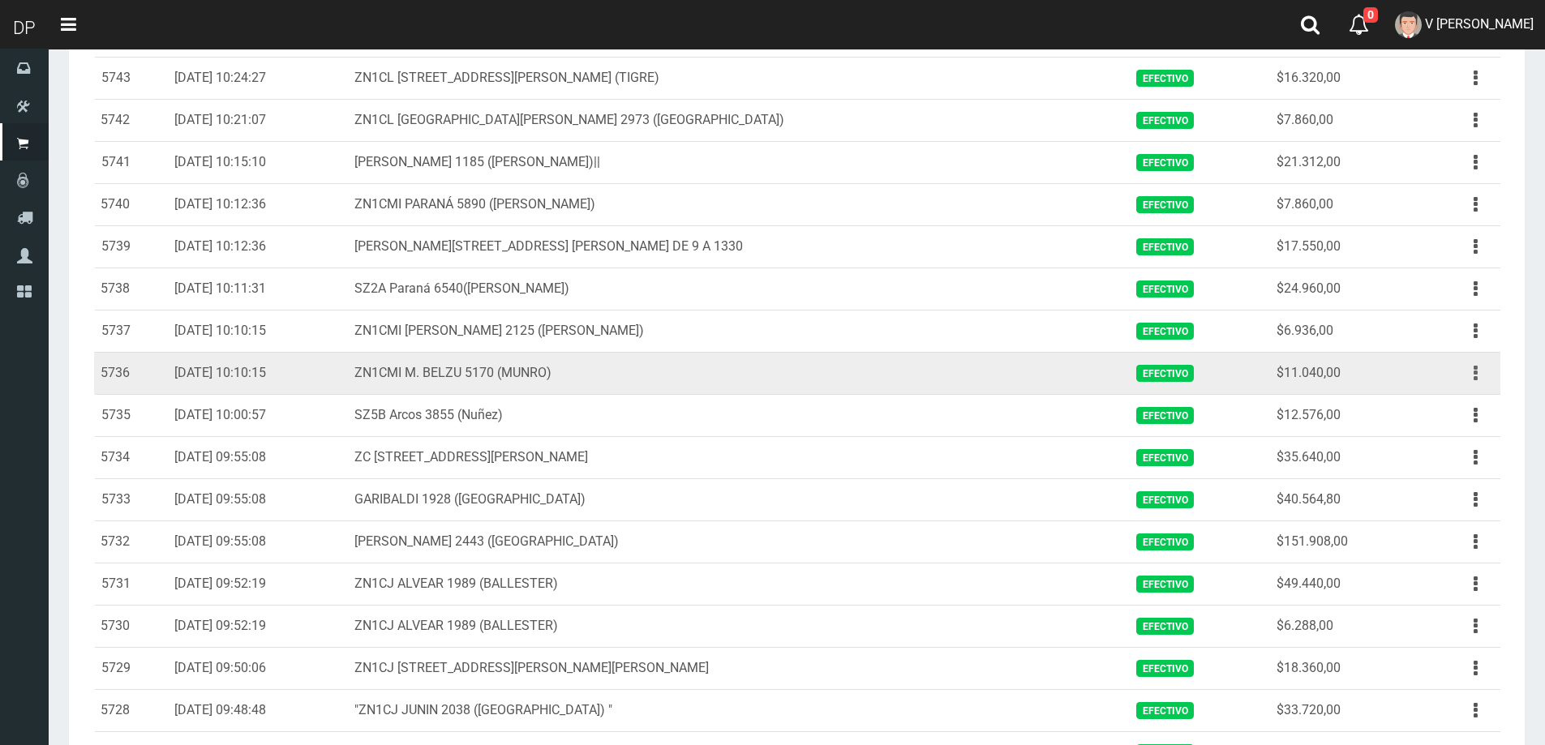
click at [1484, 374] on button "button" at bounding box center [1476, 373] width 37 height 28
click at [1431, 412] on link "Ver" at bounding box center [1429, 413] width 128 height 36
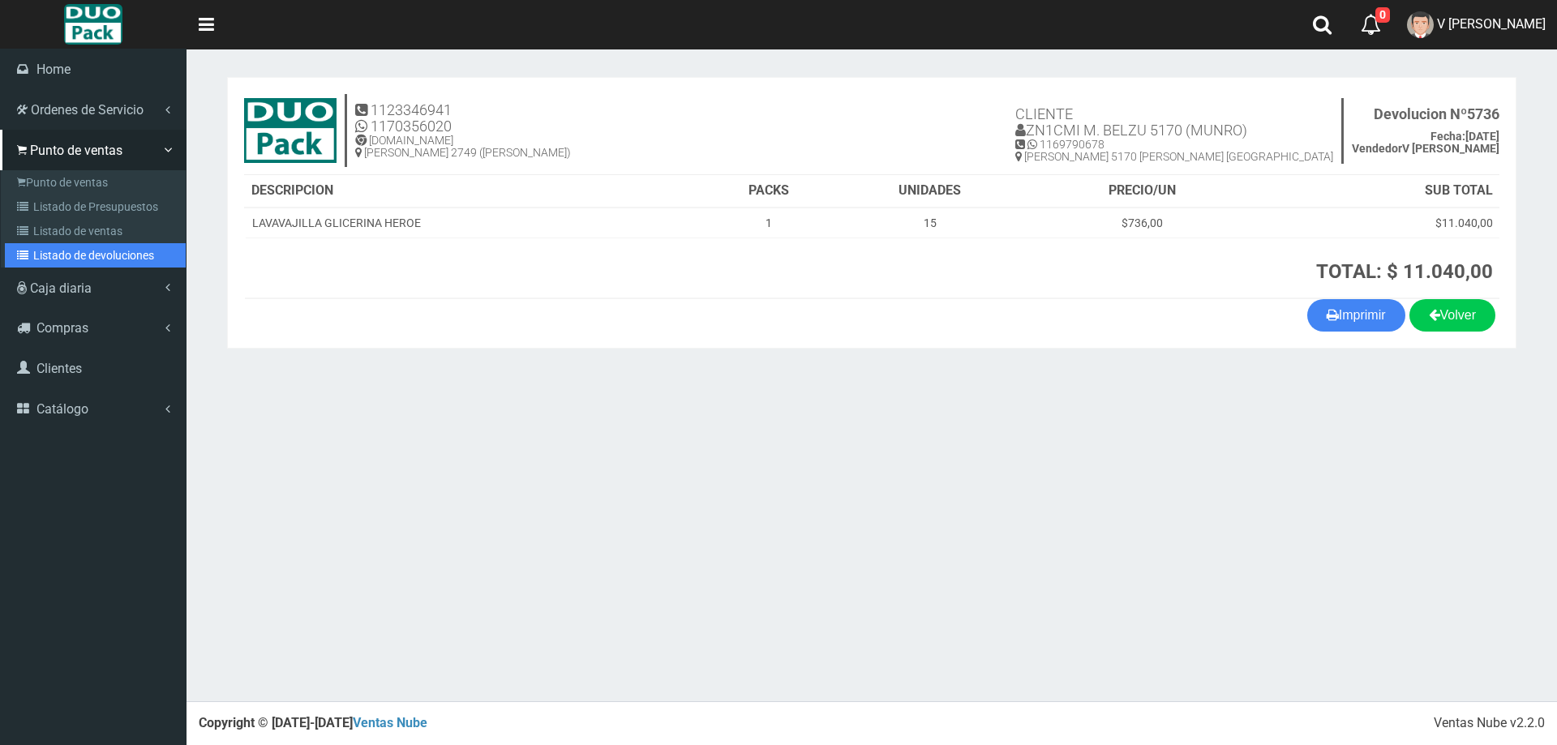
click at [57, 243] on link "Listado de devoluciones" at bounding box center [95, 255] width 181 height 24
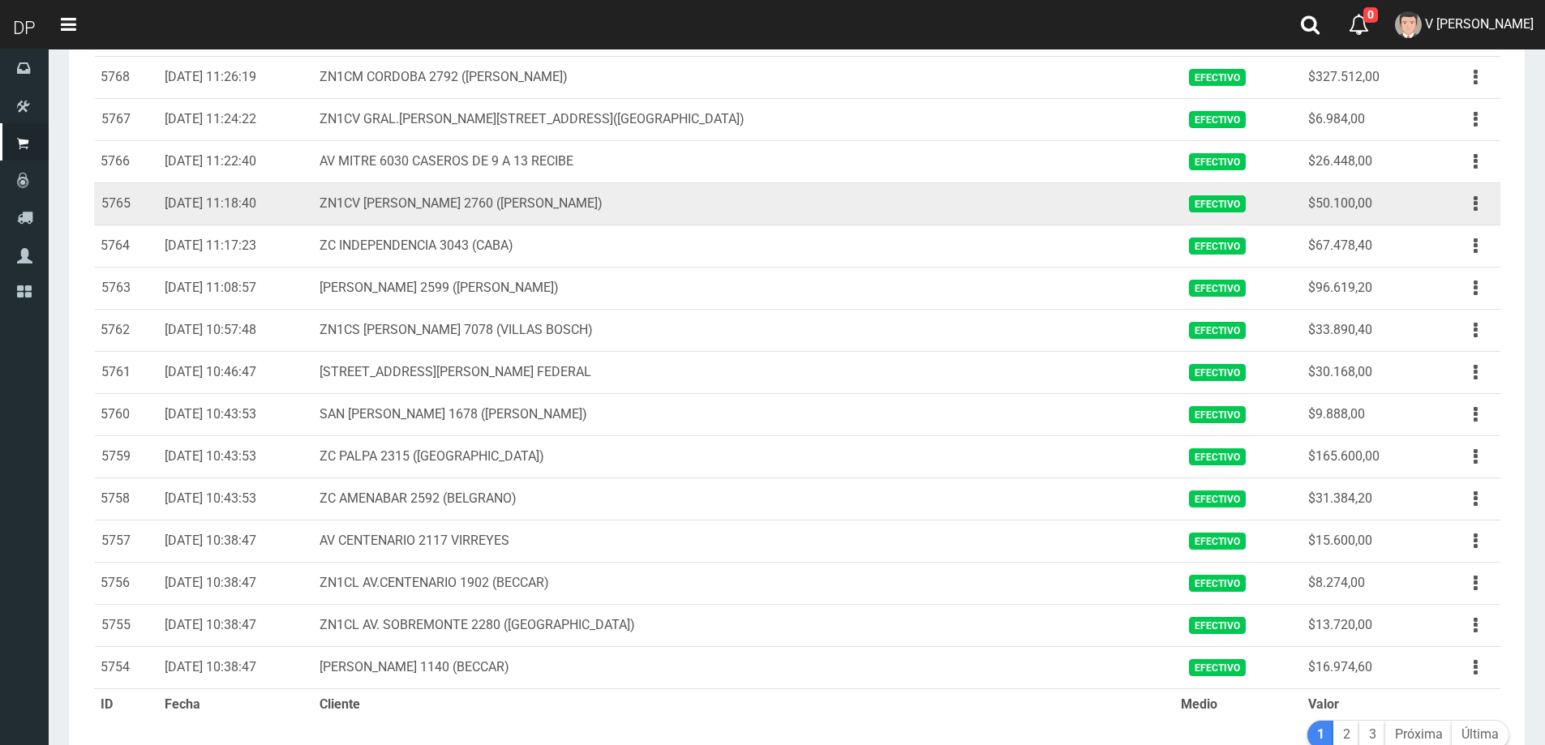
scroll to position [1677, 0]
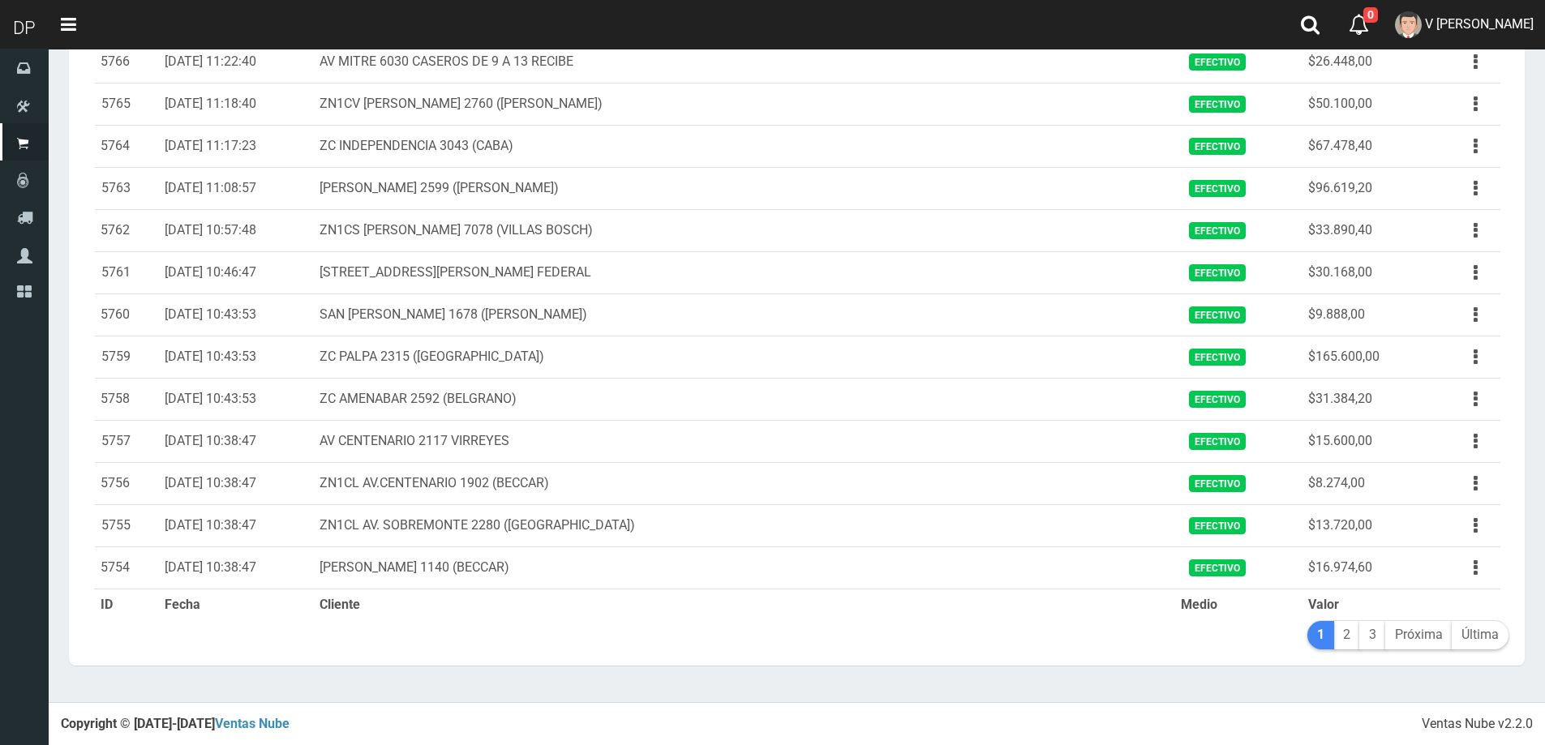
click at [1315, 642] on link "1" at bounding box center [1321, 635] width 27 height 28
click at [1341, 638] on link "2" at bounding box center [1347, 635] width 27 height 28
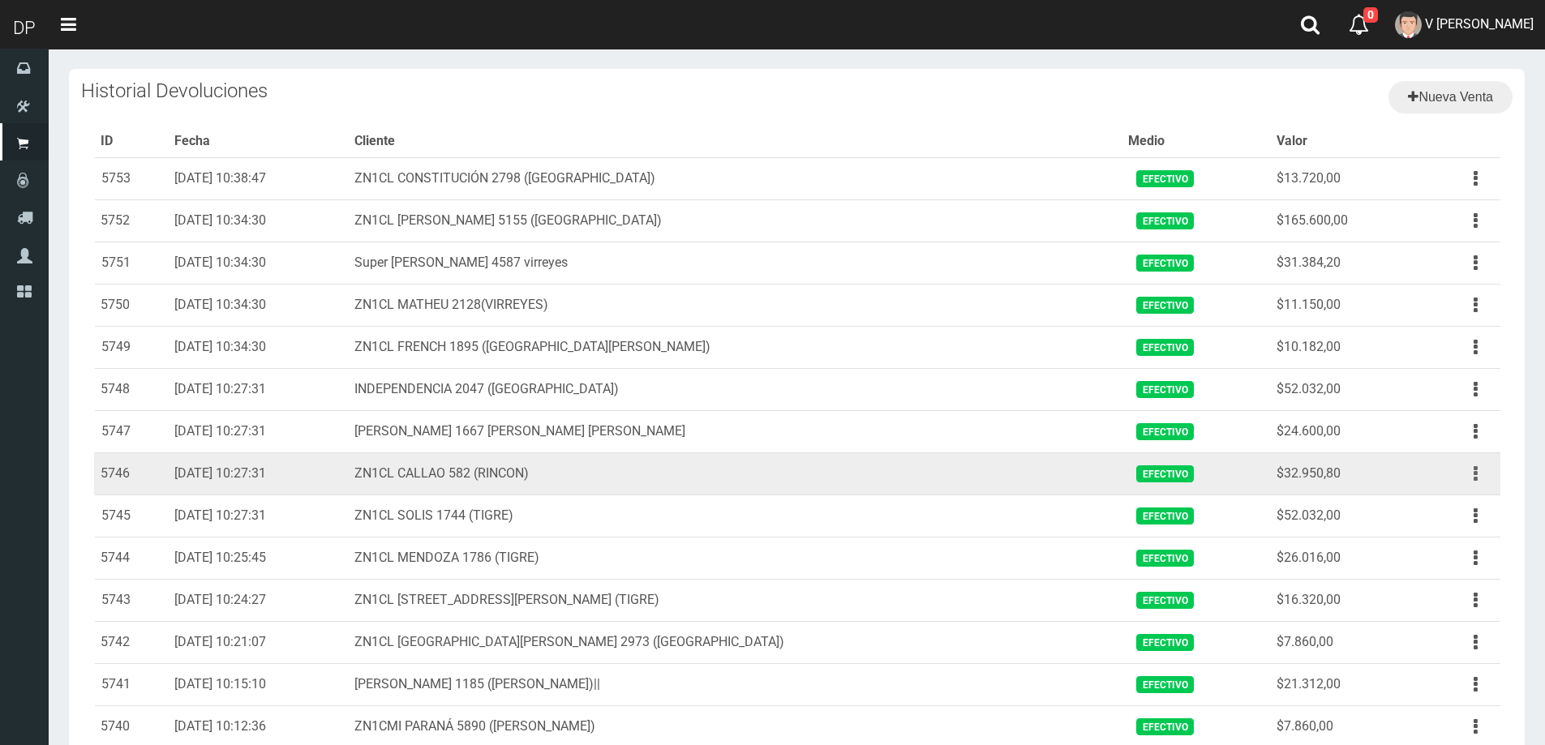
click at [1480, 472] on button "button" at bounding box center [1476, 474] width 37 height 28
click at [1447, 513] on link "Ver" at bounding box center [1429, 514] width 128 height 36
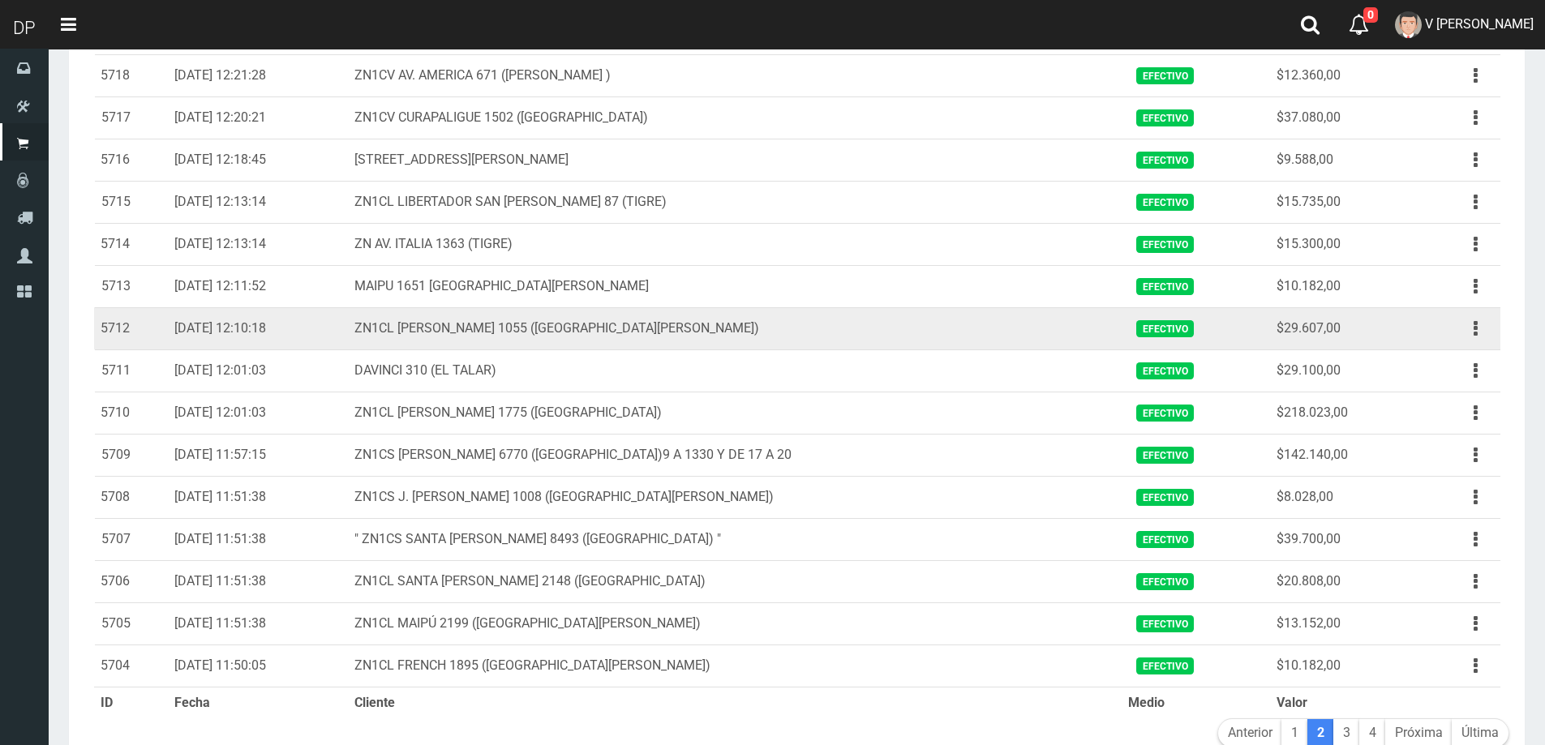
scroll to position [1677, 0]
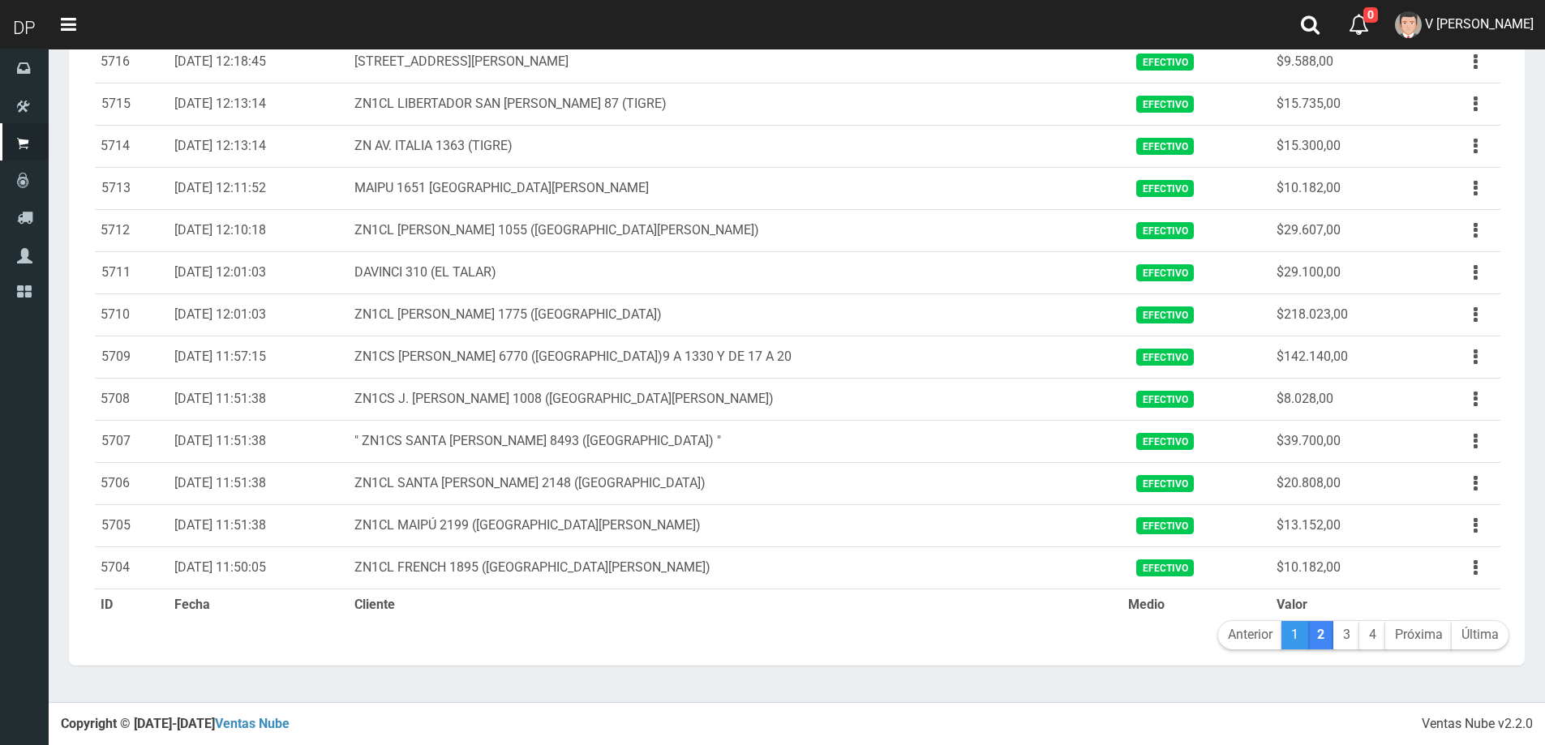
click at [1291, 640] on link "1" at bounding box center [1295, 635] width 27 height 28
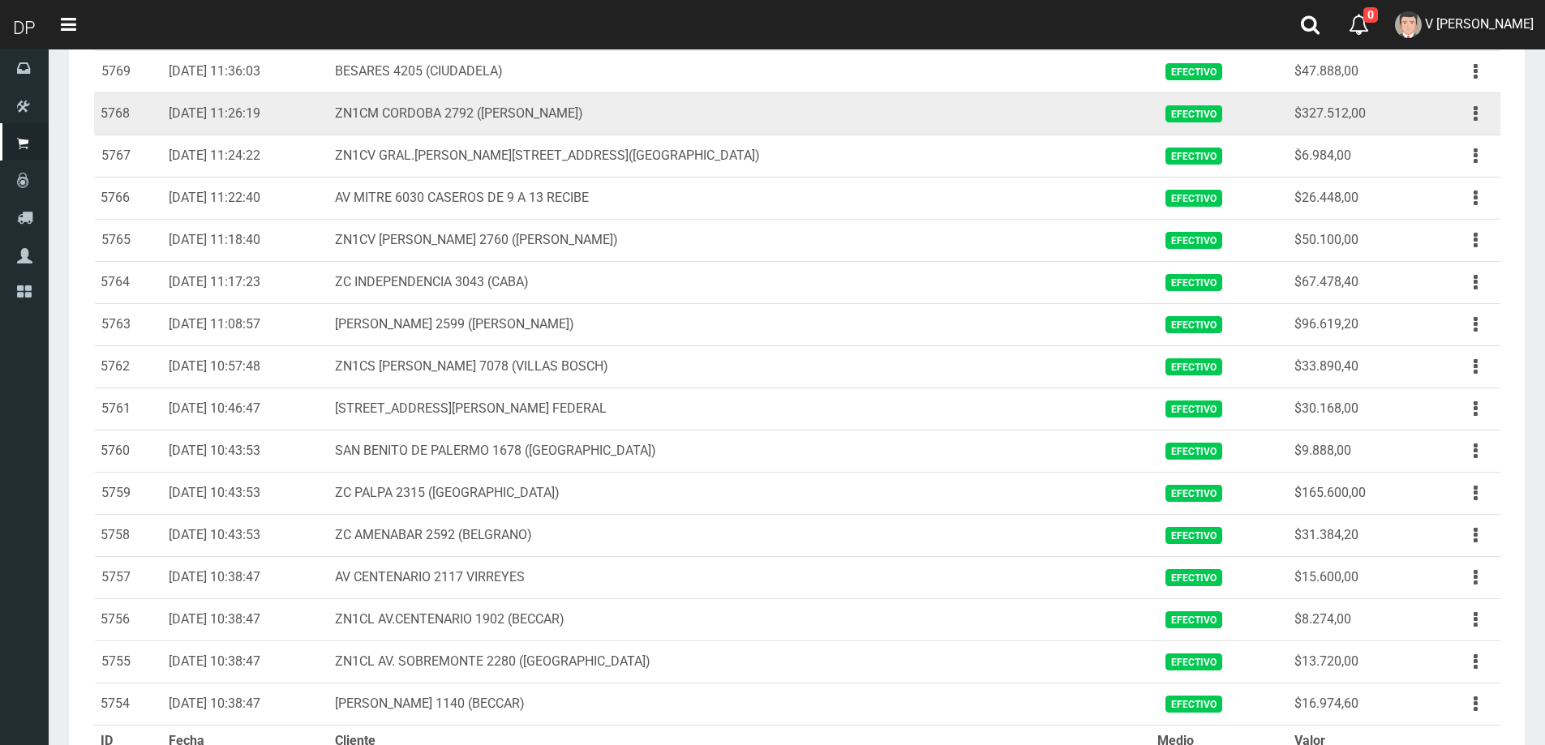
scroll to position [1677, 0]
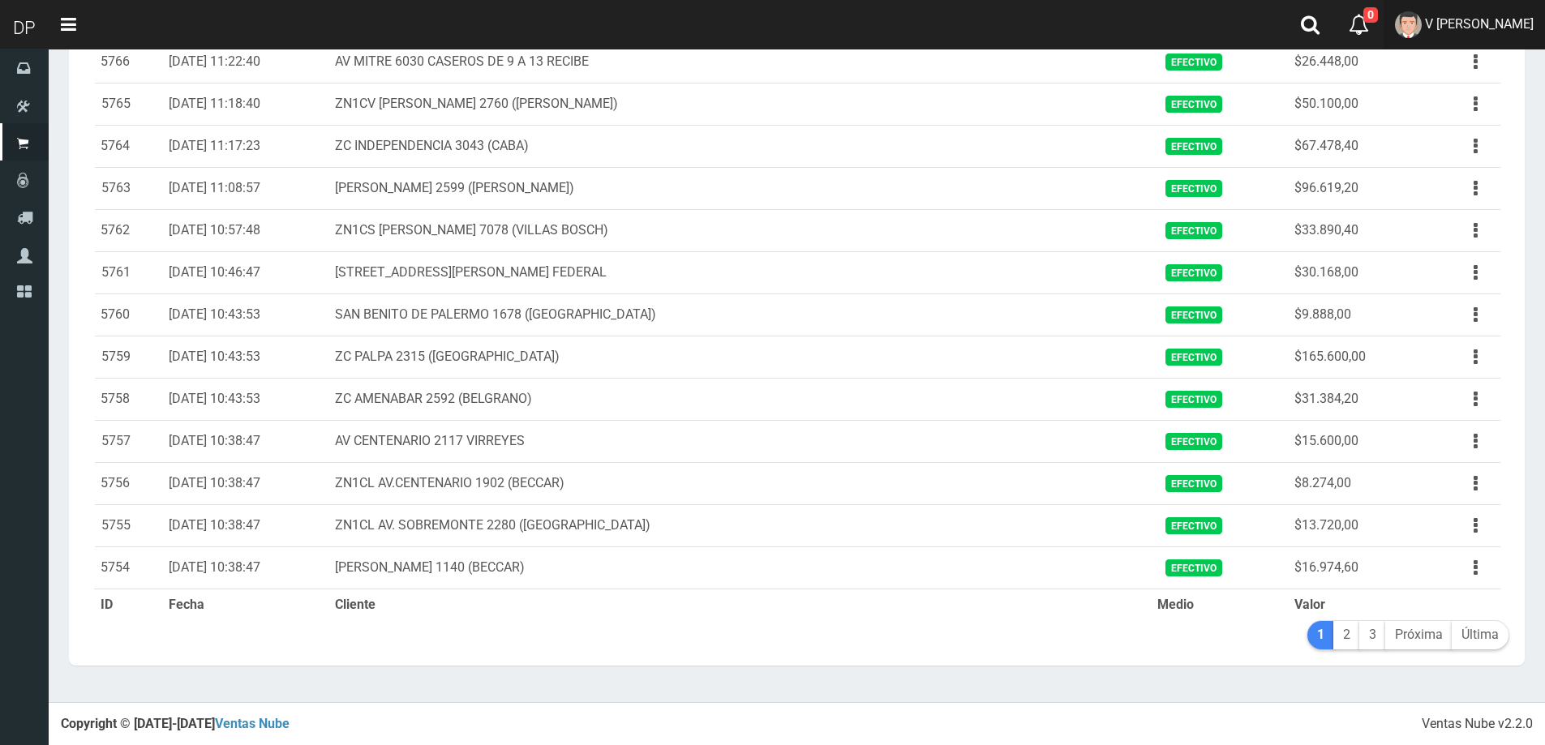
click at [1491, 29] on span "V [PERSON_NAME]" at bounding box center [1479, 23] width 109 height 15
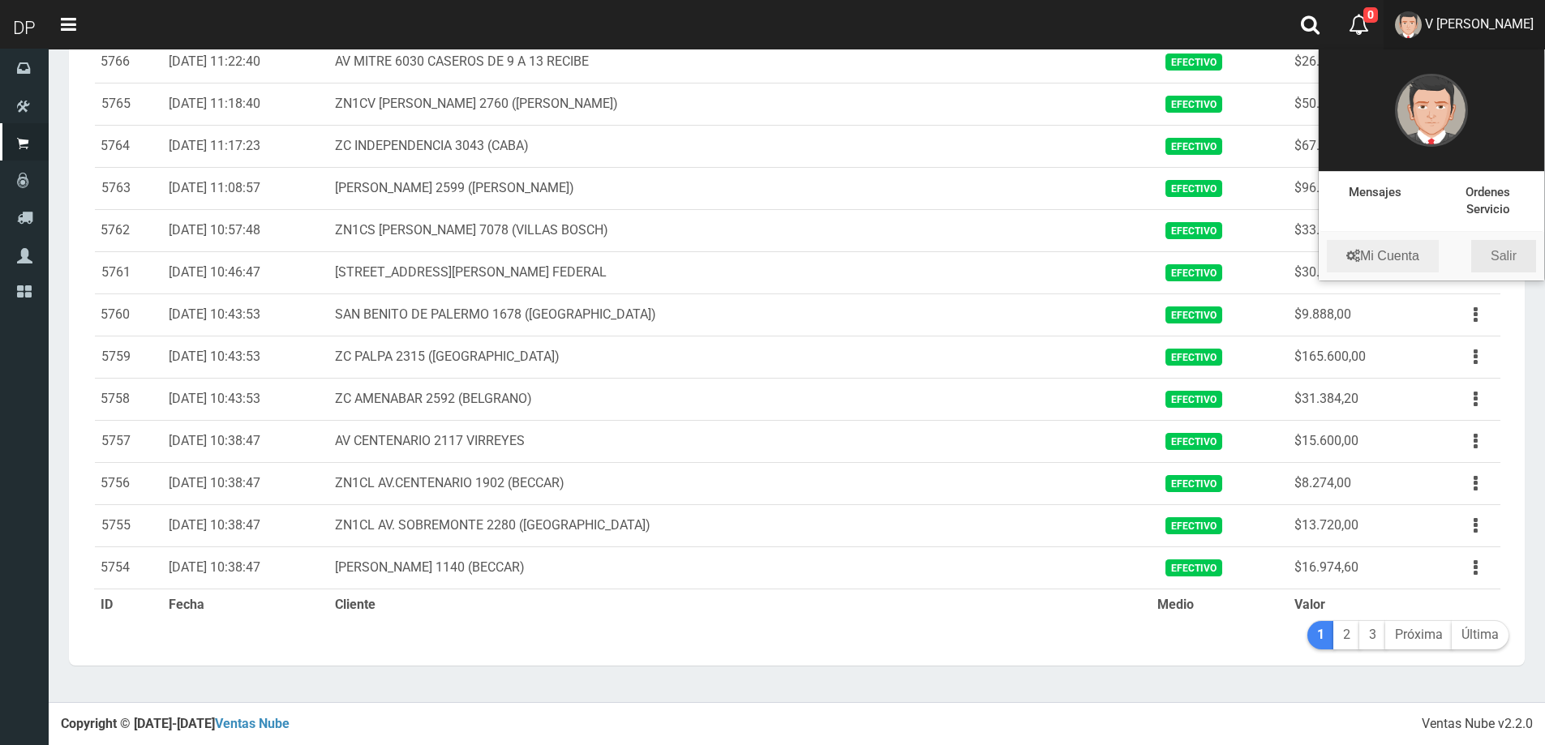
click at [1495, 256] on link "Salir" at bounding box center [1503, 256] width 65 height 32
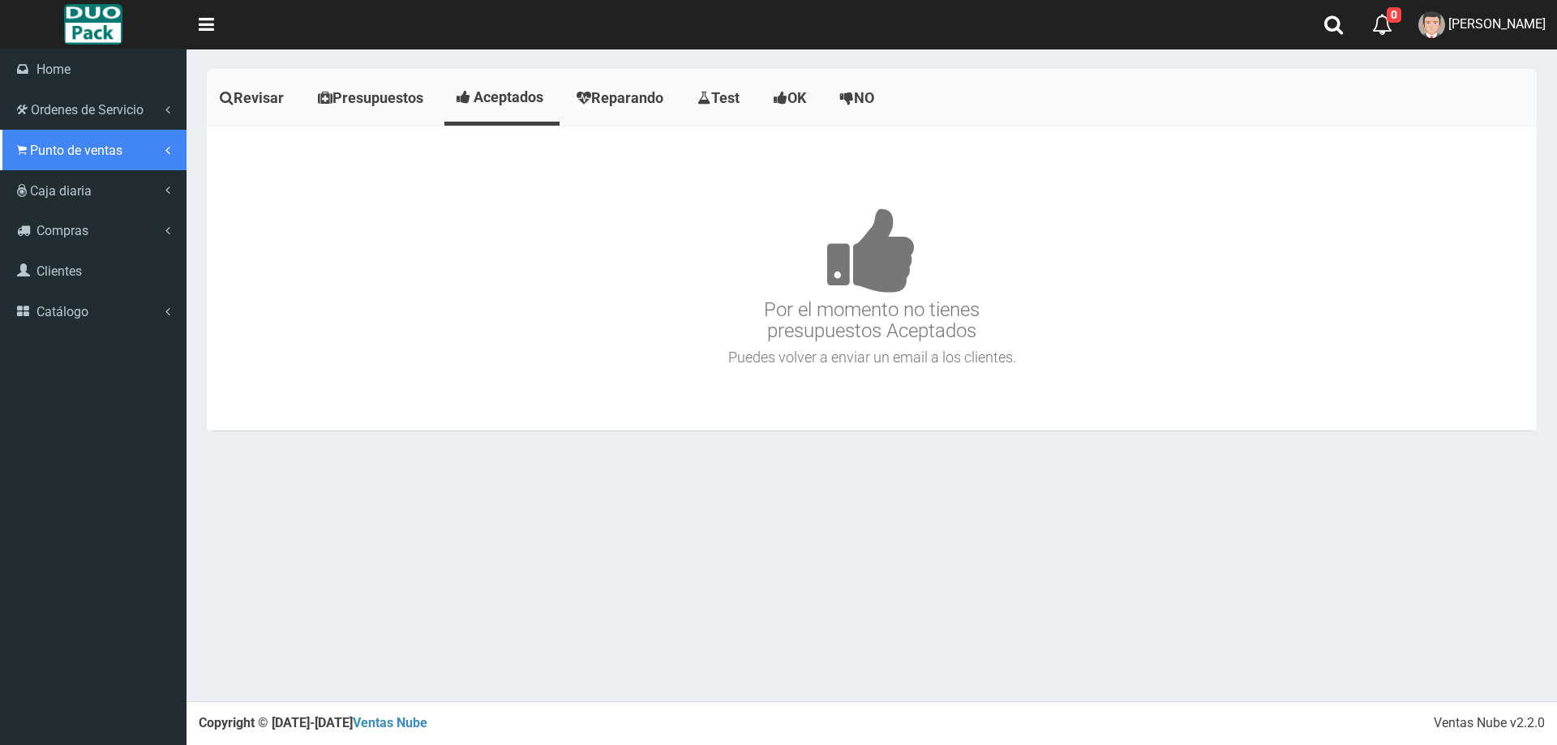
click at [75, 159] on link "Punto de ventas" at bounding box center [93, 150] width 187 height 41
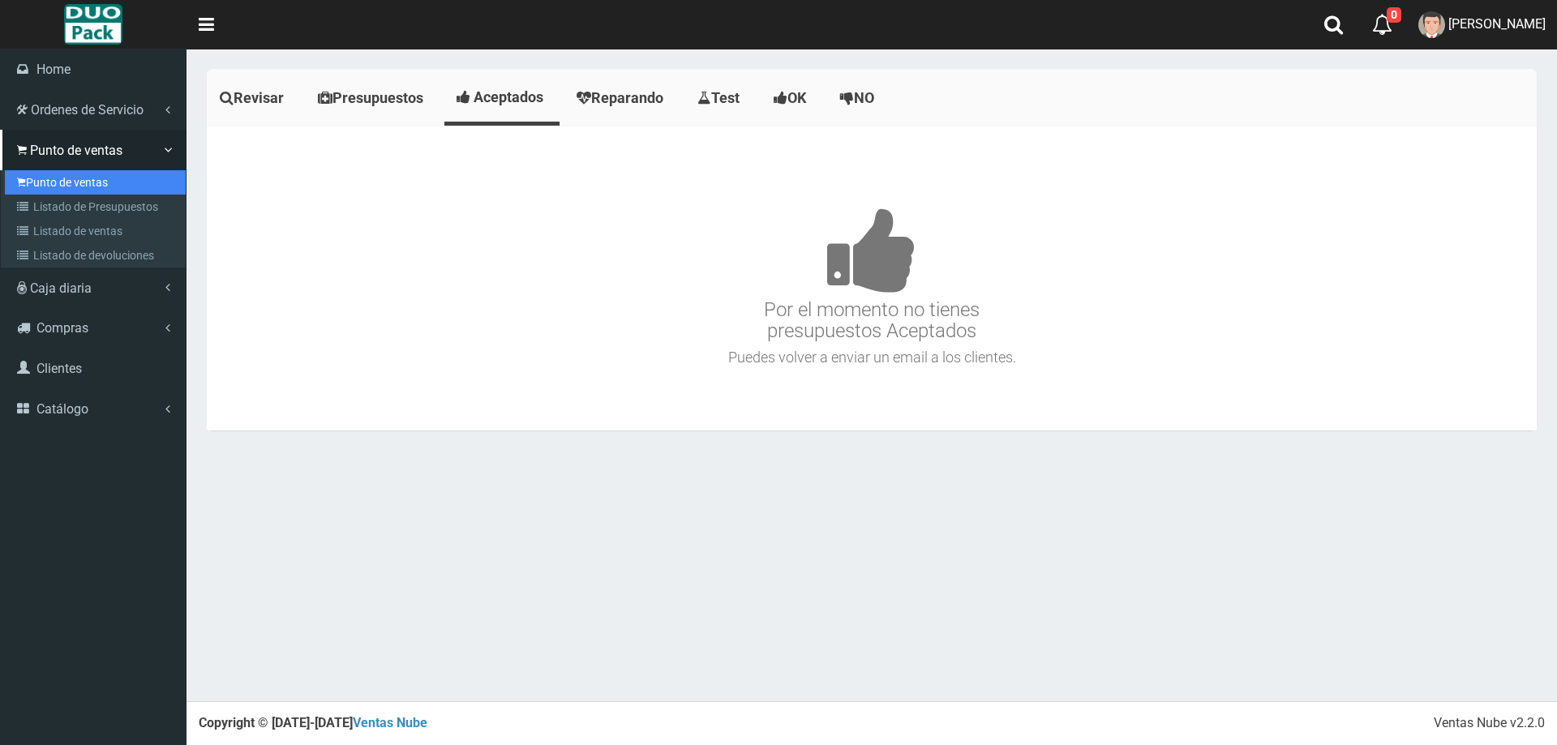
click at [134, 182] on link "Punto de ventas" at bounding box center [95, 182] width 181 height 24
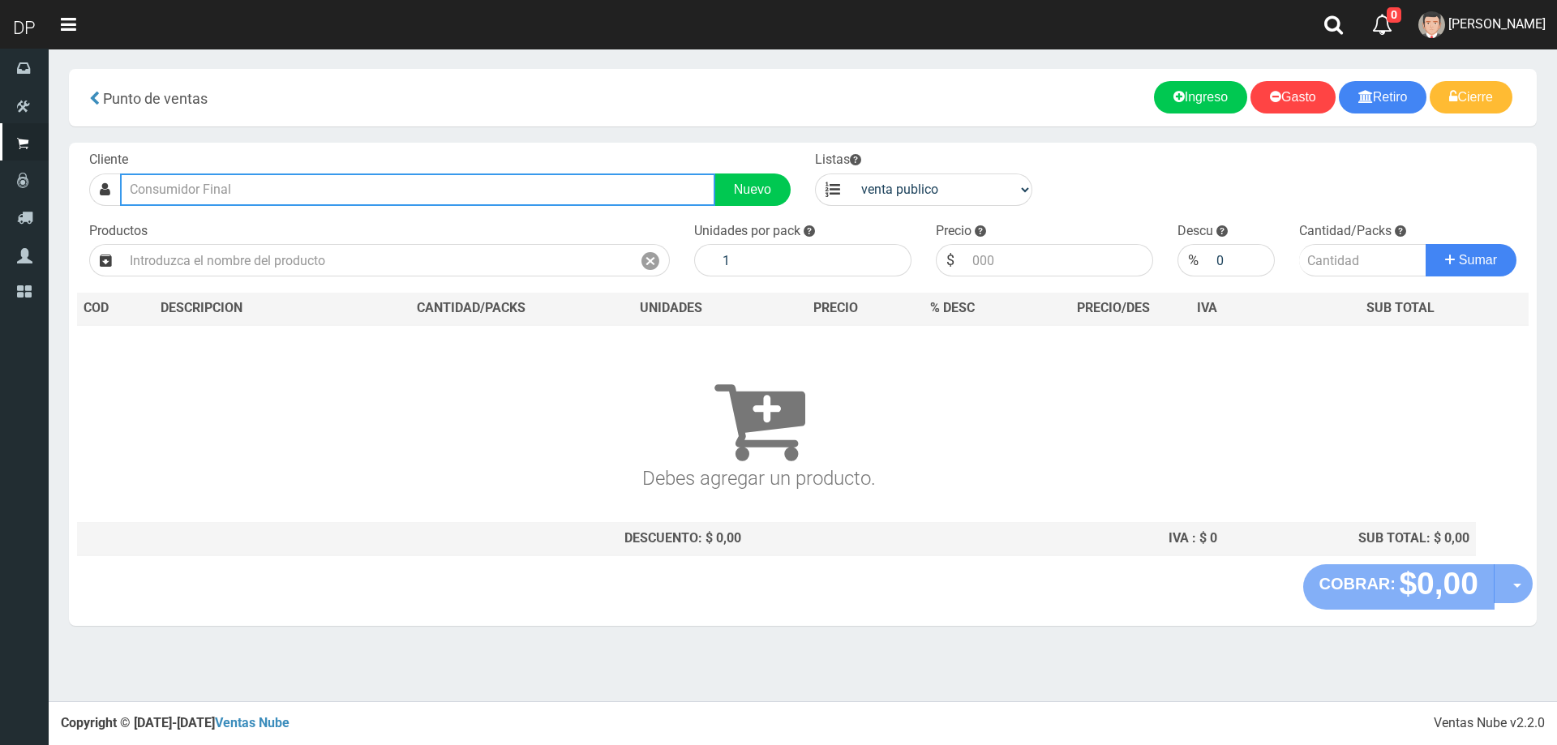
click at [323, 195] on input "text" at bounding box center [417, 190] width 595 height 32
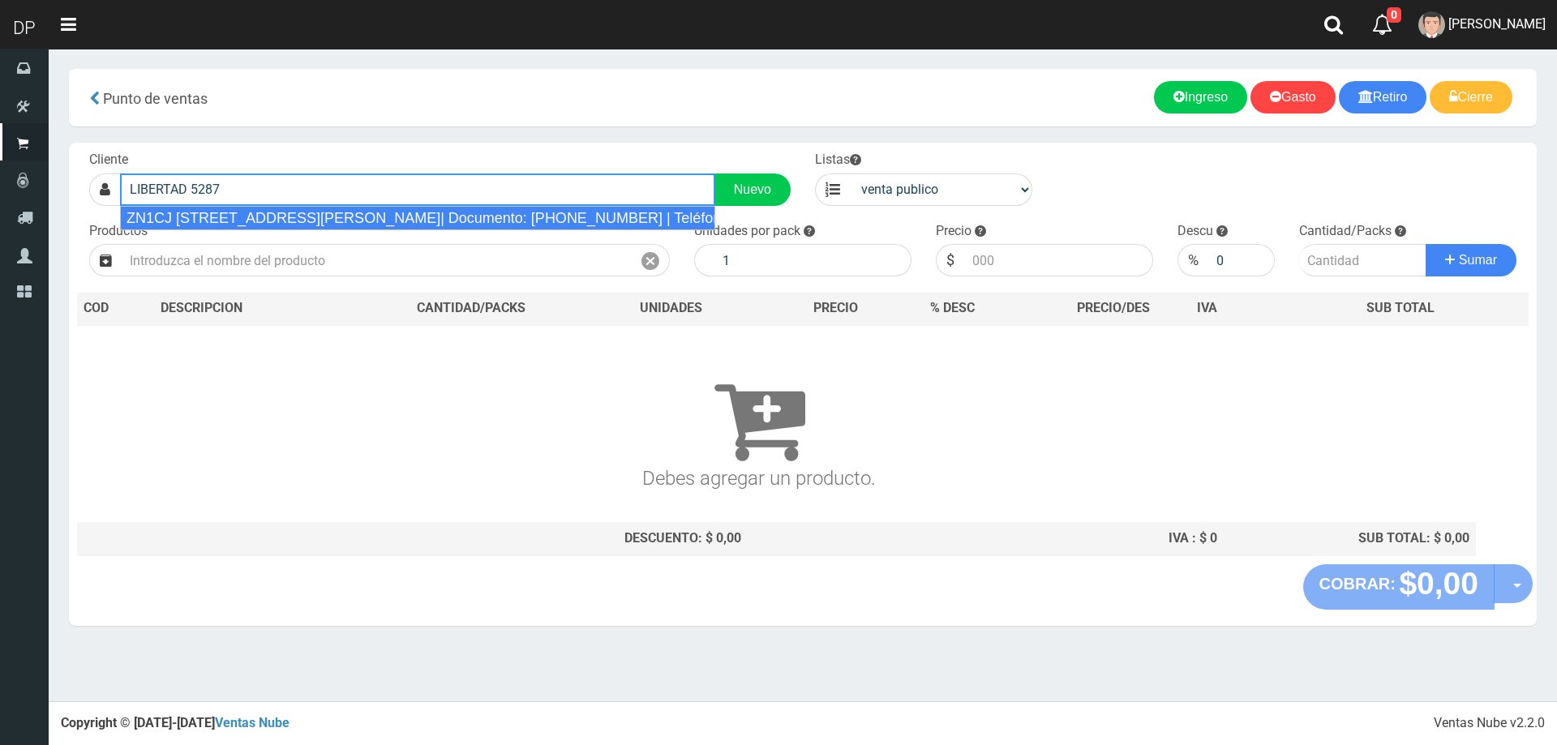
click at [329, 214] on div "ZN1CJ LIBERTAD 5287 (BALLESTER)| Documento: 949464949949 | Teléfono:" at bounding box center [417, 218] width 595 height 24
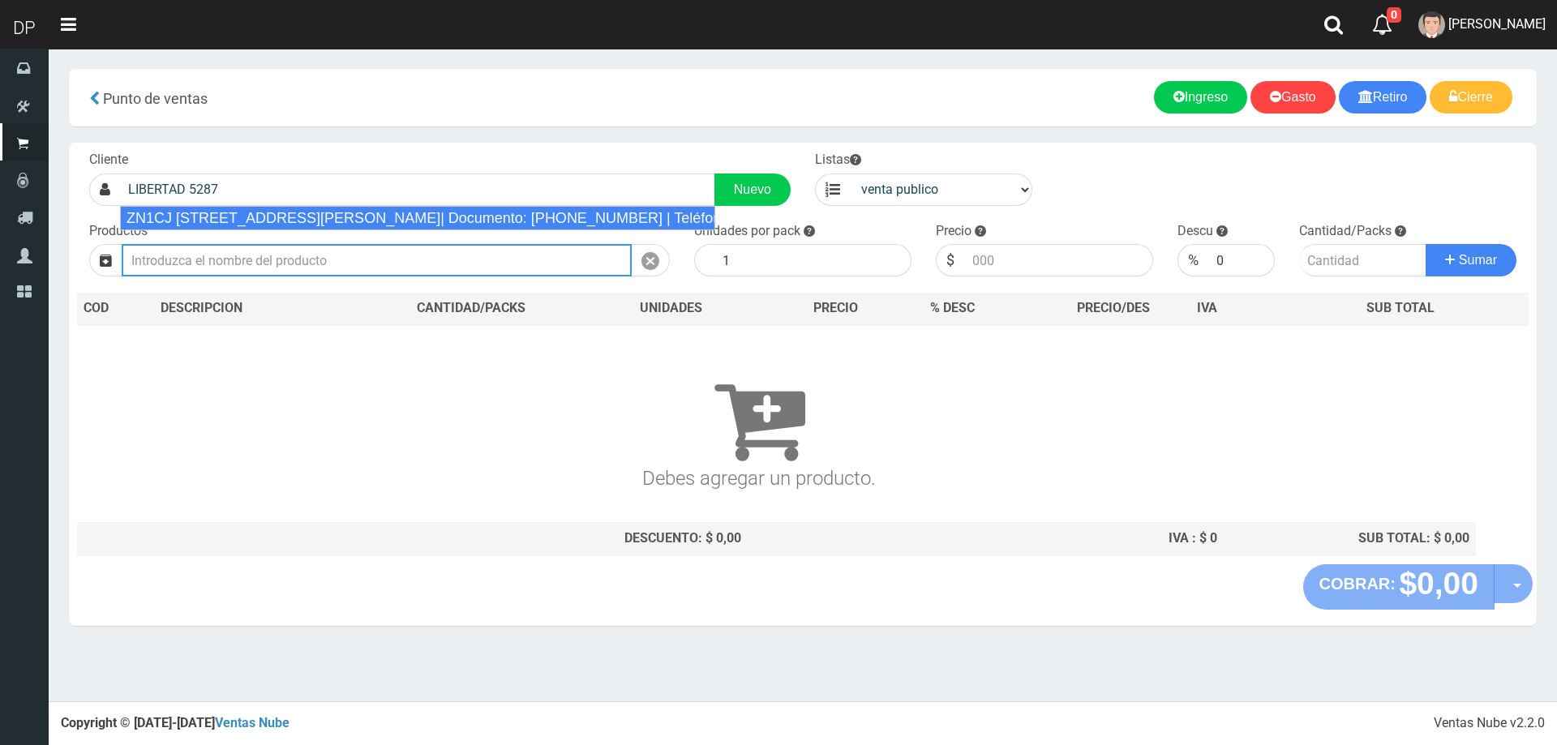
type input "ZN1CJ LIBERTAD 5287 (BALLESTER)| Documento: 949464949949 | Teléfono:"
select select "2"
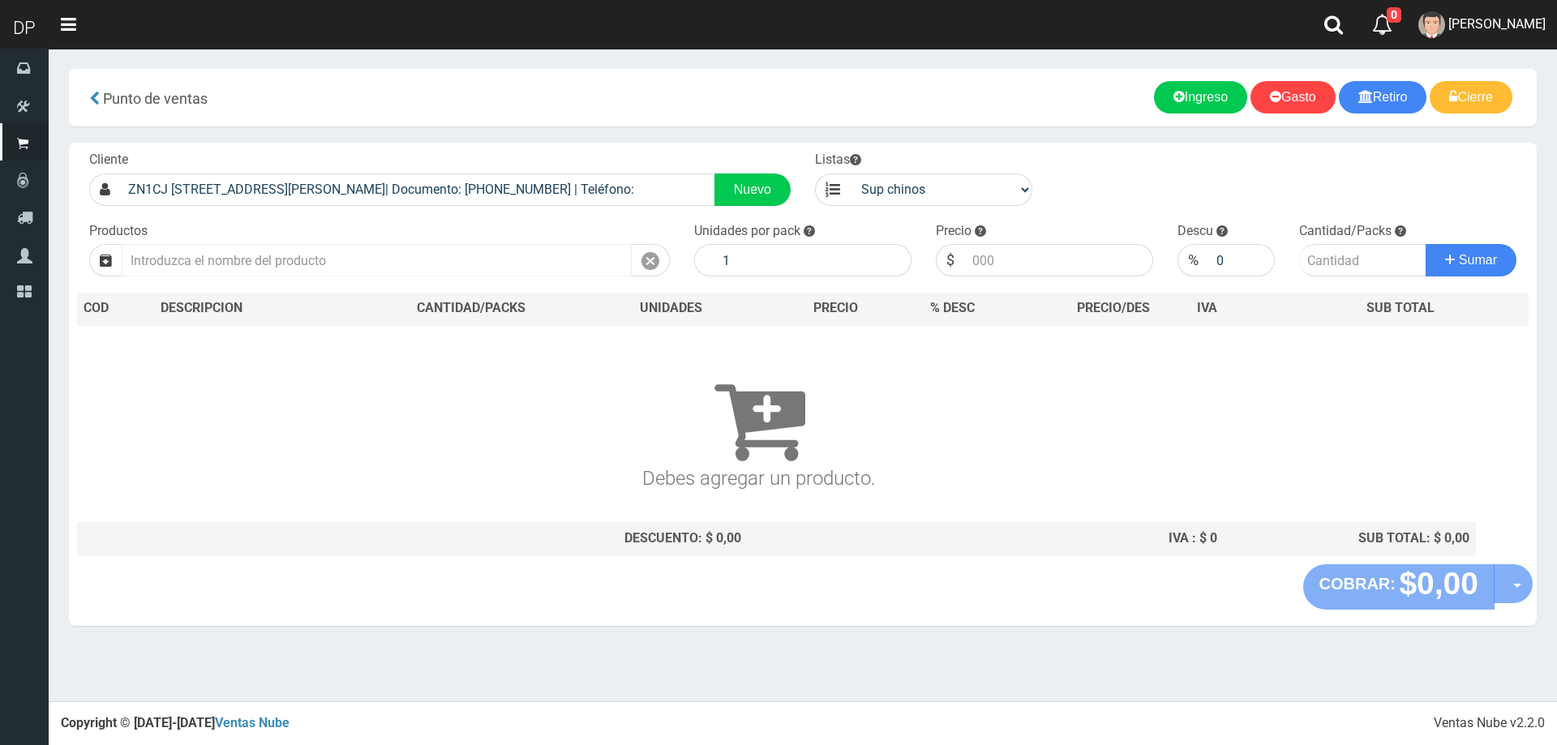
drag, startPoint x: 332, startPoint y: 241, endPoint x: 332, endPoint y: 251, distance: 10.5
click at [332, 242] on div "Productos" at bounding box center [379, 249] width 605 height 55
click at [332, 252] on input "text" at bounding box center [377, 260] width 510 height 32
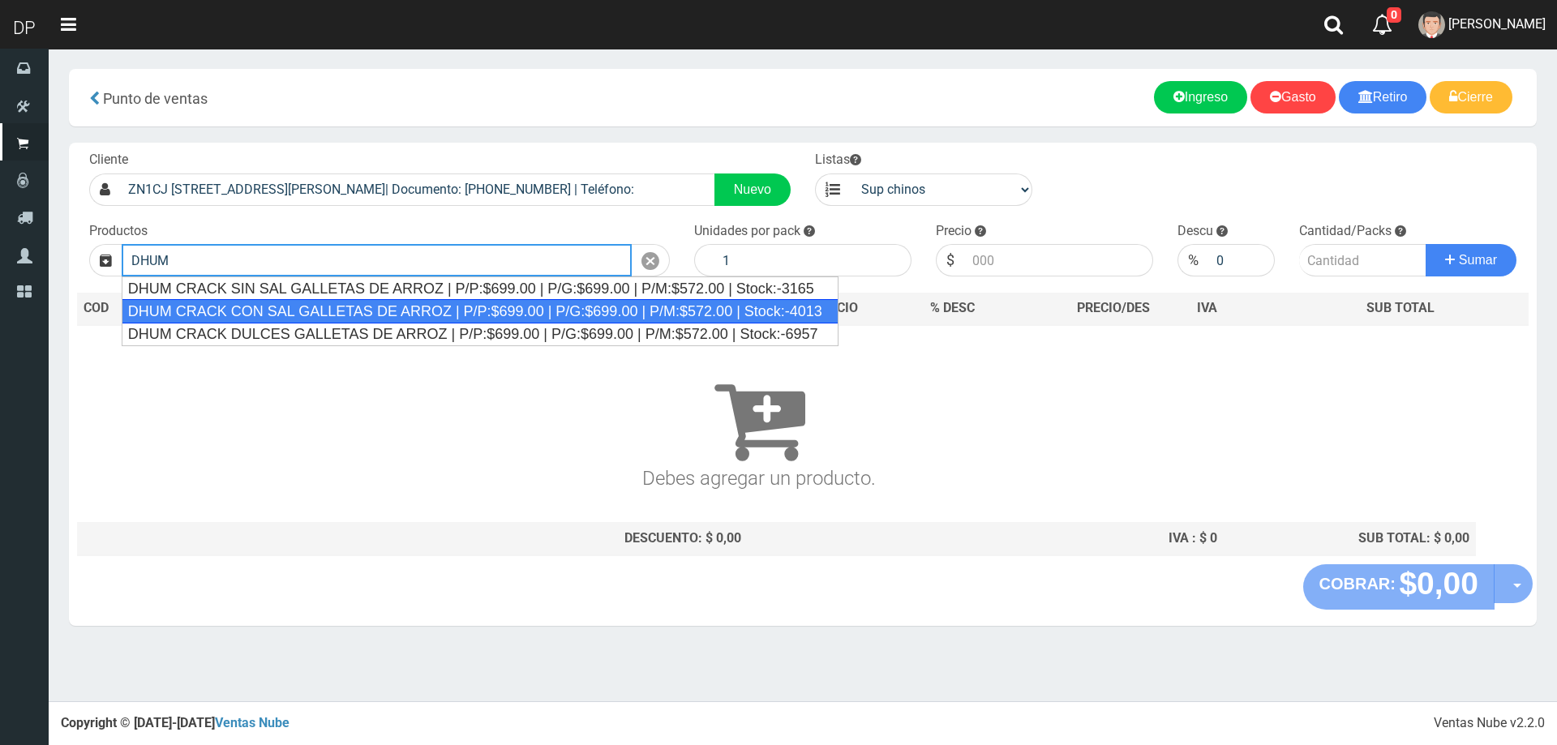
click at [274, 316] on div "DHUM CRACK CON SAL GALLETAS DE ARROZ | P/P:$699.00 | P/G:$699.00 | P/M:$572.00 …" at bounding box center [480, 311] width 717 height 24
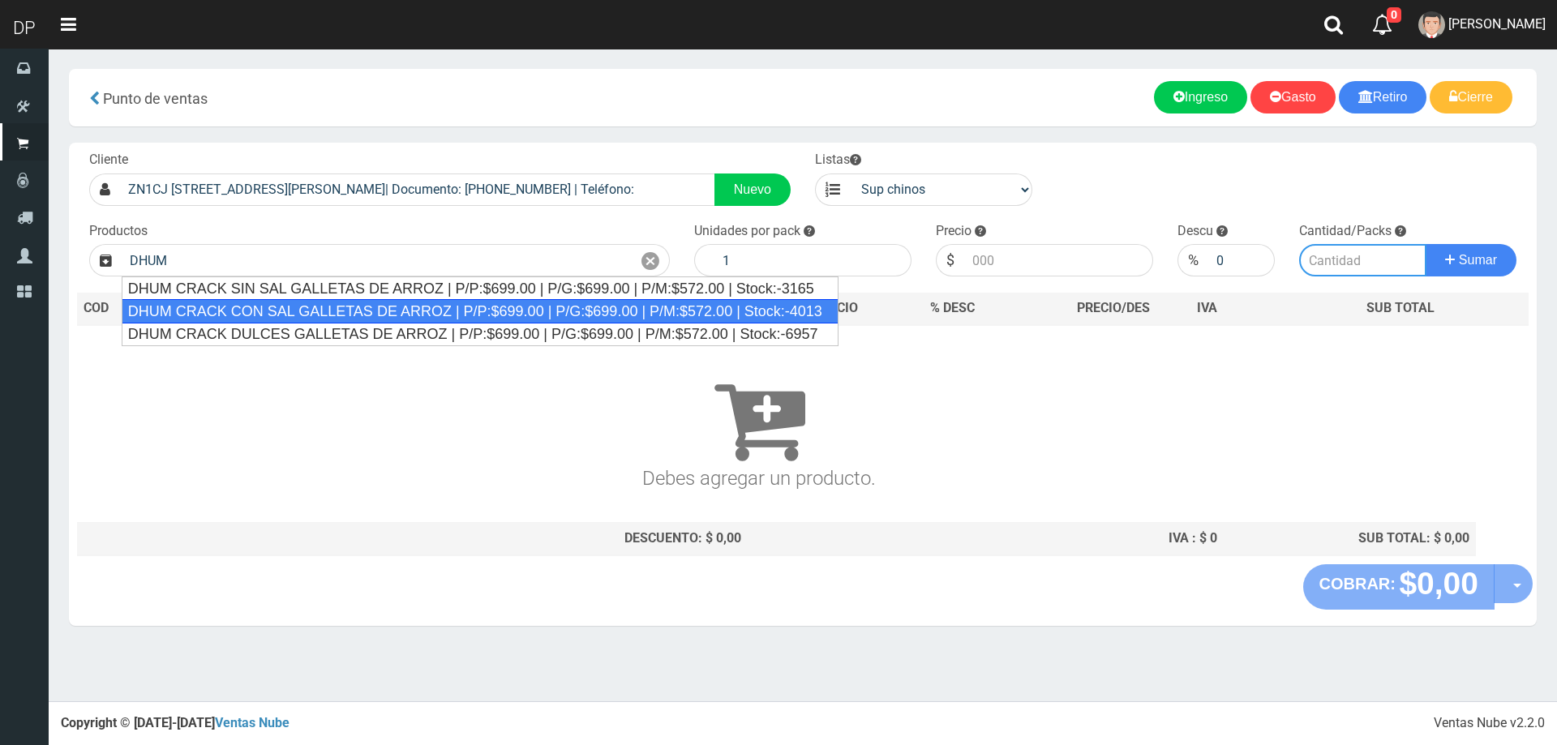
type input "DHUM CRACK CON SAL GALLETAS DE ARROZ | P/P:$699.00 | P/G:$699.00 | P/M:$572.00 …"
type input "12"
type input "699.00"
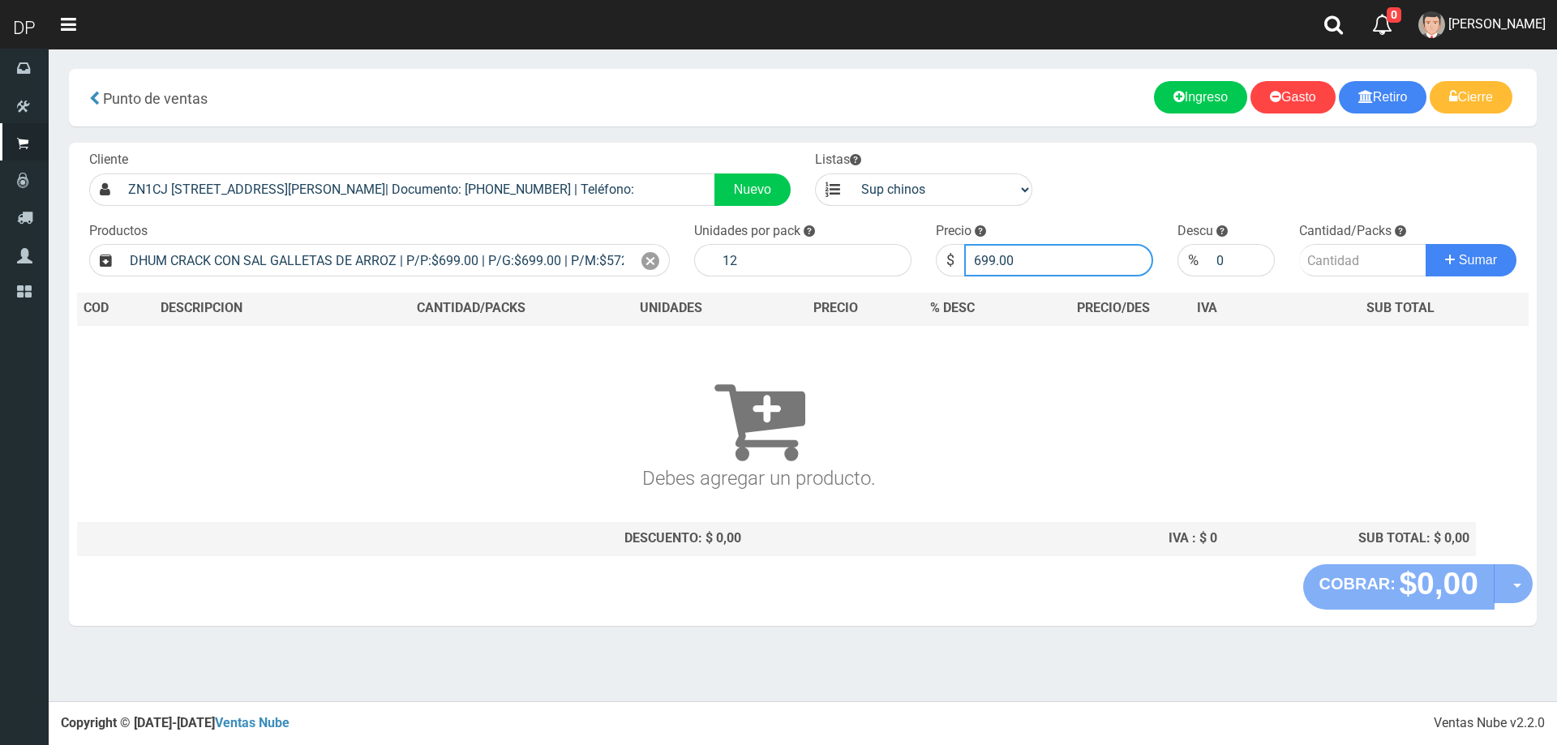
click at [1090, 262] on input "699.00" at bounding box center [1058, 260] width 189 height 32
click at [1089, 262] on input "699.00" at bounding box center [1058, 260] width 189 height 32
type input "669"
type input "669.00"
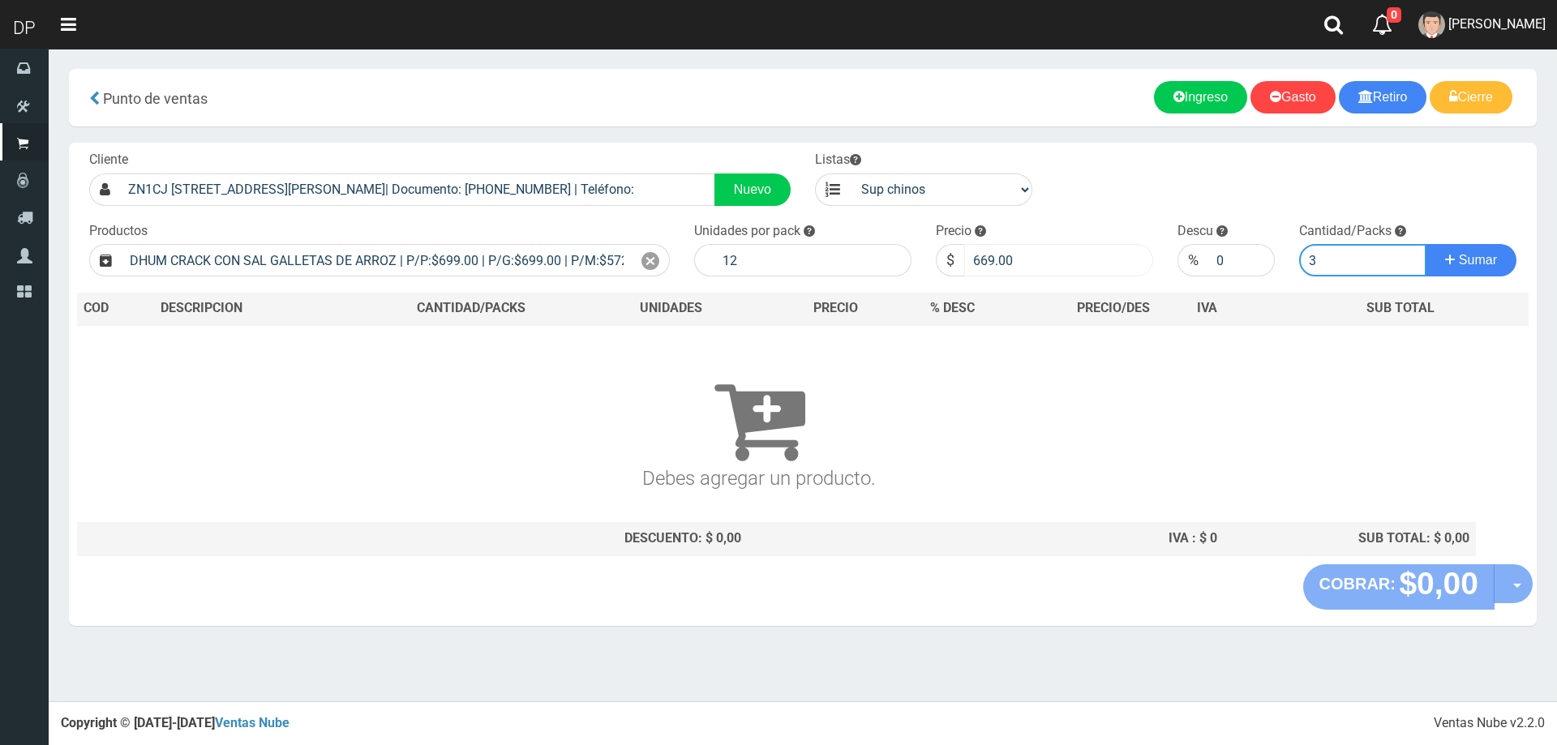
type input "3"
click at [1426, 244] on button "Sumar" at bounding box center [1471, 260] width 91 height 32
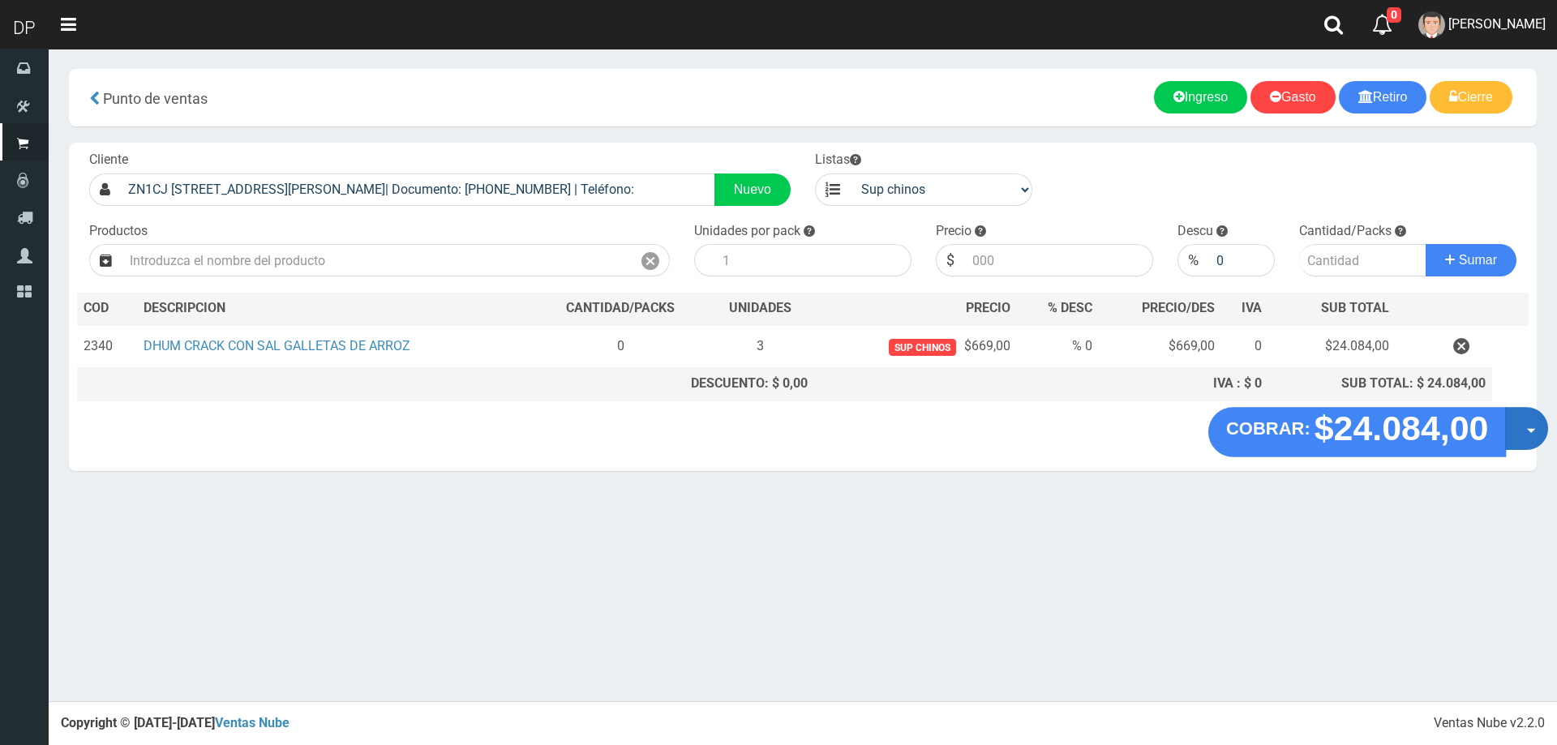
click at [1527, 431] on span "button" at bounding box center [1531, 431] width 9 height 5
click at [1501, 432] on link "Hacer Devolucion" at bounding box center [1474, 433] width 145 height 37
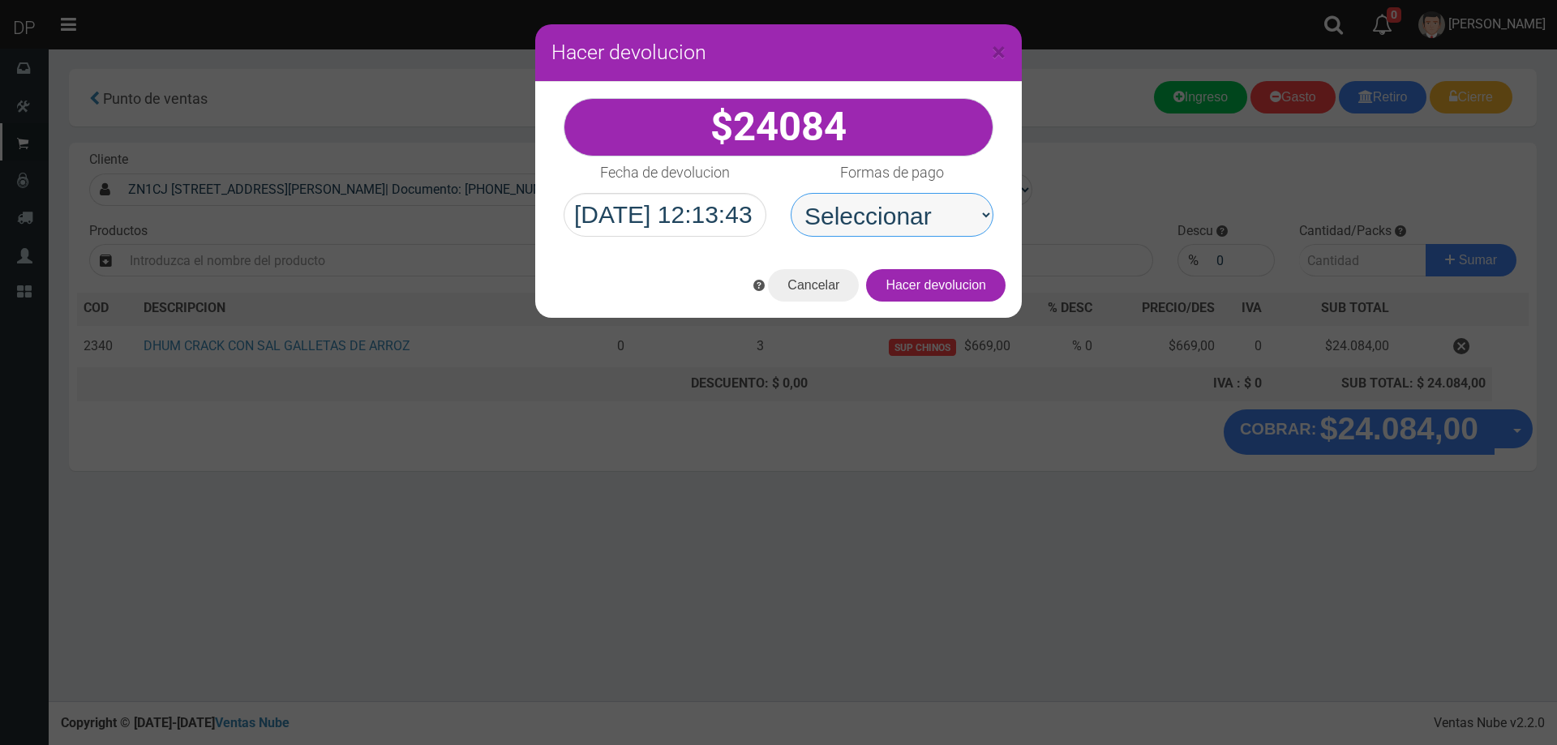
click at [911, 222] on select "Seleccionar Efectivo Tarjeta de Crédito Depósito Débito" at bounding box center [892, 215] width 203 height 44
select select "Efectivo"
click at [791, 193] on select "Seleccionar Efectivo Tarjeta de Crédito Depósito Débito" at bounding box center [892, 215] width 203 height 44
click at [968, 296] on button "Hacer devolucion" at bounding box center [936, 285] width 140 height 32
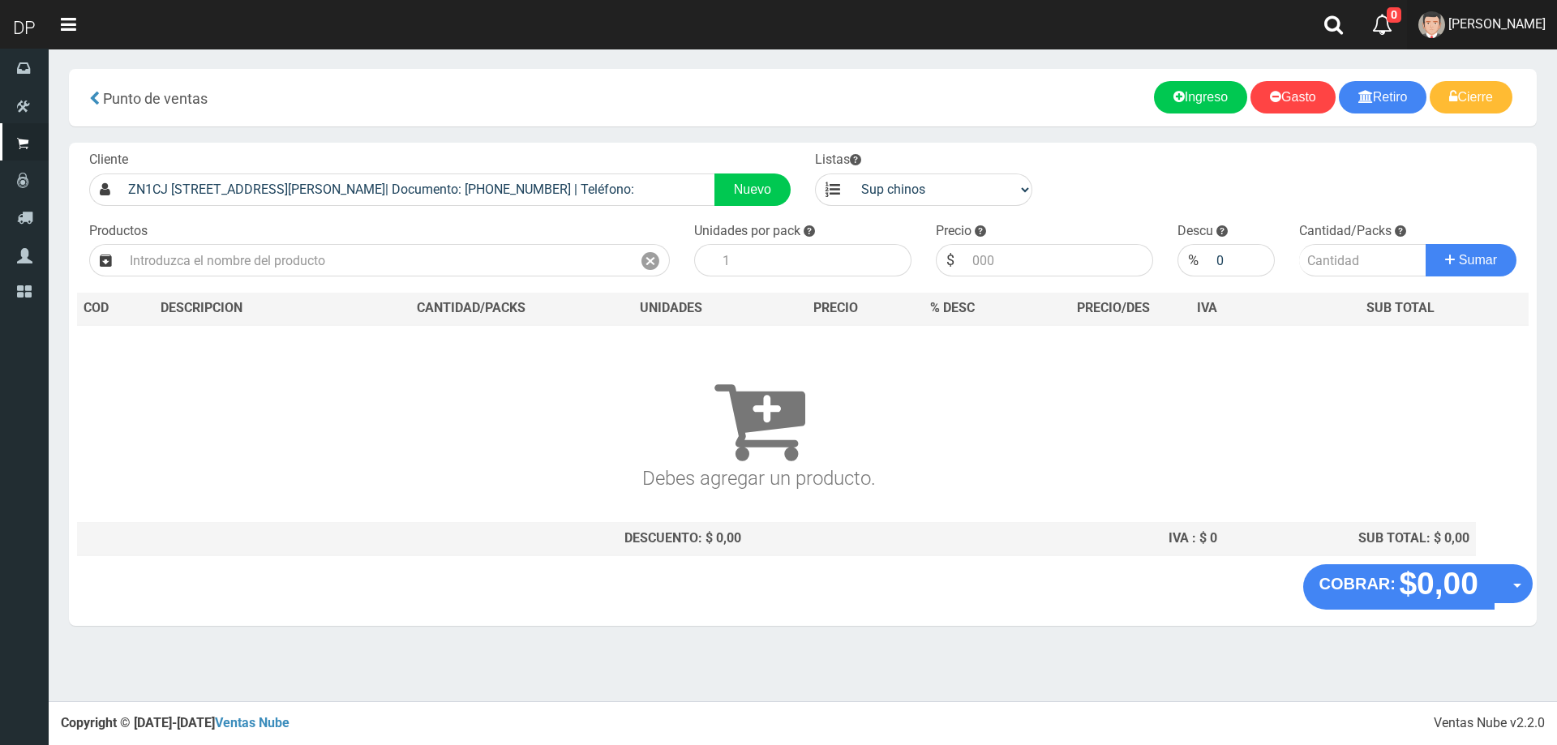
click at [1519, 25] on span "[PERSON_NAME]" at bounding box center [1497, 23] width 97 height 15
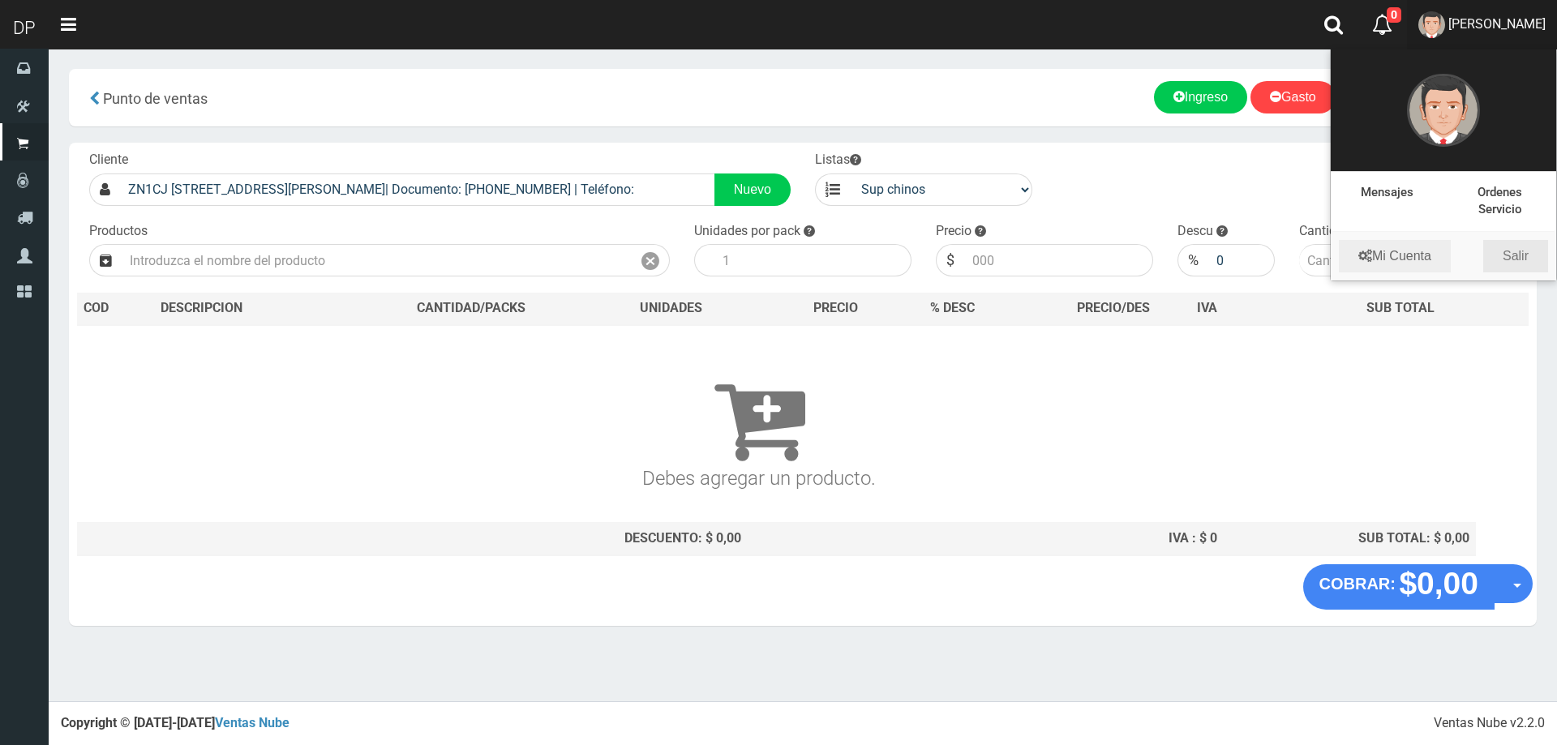
click at [1537, 251] on link "Salir" at bounding box center [1516, 256] width 65 height 32
